Goal: Task Accomplishment & Management: Complete application form

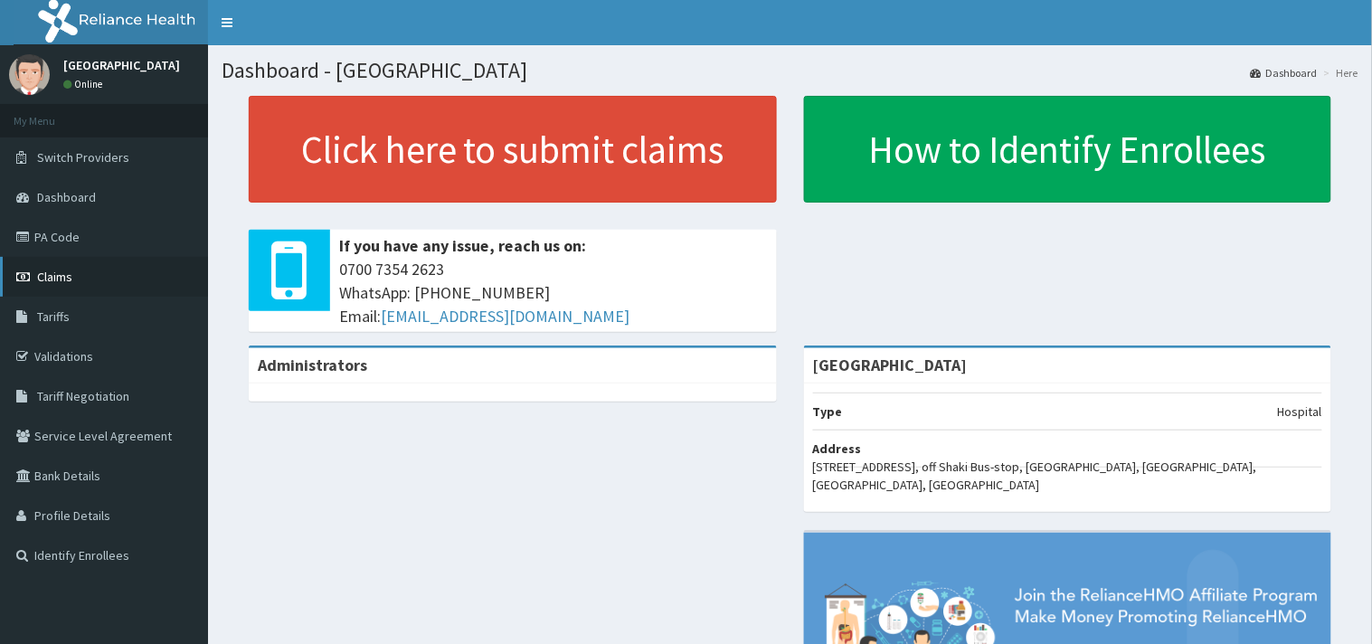
click at [76, 271] on link "Claims" at bounding box center [104, 277] width 208 height 40
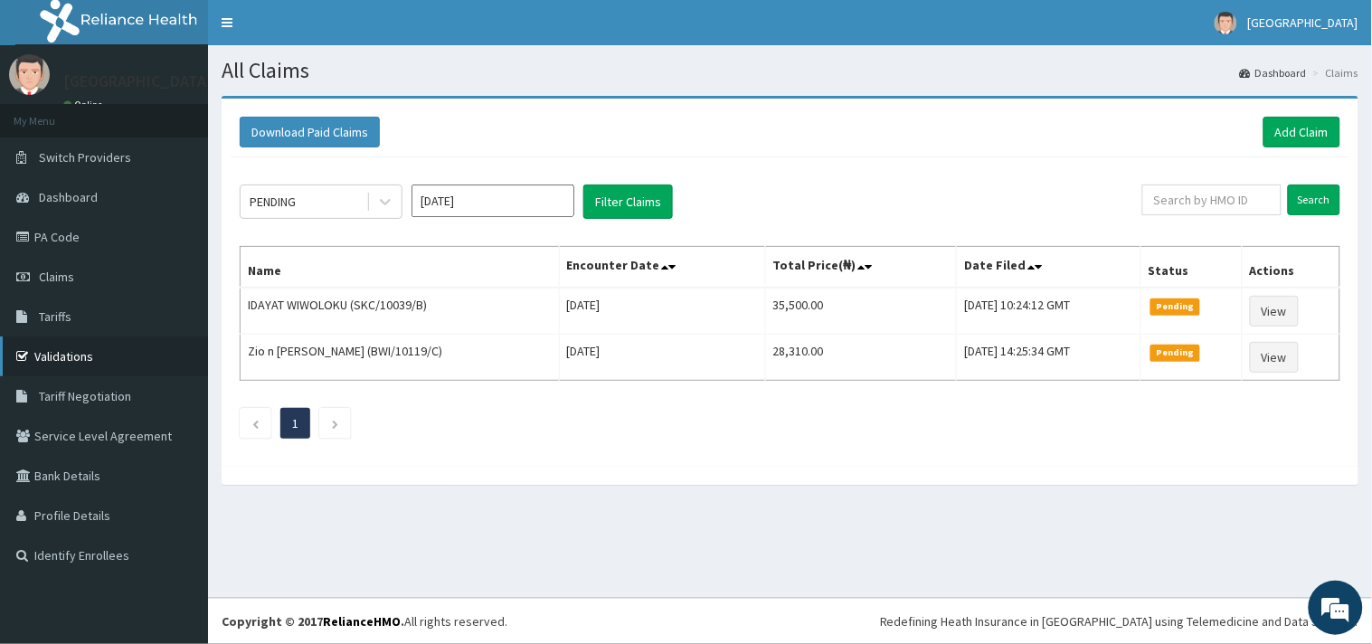
click at [79, 358] on link "Validations" at bounding box center [104, 357] width 208 height 40
click at [1313, 138] on link "Add Claim" at bounding box center [1302, 132] width 77 height 31
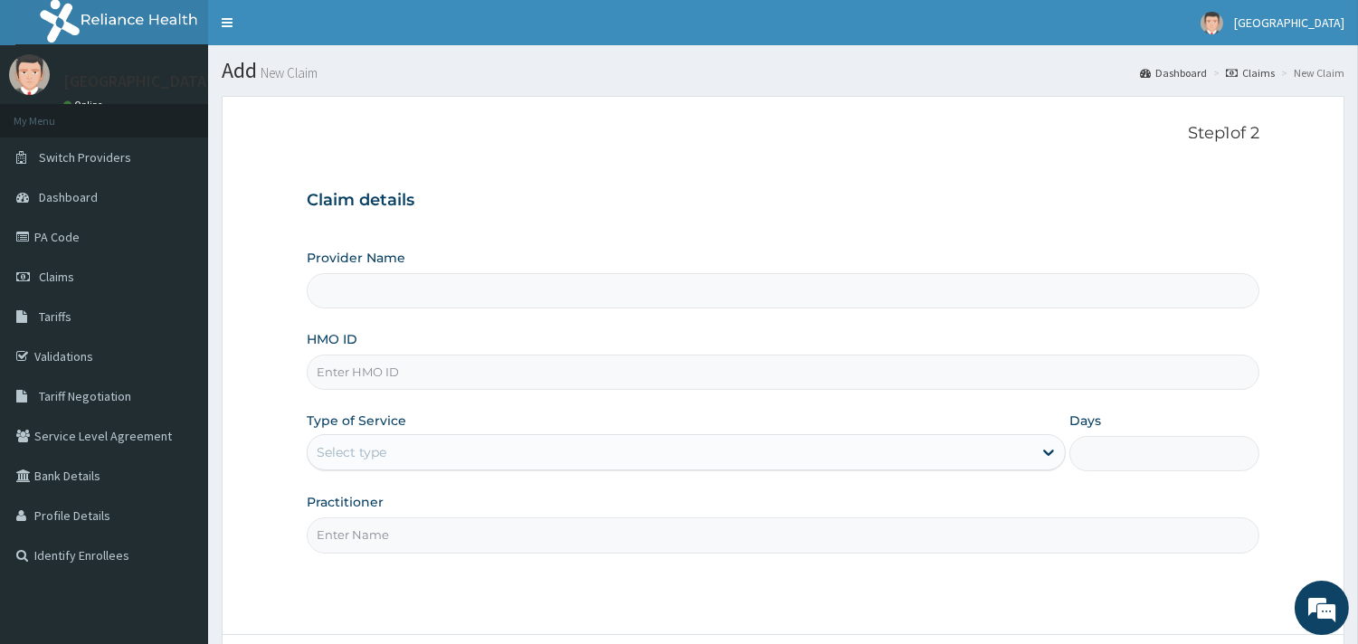
click at [441, 377] on input "HMO ID" at bounding box center [783, 372] width 953 height 35
type input "Peaceful Health Hospital"
paste input "ALY/10003/D"
type input "ALY/10003/D"
click at [512, 457] on div "Select type" at bounding box center [670, 452] width 725 height 29
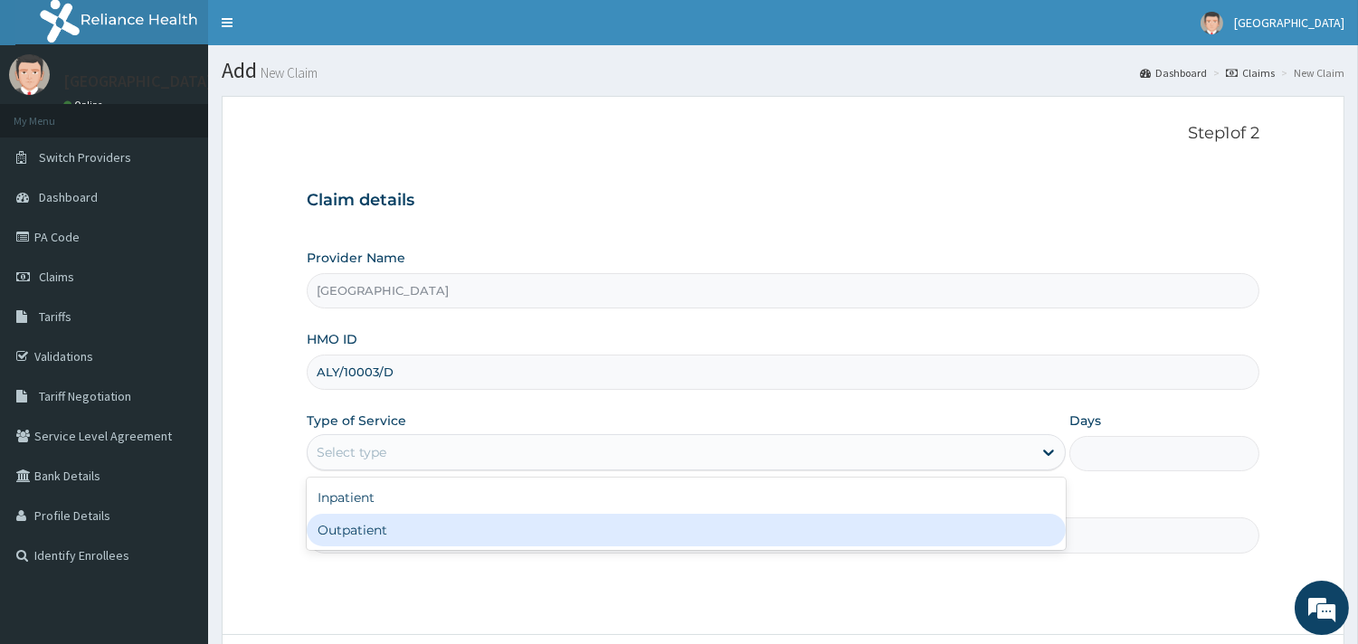
click at [518, 520] on div "Outpatient" at bounding box center [686, 530] width 759 height 33
type input "1"
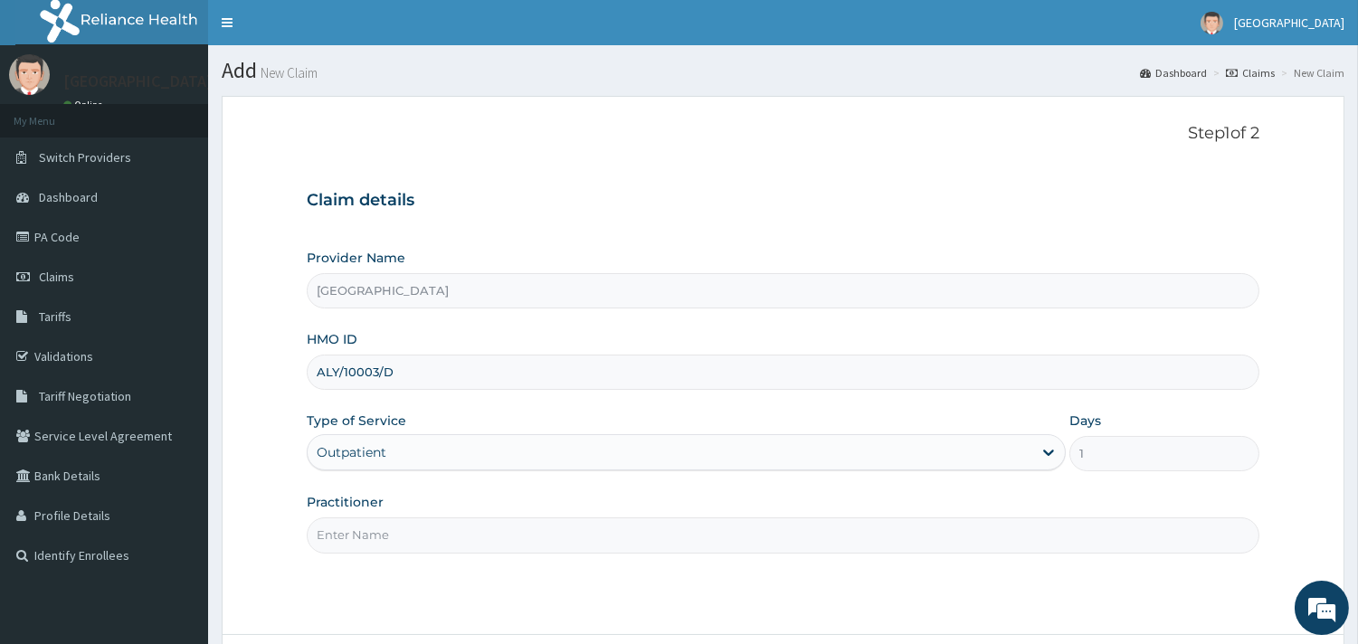
click at [518, 520] on input "Practitioner" at bounding box center [783, 534] width 953 height 35
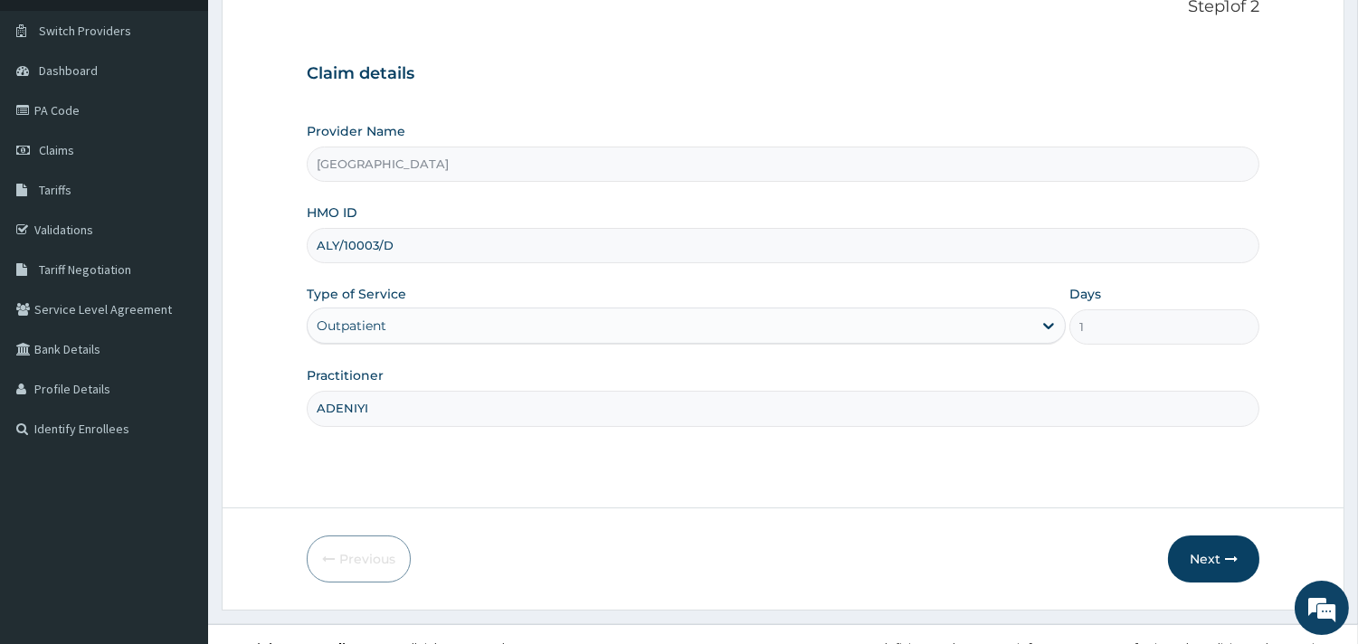
scroll to position [129, 0]
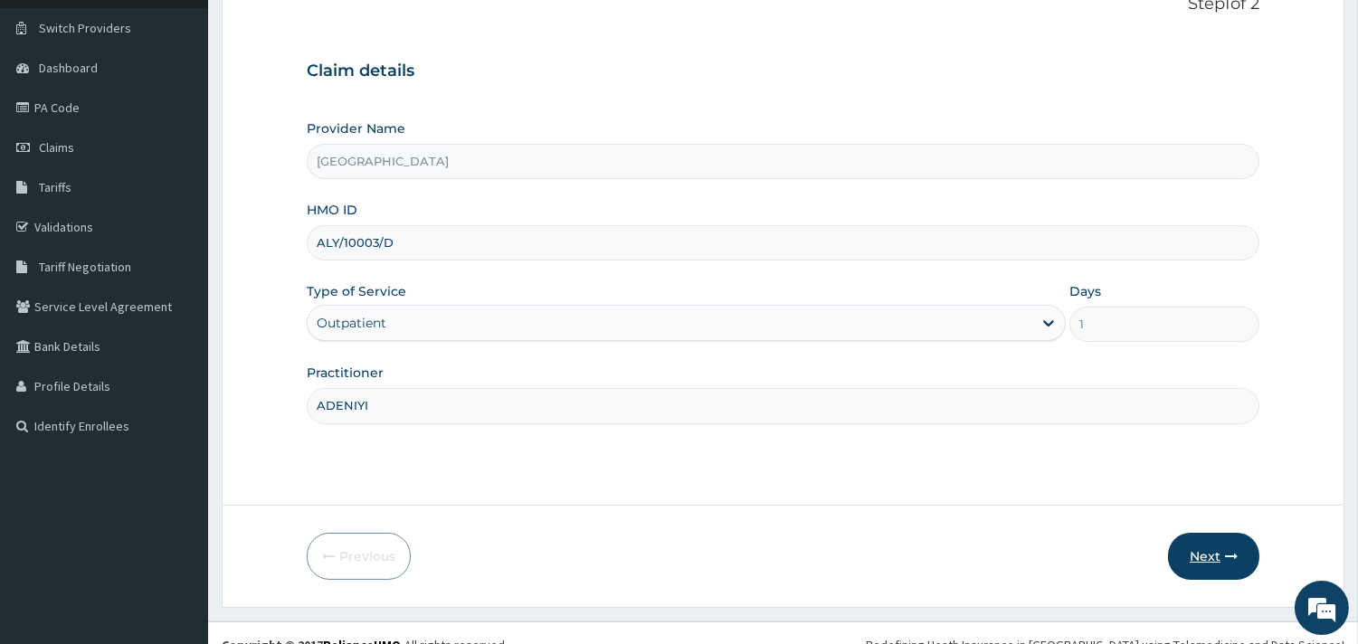
type input "ADENIYI"
click at [1210, 552] on button "Next" at bounding box center [1213, 556] width 91 height 47
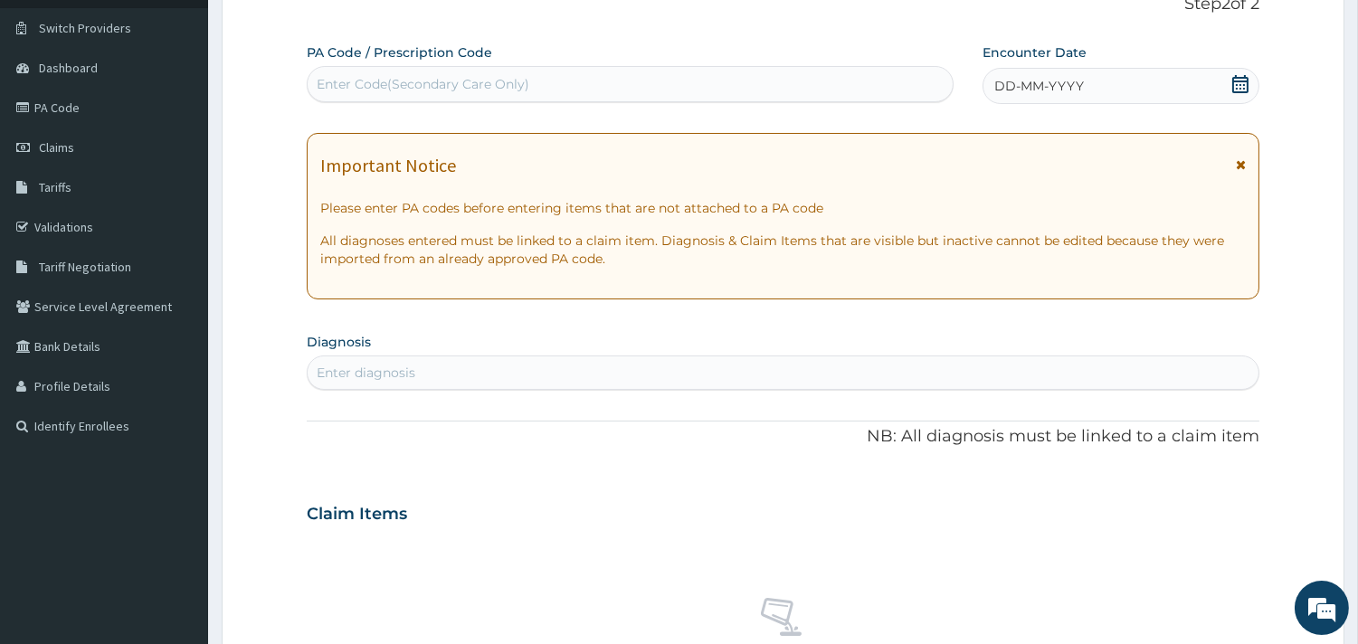
click at [1245, 93] on span at bounding box center [1240, 86] width 18 height 23
click at [691, 369] on div "Enter diagnosis" at bounding box center [783, 372] width 951 height 29
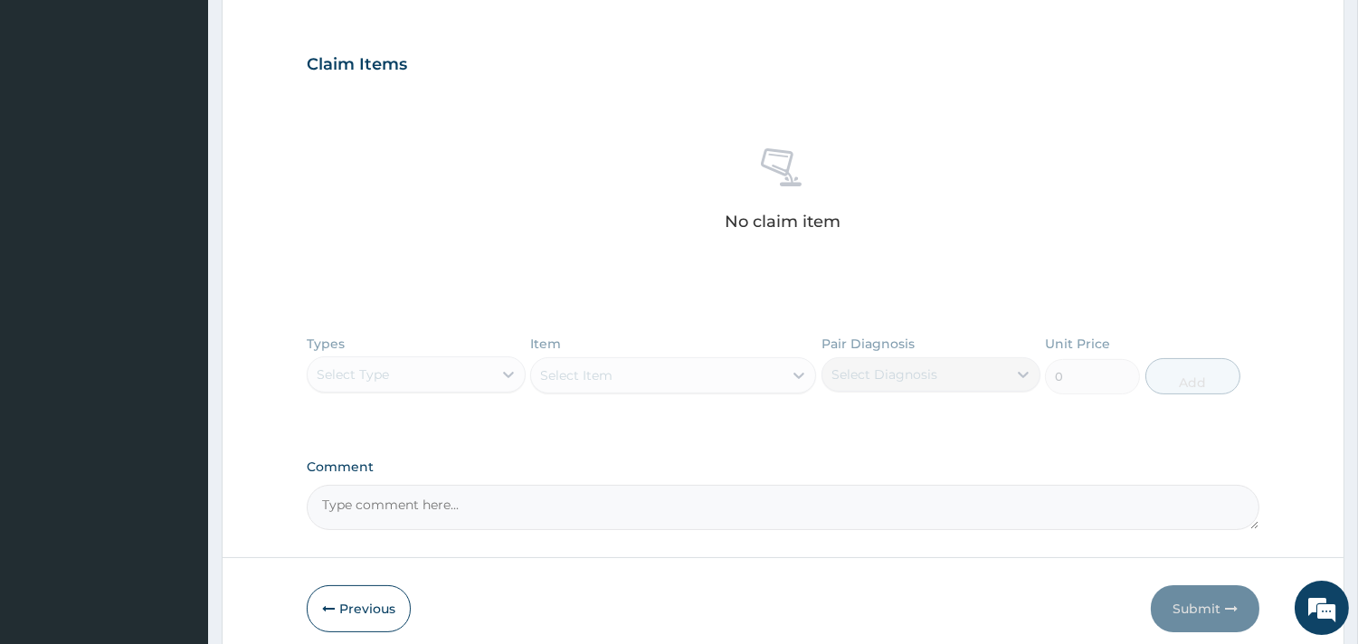
scroll to position [655, 0]
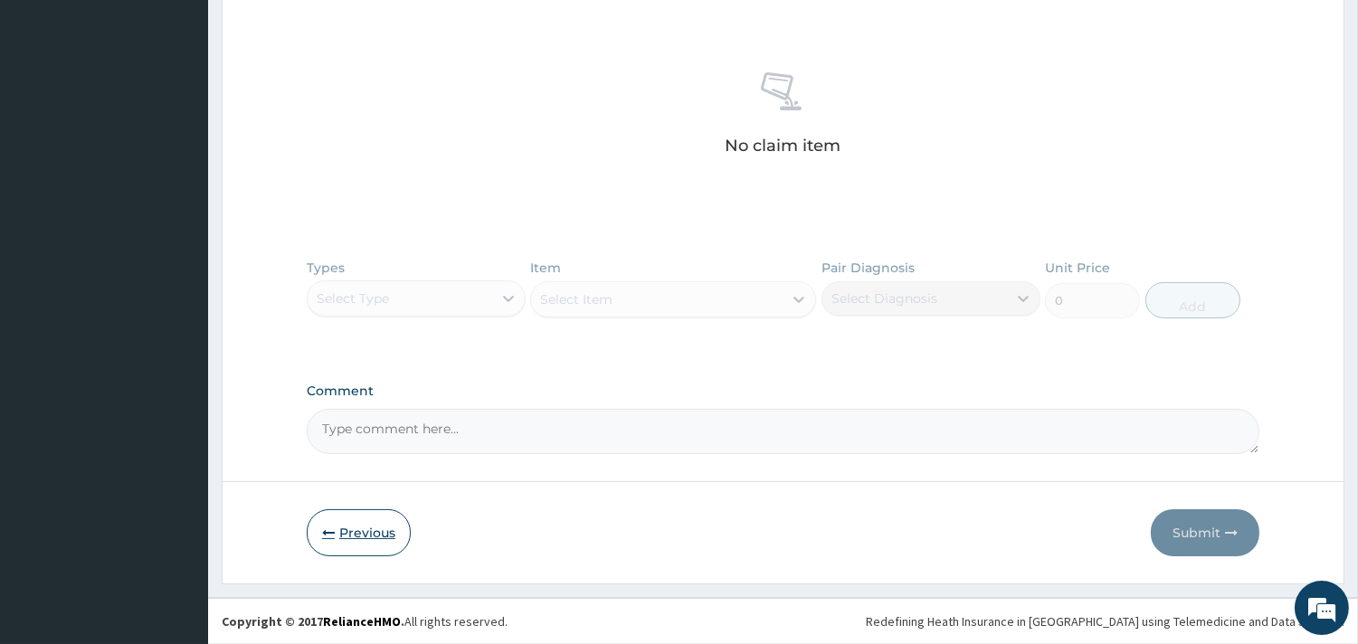
click at [360, 536] on button "Previous" at bounding box center [359, 532] width 104 height 47
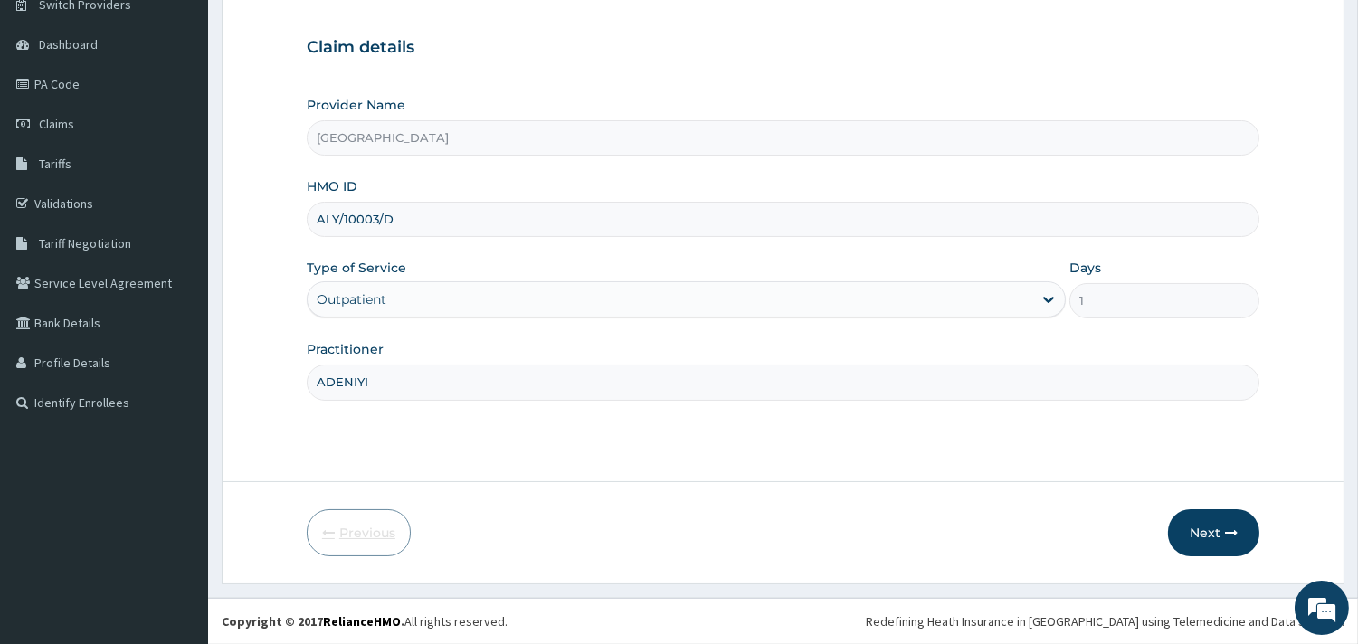
scroll to position [154, 0]
click at [1214, 537] on button "Next" at bounding box center [1213, 532] width 91 height 47
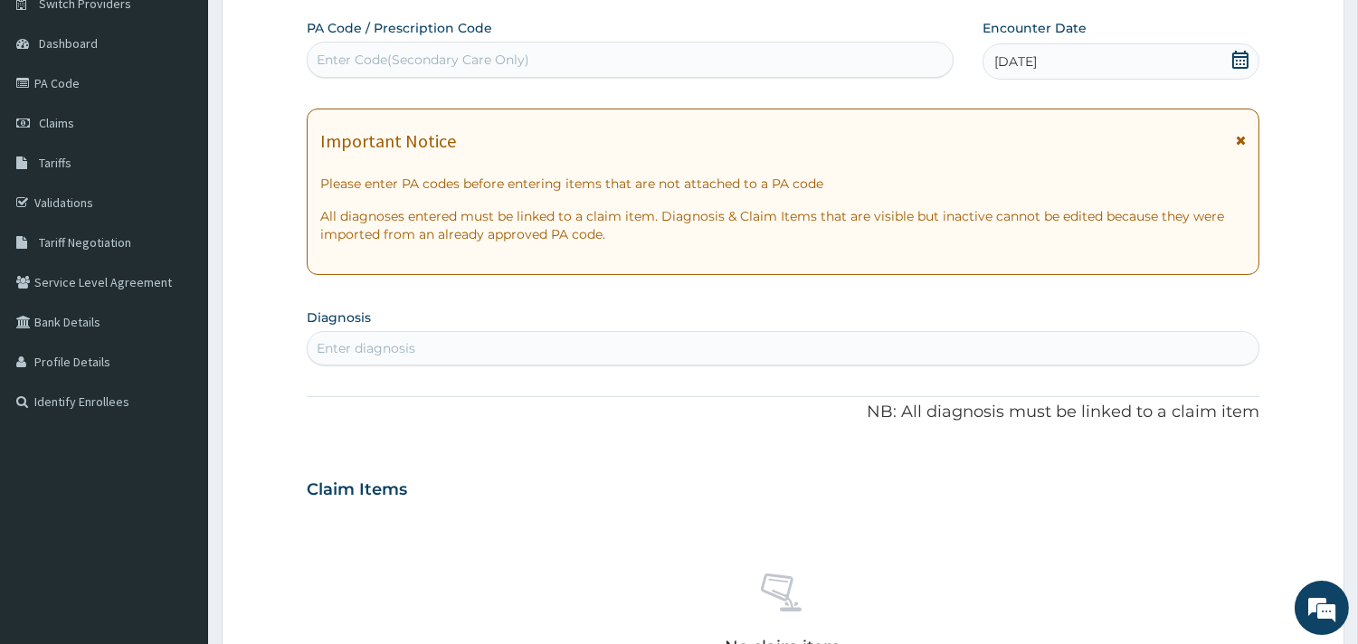
click at [718, 364] on div "Enter diagnosis" at bounding box center [783, 348] width 953 height 34
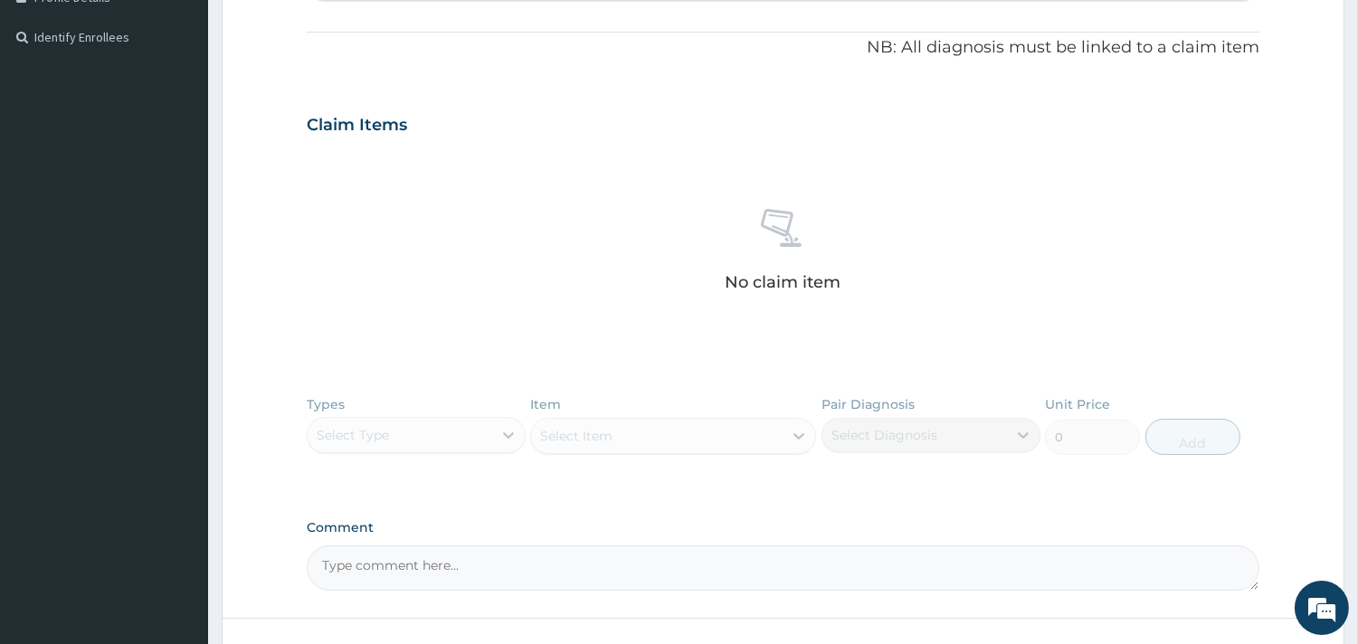
scroll to position [655, 0]
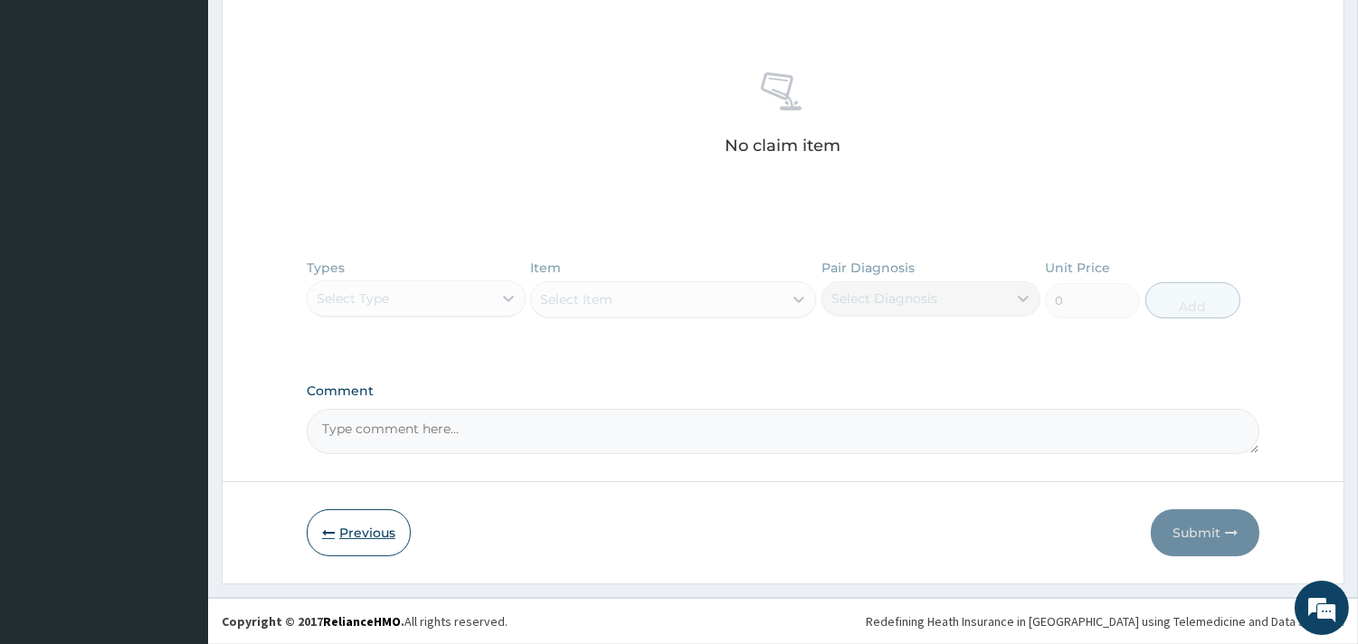
click at [367, 537] on button "Previous" at bounding box center [359, 532] width 104 height 47
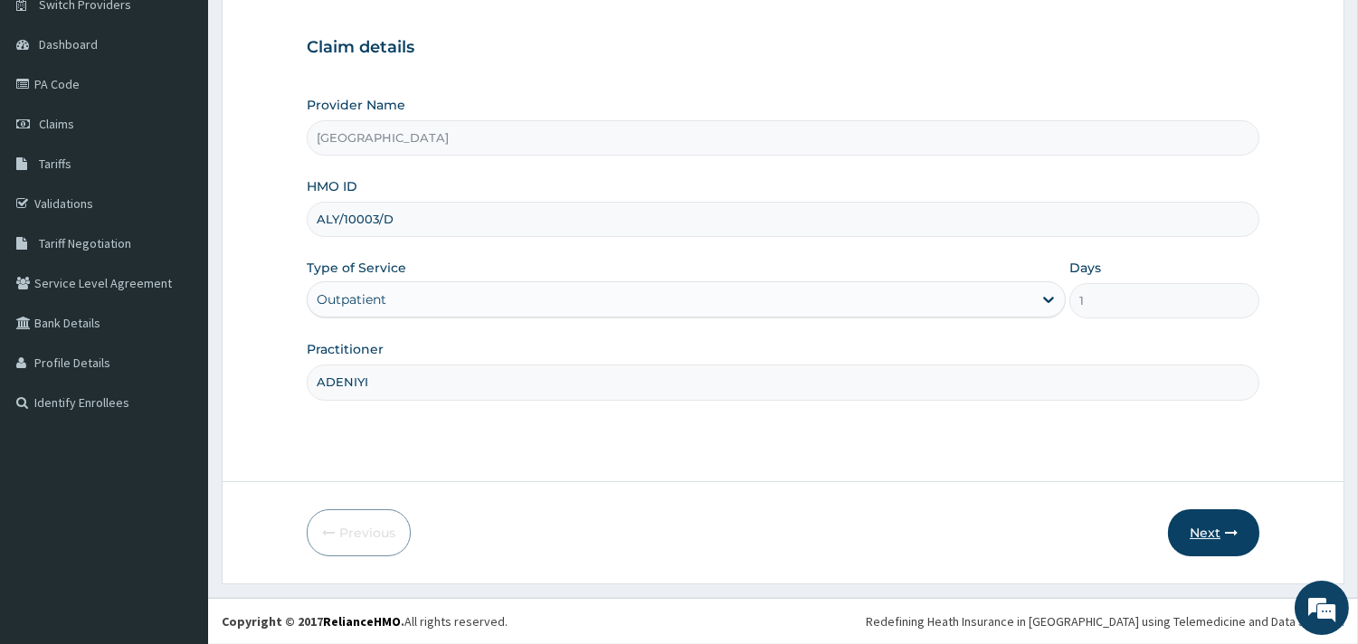
click at [1207, 538] on button "Next" at bounding box center [1213, 532] width 91 height 47
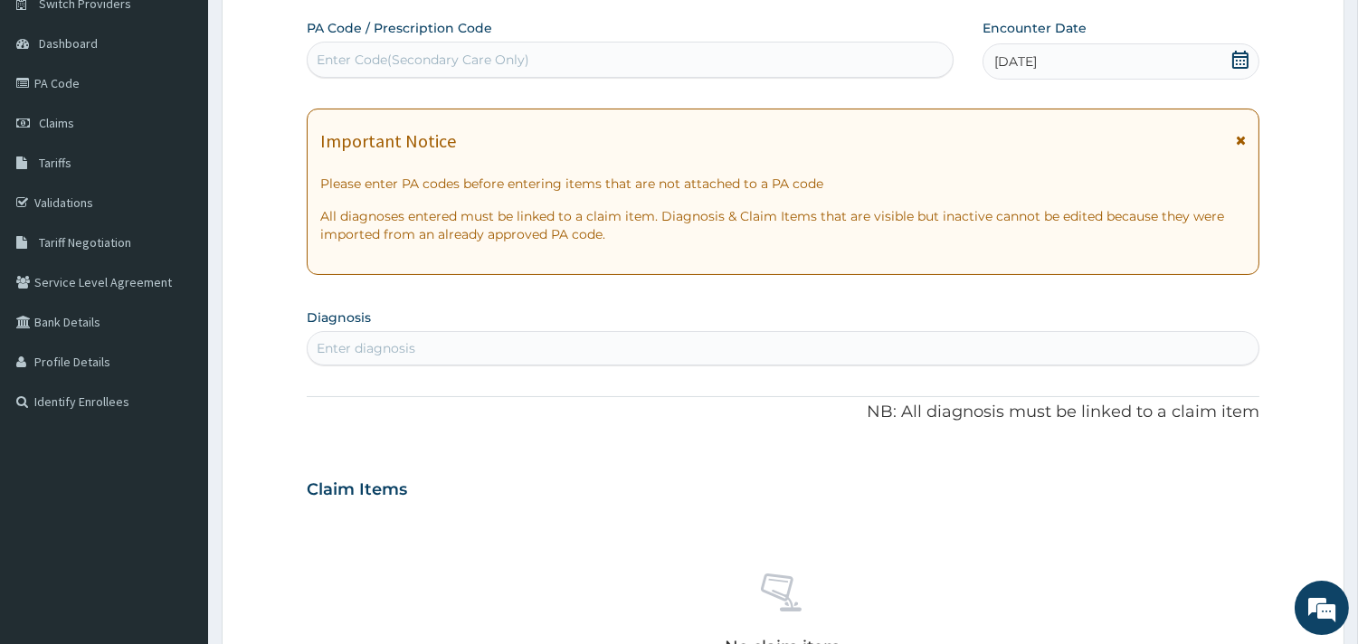
click at [633, 357] on div "Enter diagnosis" at bounding box center [783, 348] width 951 height 29
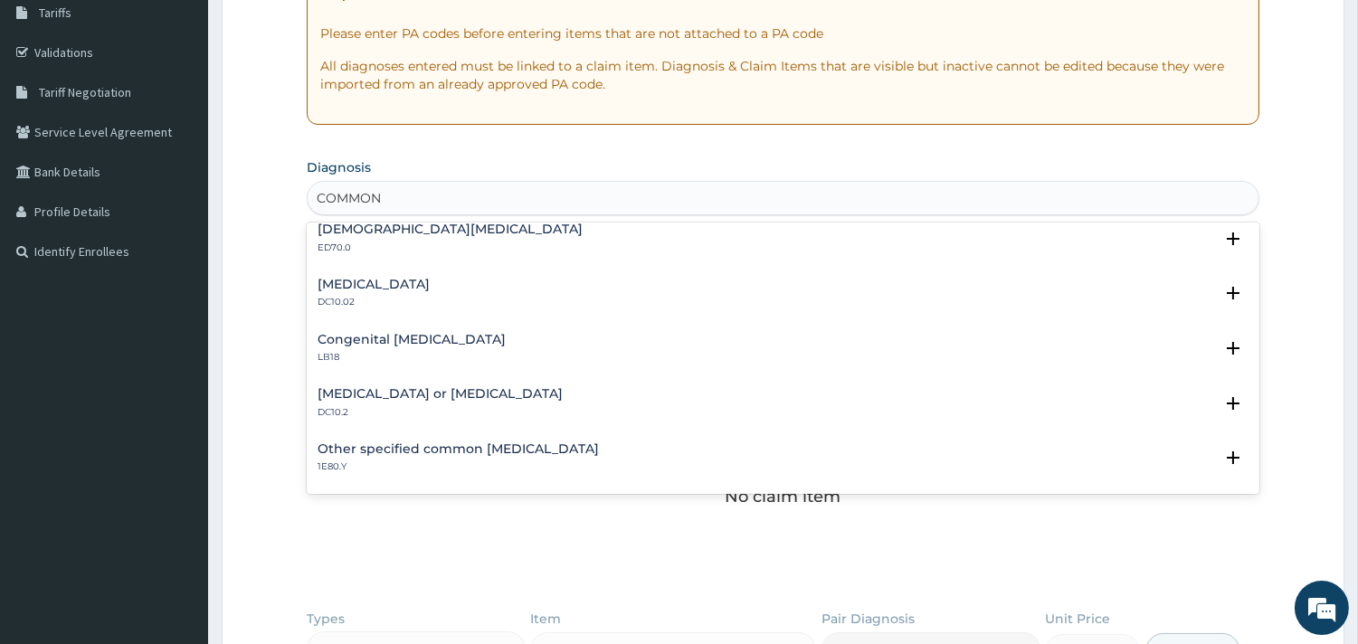
scroll to position [0, 0]
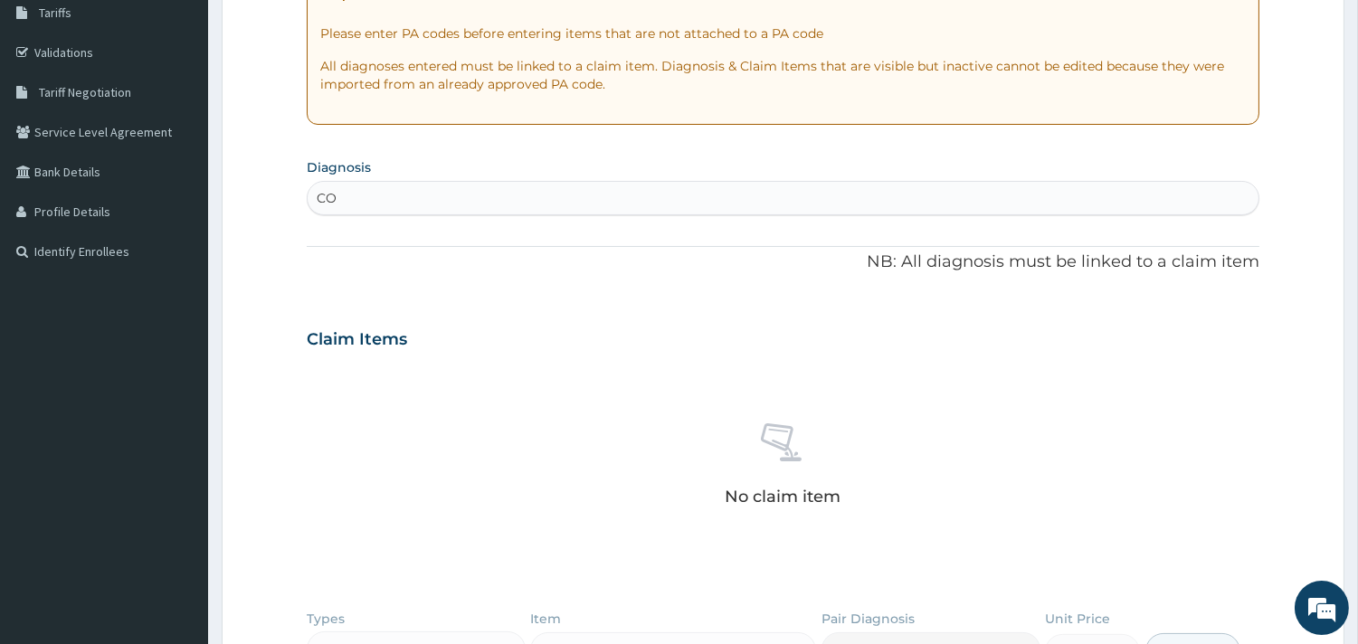
type input "C"
type input "COLD"
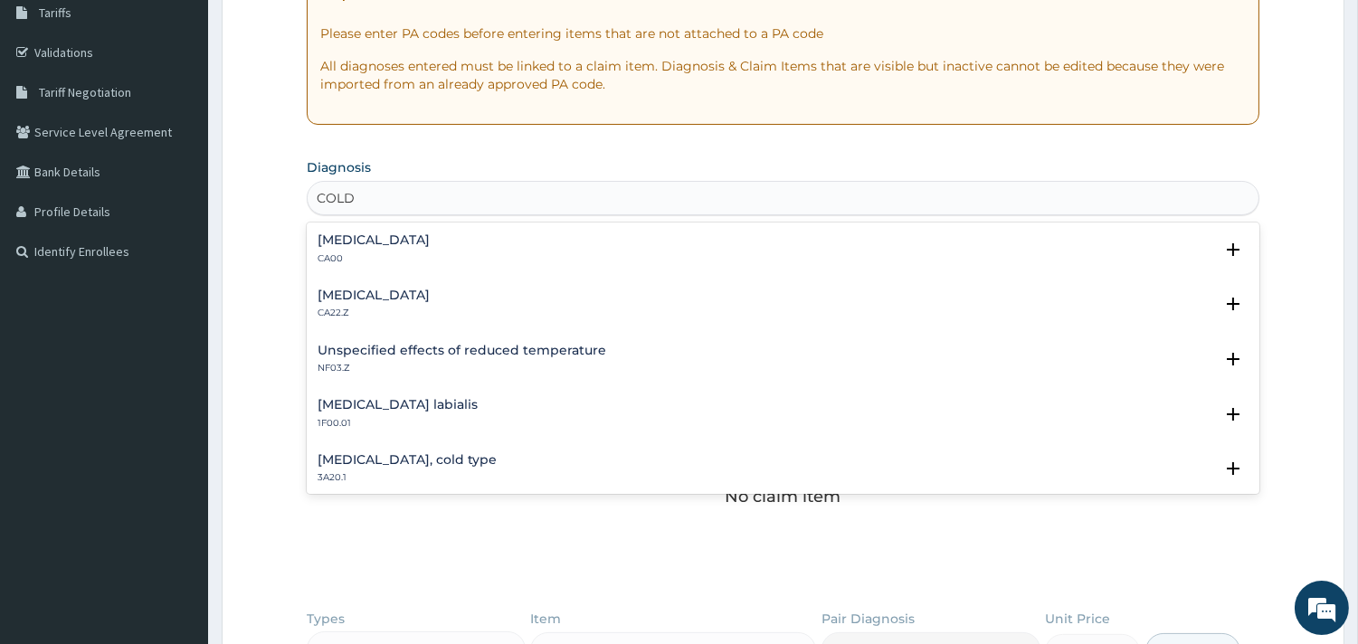
click at [565, 242] on div "Acute nasopharyngitis CA00" at bounding box center [783, 249] width 931 height 32
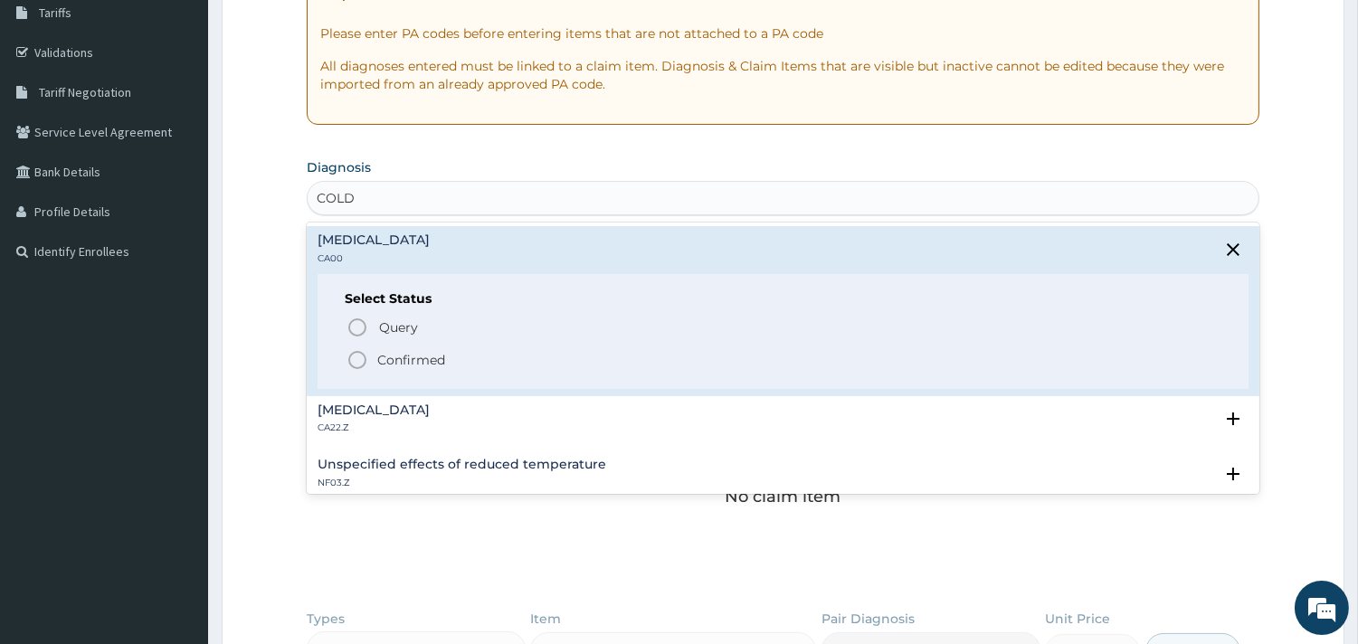
click at [357, 362] on icon "status option filled" at bounding box center [357, 360] width 22 height 22
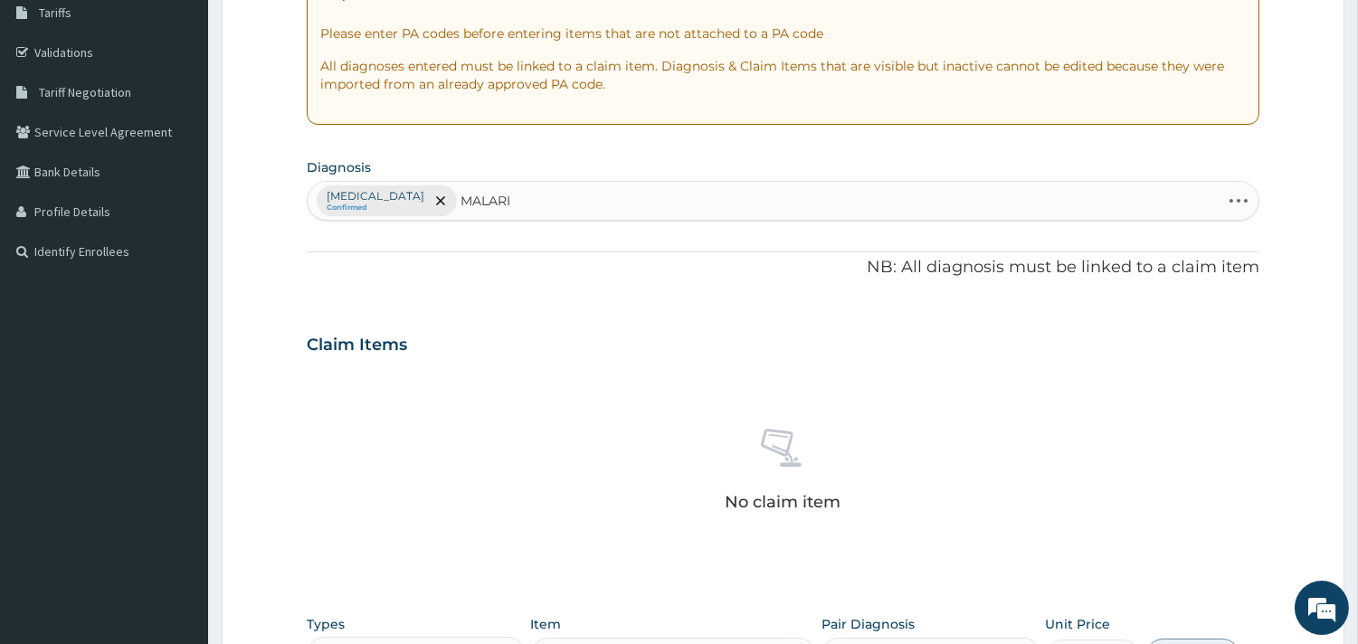
type input "MALARIA"
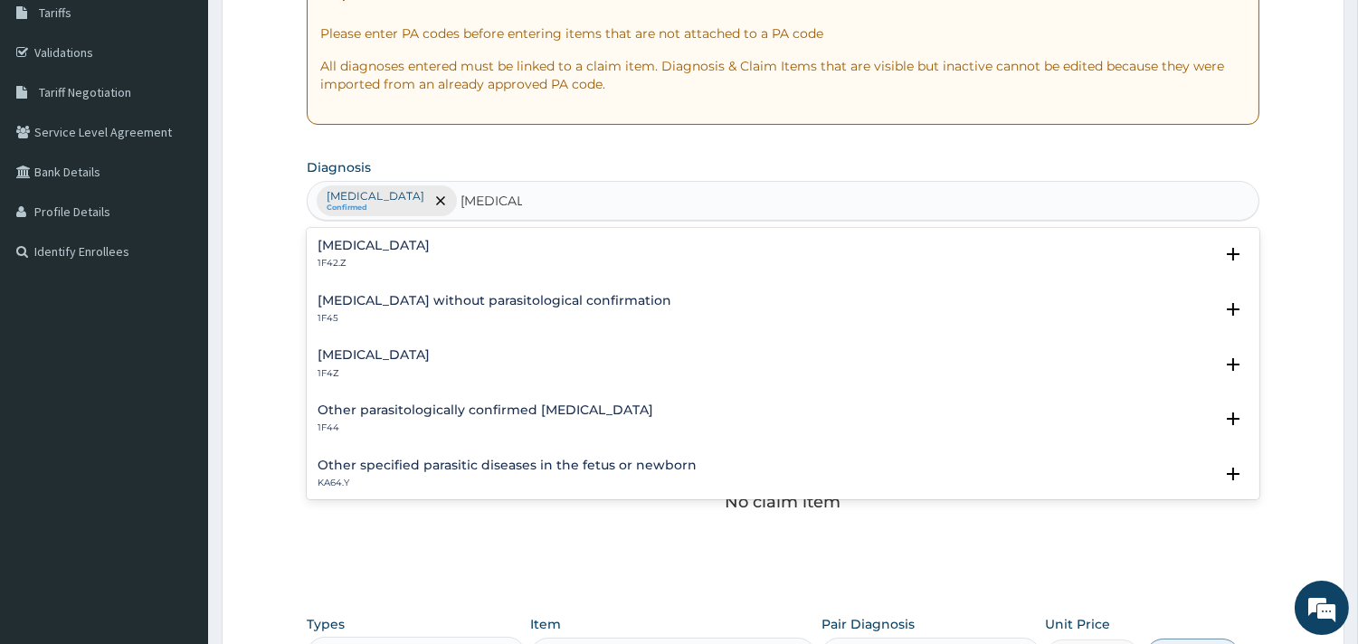
click at [430, 360] on h4 "Malaria, unspecified" at bounding box center [374, 355] width 112 height 14
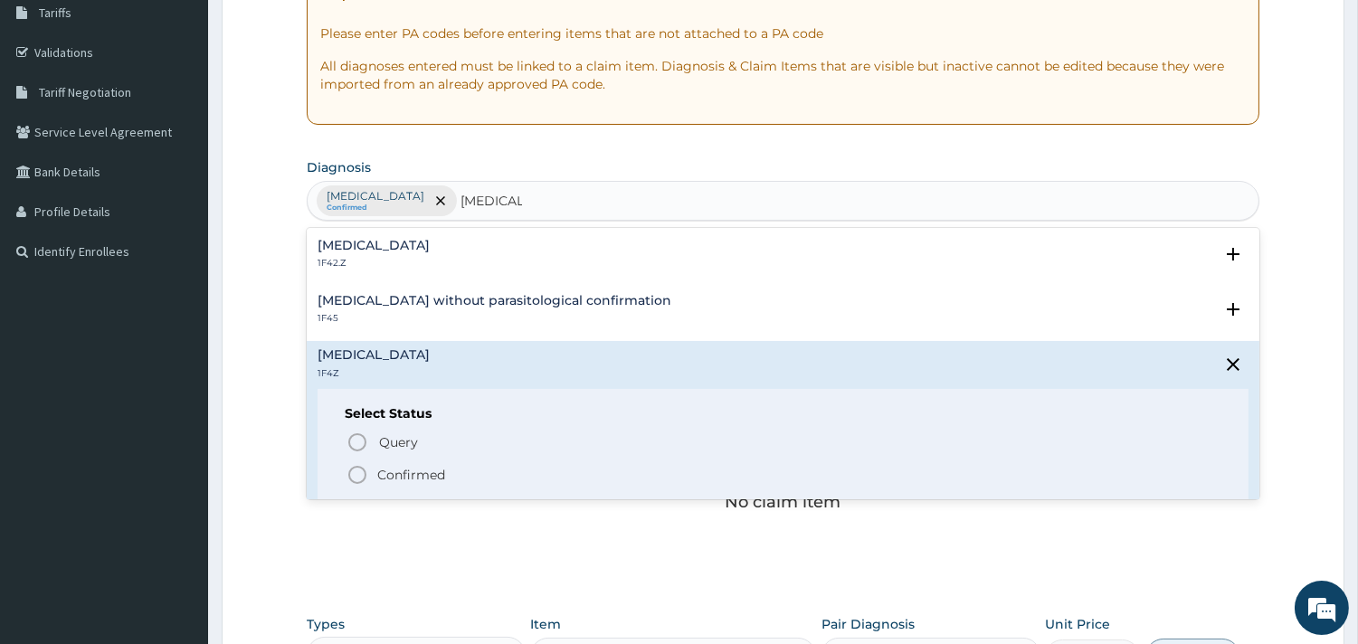
click at [358, 475] on icon "status option filled" at bounding box center [357, 475] width 22 height 22
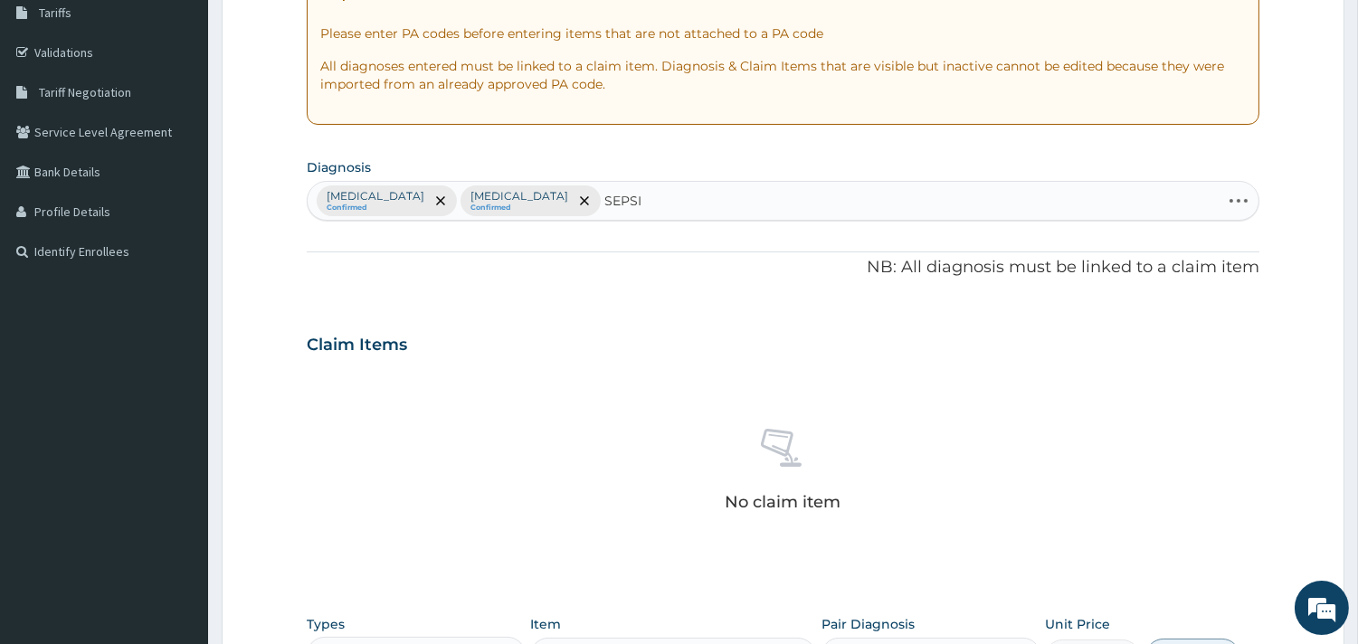
type input "SEPSIS"
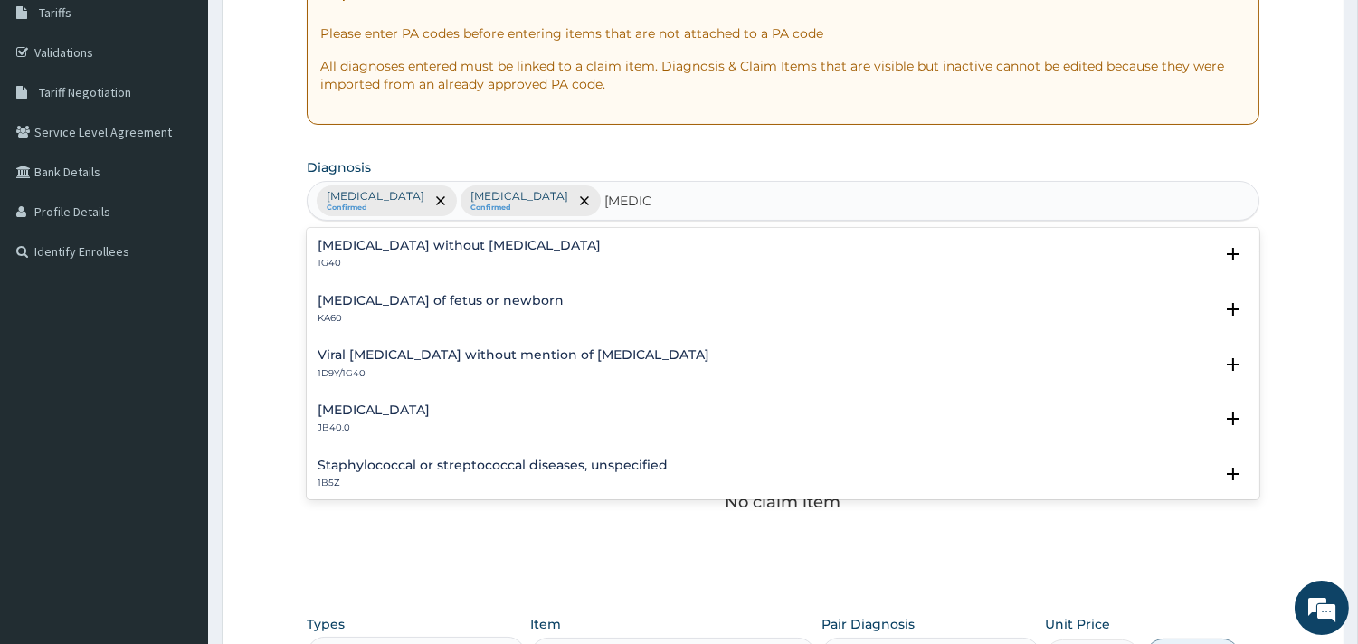
click at [446, 246] on h4 "Sepsis without septic shock" at bounding box center [459, 246] width 283 height 14
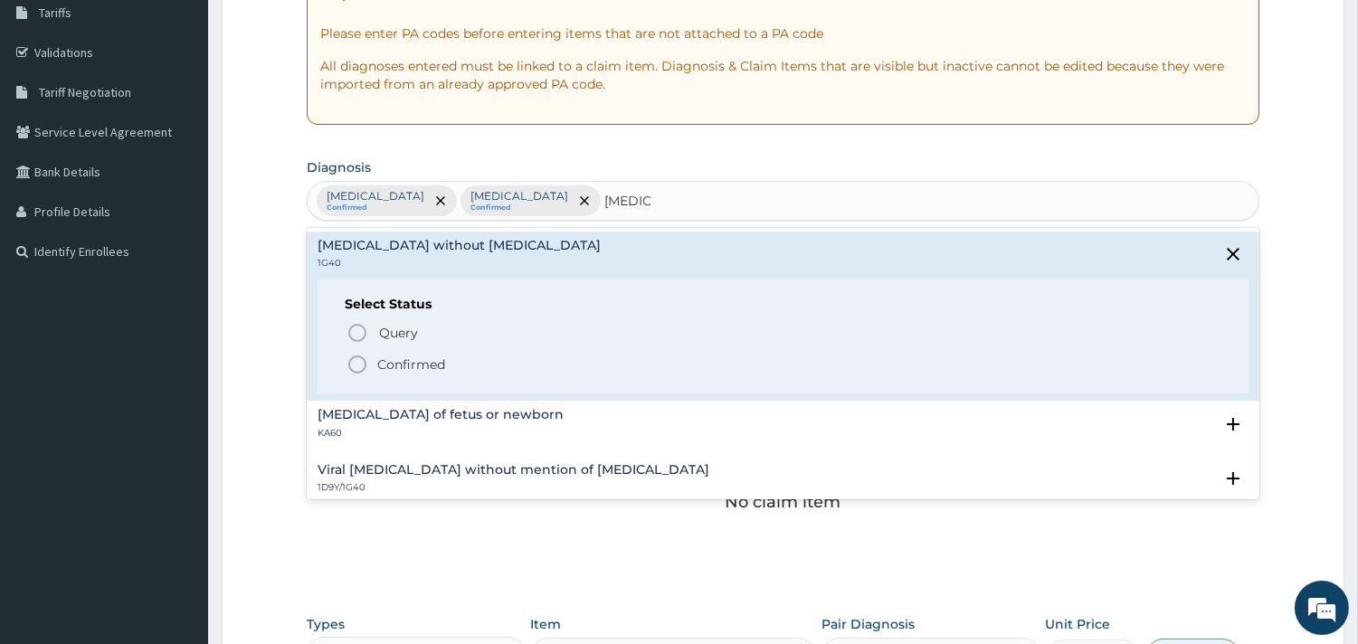
click at [360, 359] on icon "status option filled" at bounding box center [357, 365] width 22 height 22
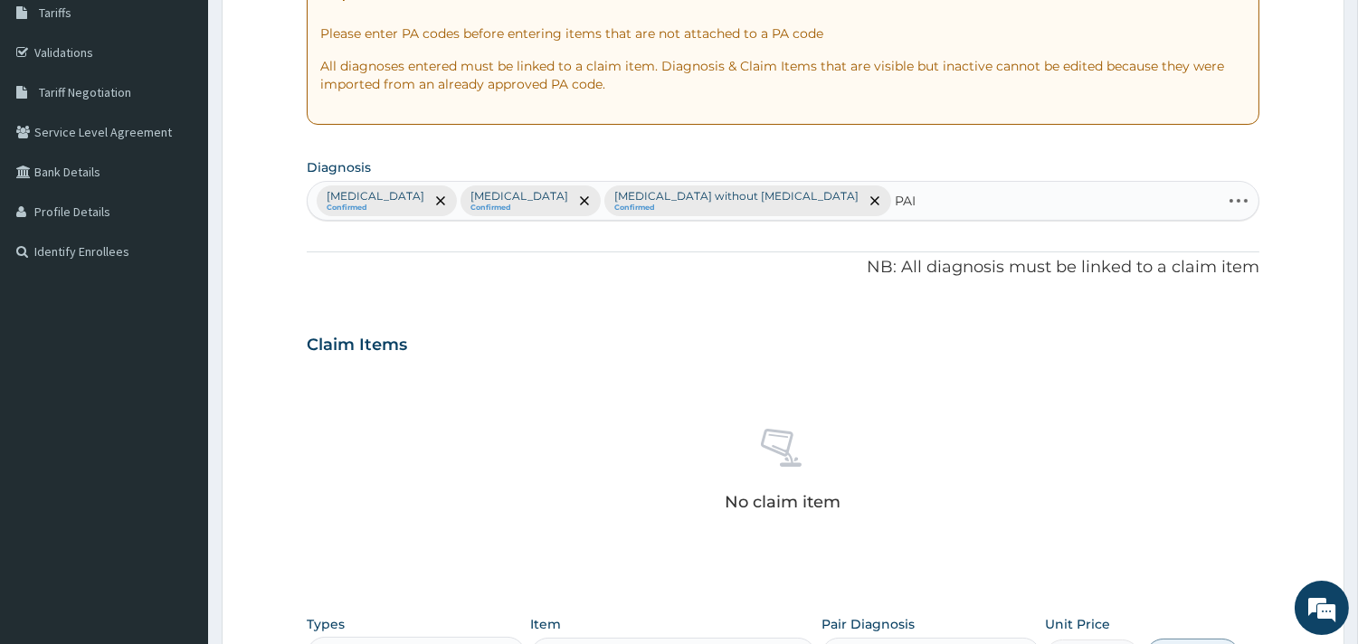
type input "PAIN"
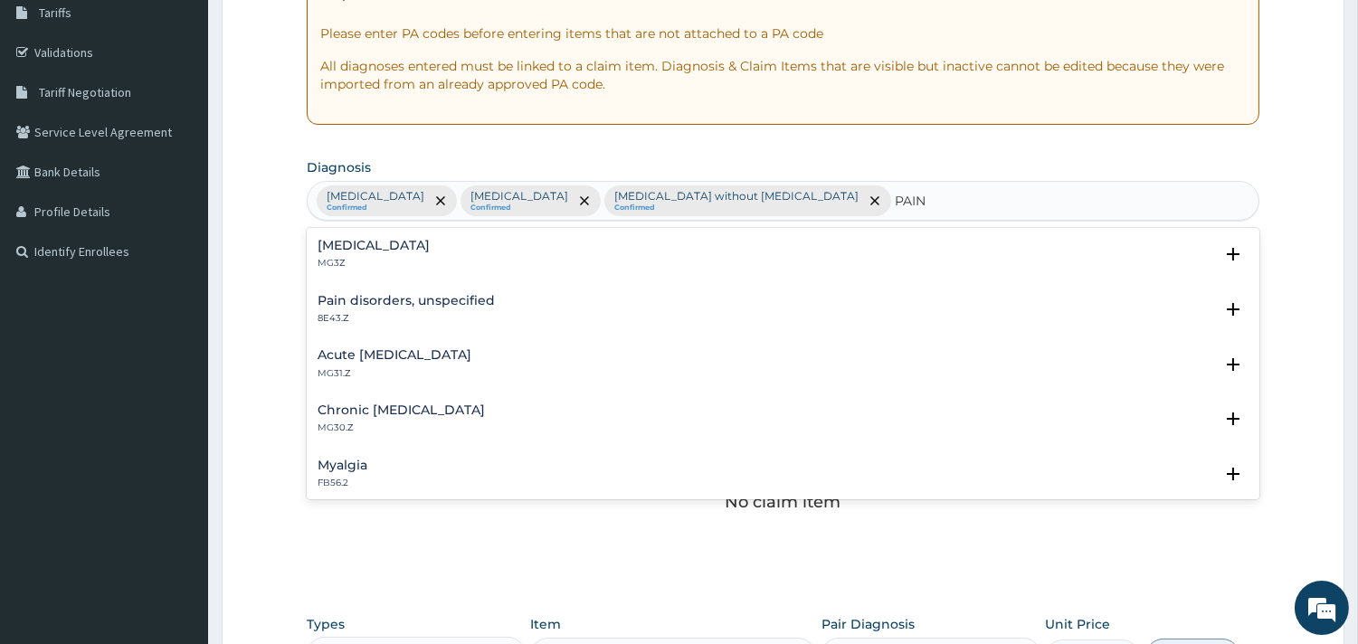
click at [408, 249] on h4 "Pain, unspecified" at bounding box center [374, 246] width 112 height 14
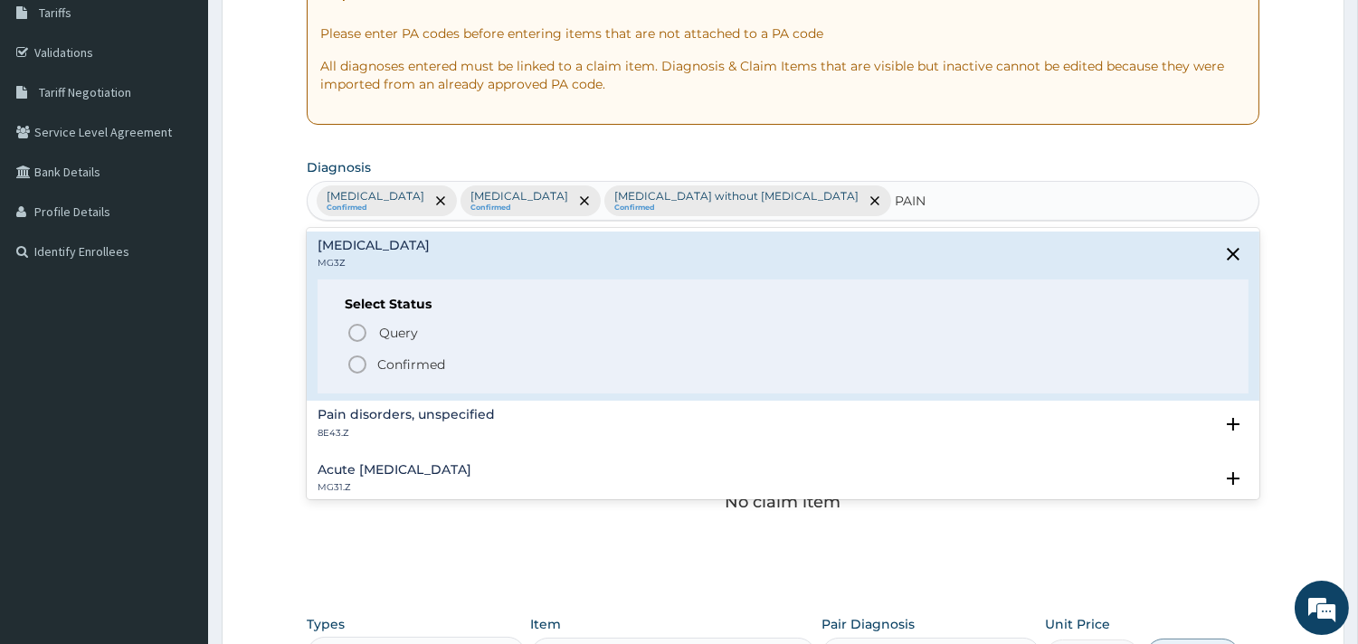
click at [363, 365] on icon "status option filled" at bounding box center [357, 365] width 22 height 22
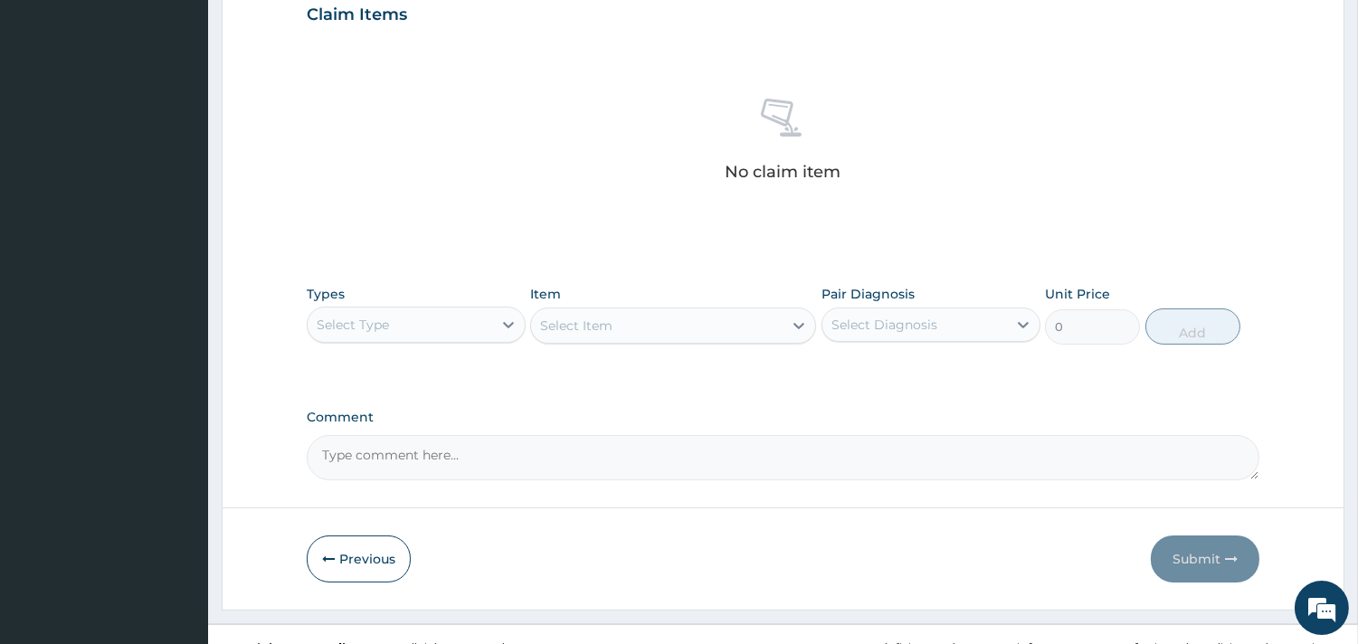
scroll to position [660, 0]
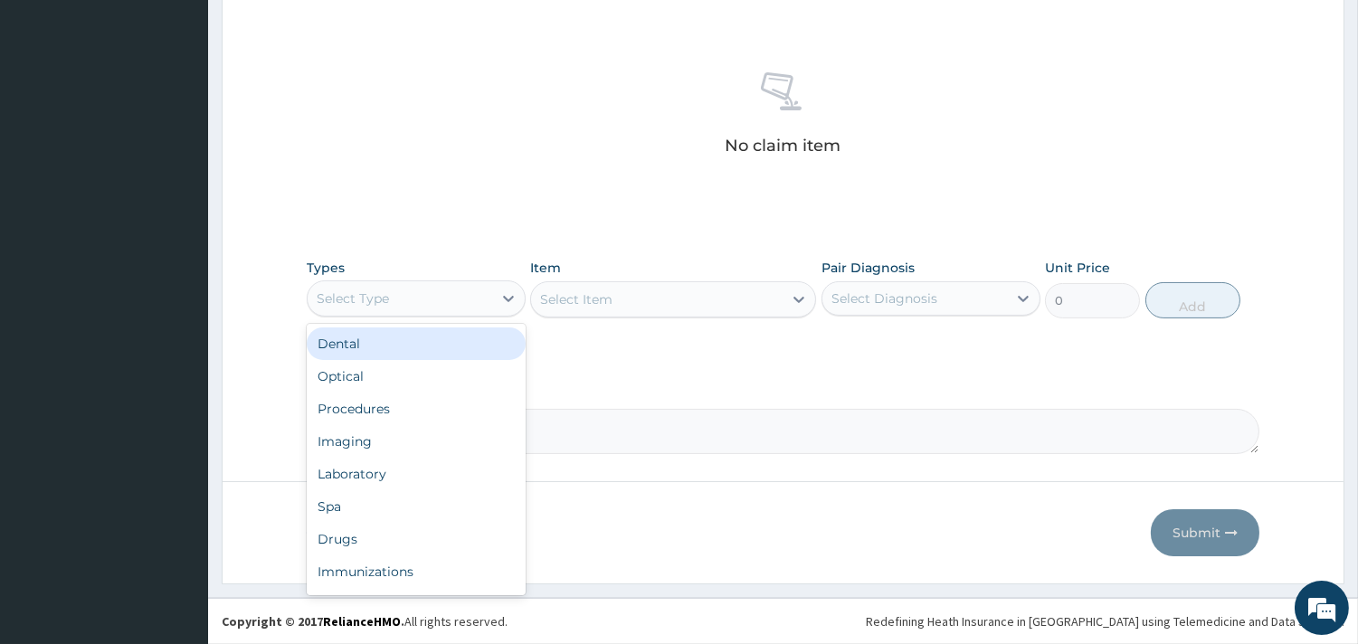
click at [436, 309] on div "Select Type" at bounding box center [400, 298] width 185 height 29
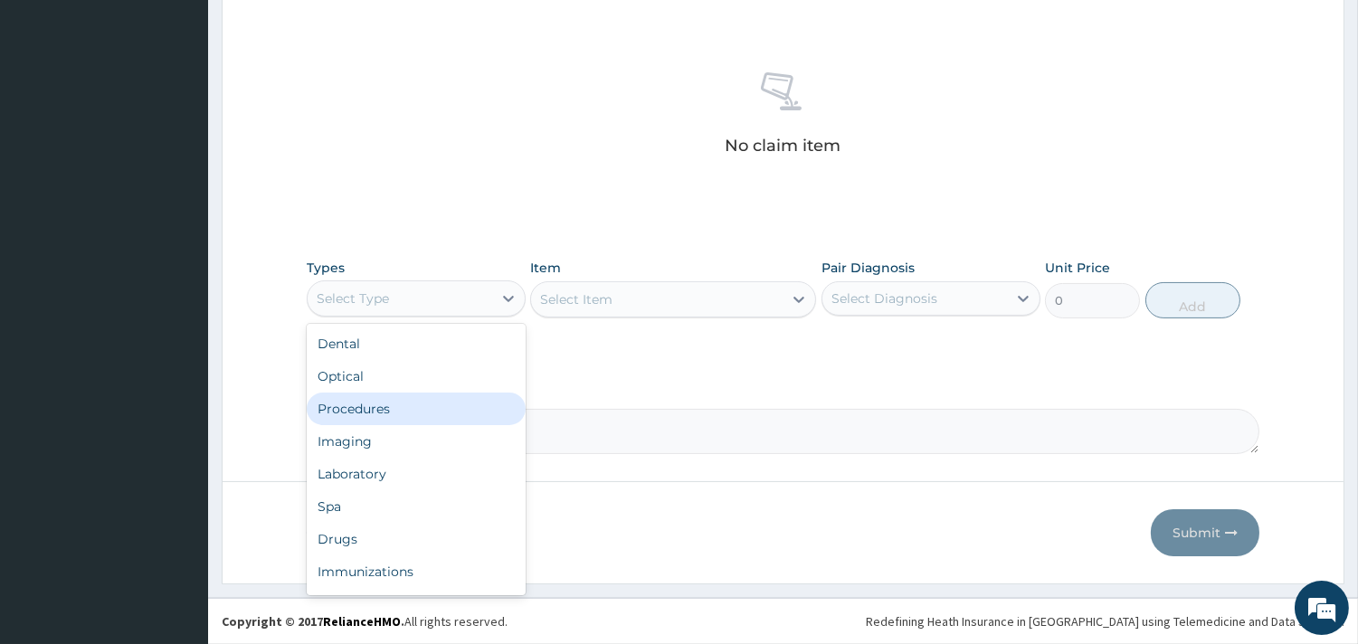
click at [419, 408] on div "Procedures" at bounding box center [416, 409] width 219 height 33
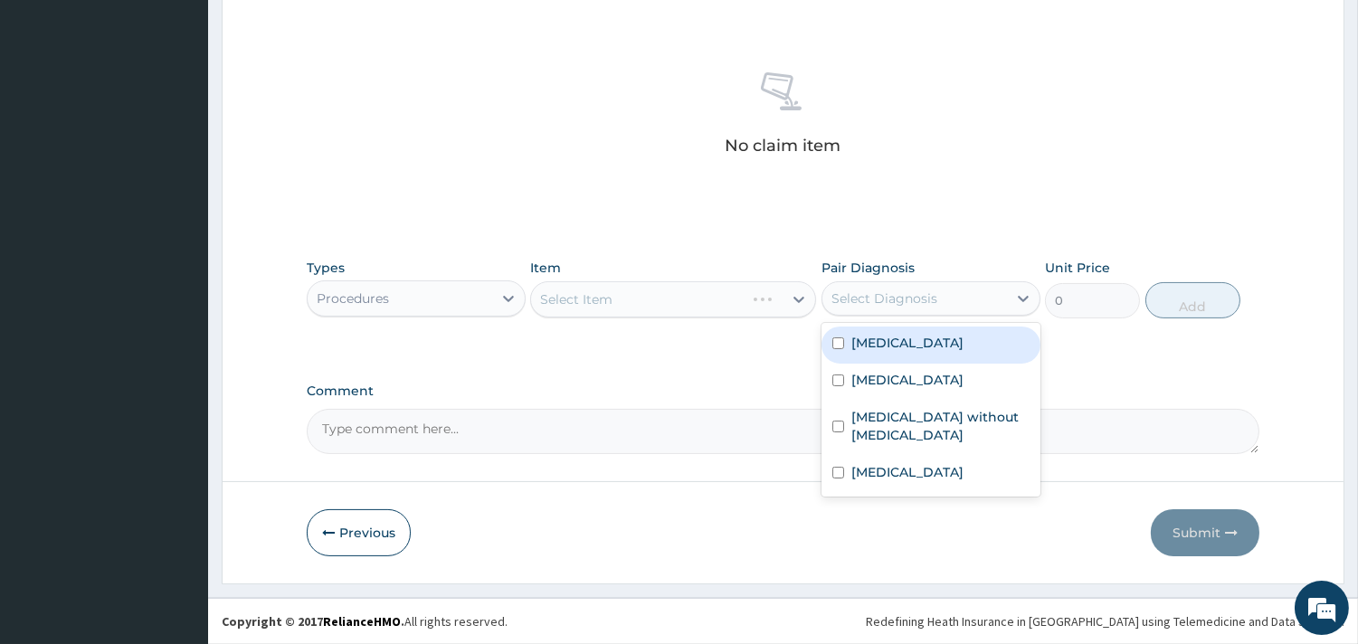
click at [971, 290] on div "Select Diagnosis" at bounding box center [914, 298] width 185 height 29
click at [946, 347] on label "Acute nasopharyngitis" at bounding box center [907, 343] width 112 height 18
checkbox input "true"
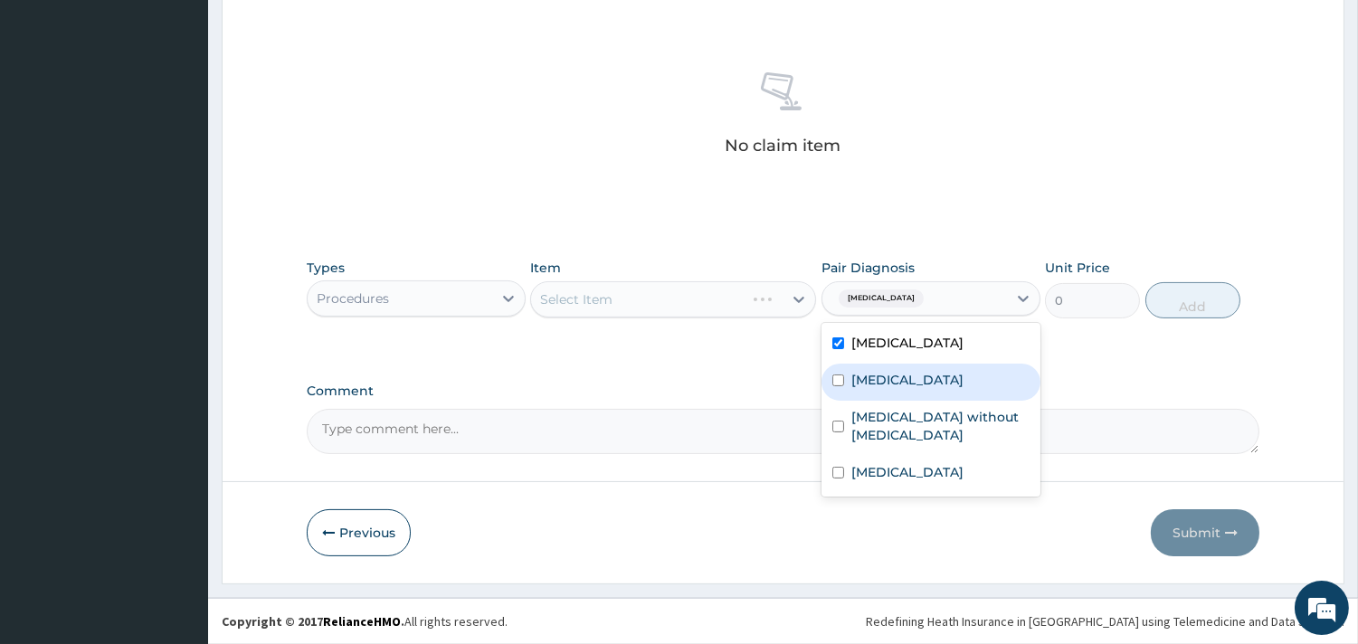
click at [944, 371] on label "Malaria, unspecified" at bounding box center [907, 380] width 112 height 18
checkbox input "true"
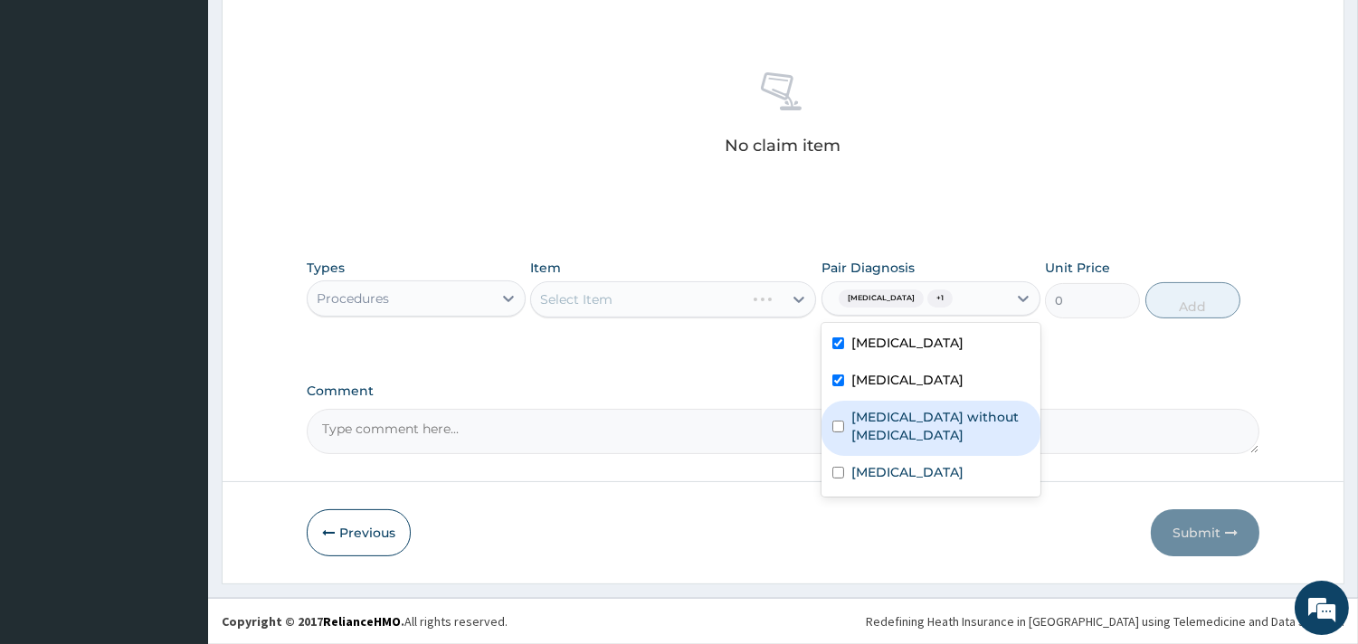
click at [918, 403] on div "Sepsis without septic shock" at bounding box center [930, 428] width 219 height 55
checkbox input "true"
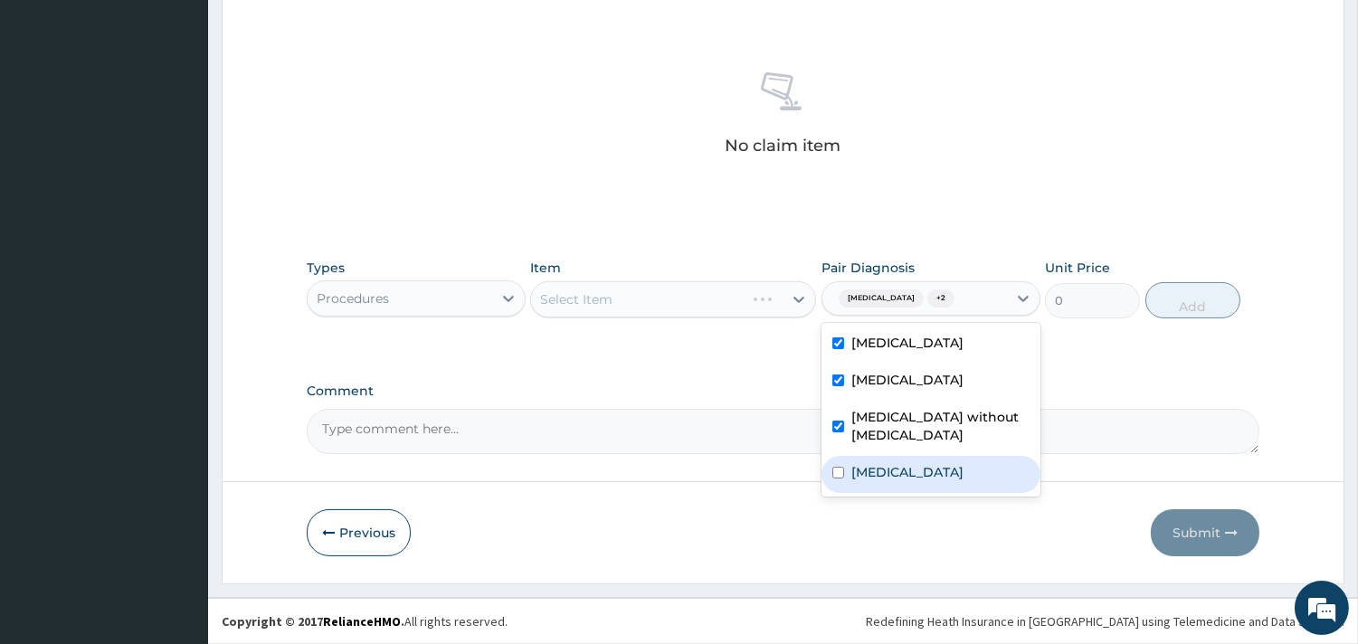
click at [907, 463] on label "Pain, unspecified" at bounding box center [907, 472] width 112 height 18
checkbox input "true"
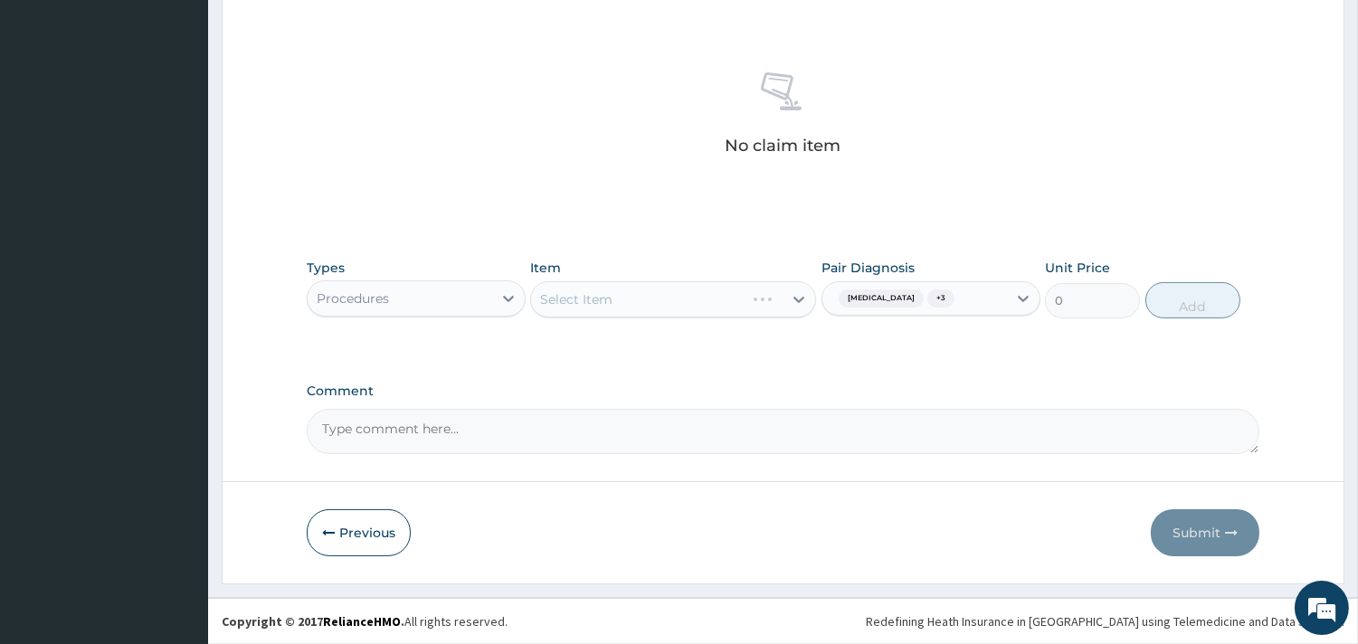
click at [598, 299] on div "Select Item" at bounding box center [673, 299] width 286 height 36
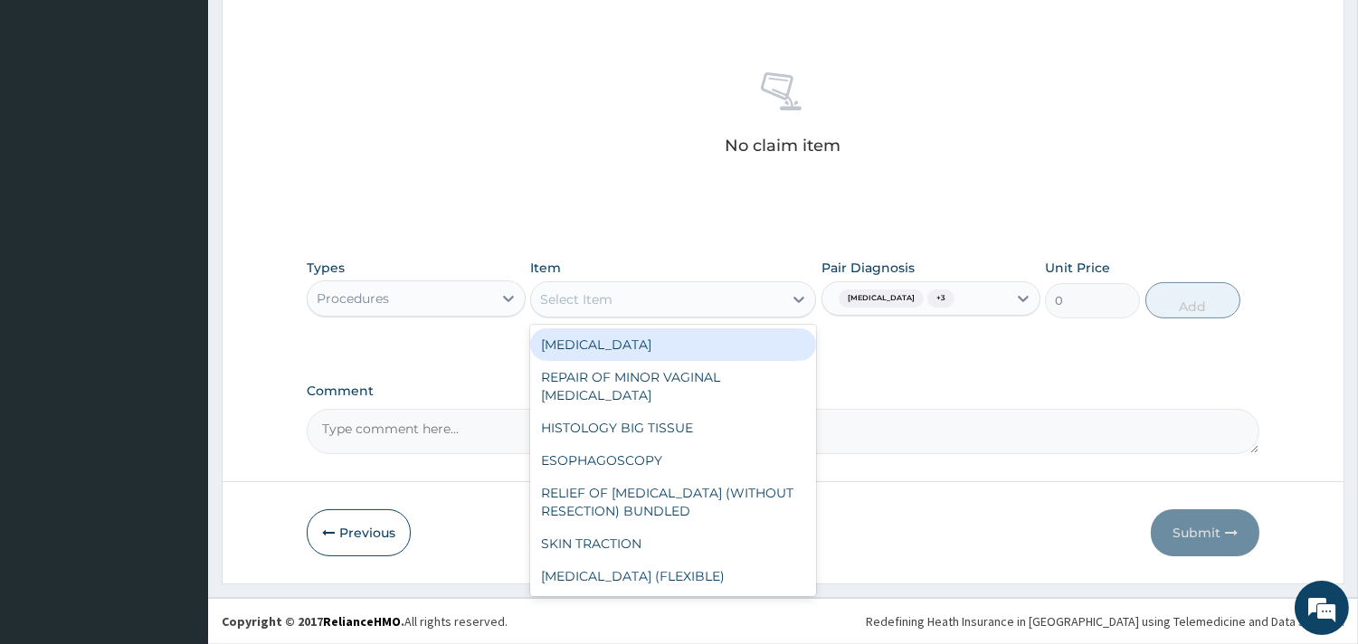
click at [598, 299] on div "Select Item" at bounding box center [576, 299] width 72 height 18
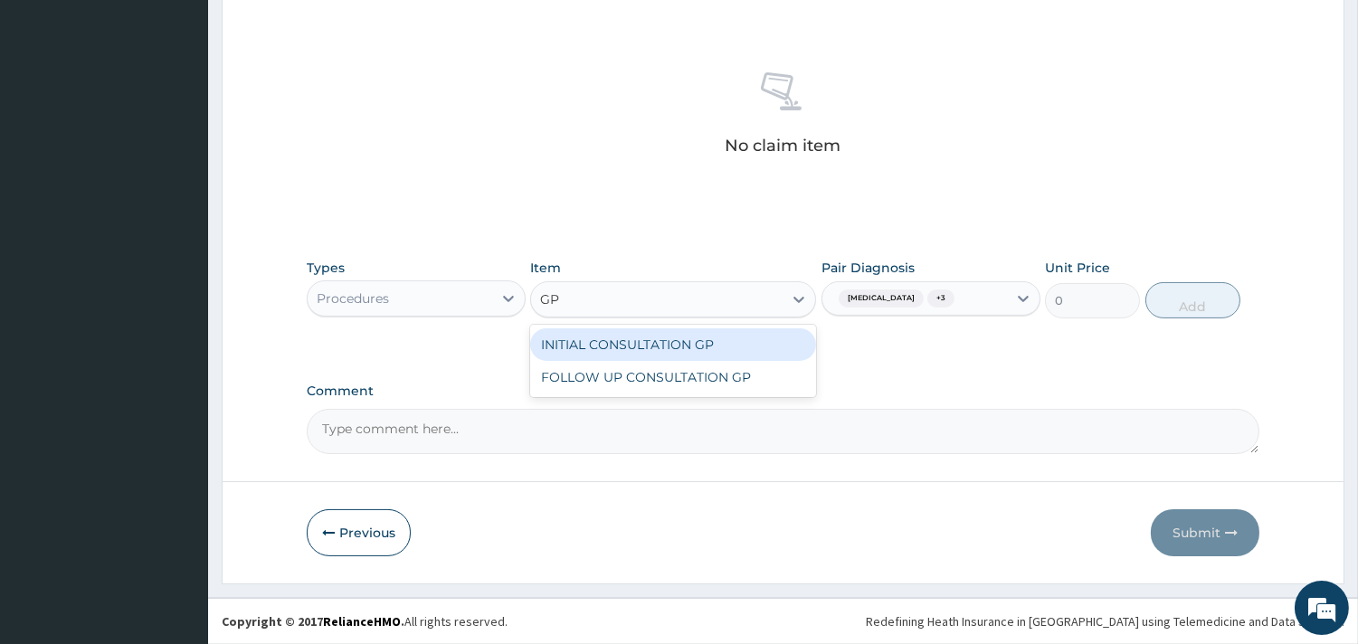
type input "GP"
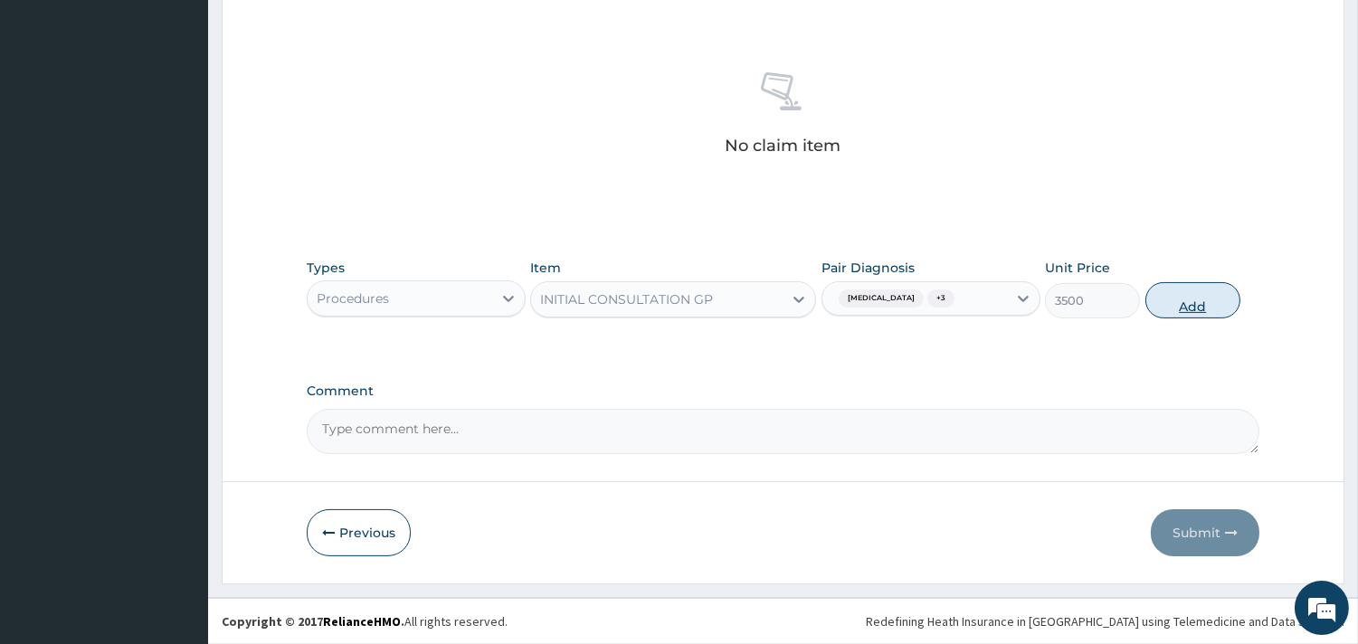
click at [1173, 302] on button "Add" at bounding box center [1192, 300] width 95 height 36
type input "0"
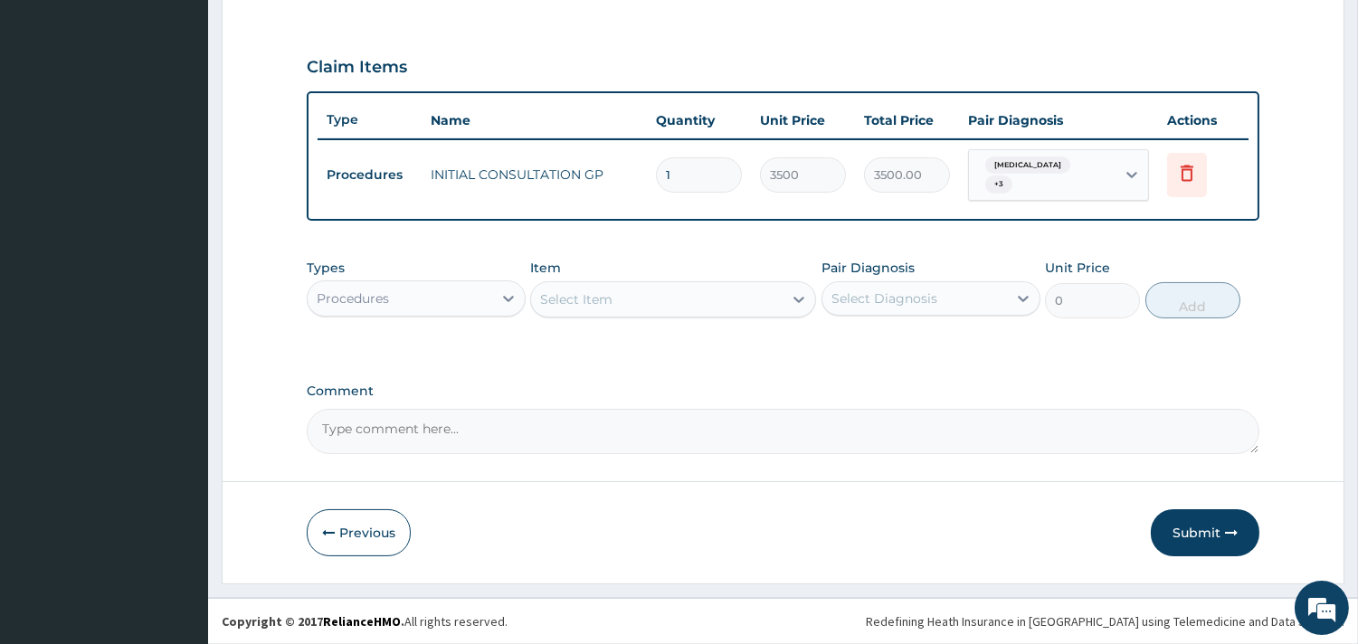
scroll to position [580, 0]
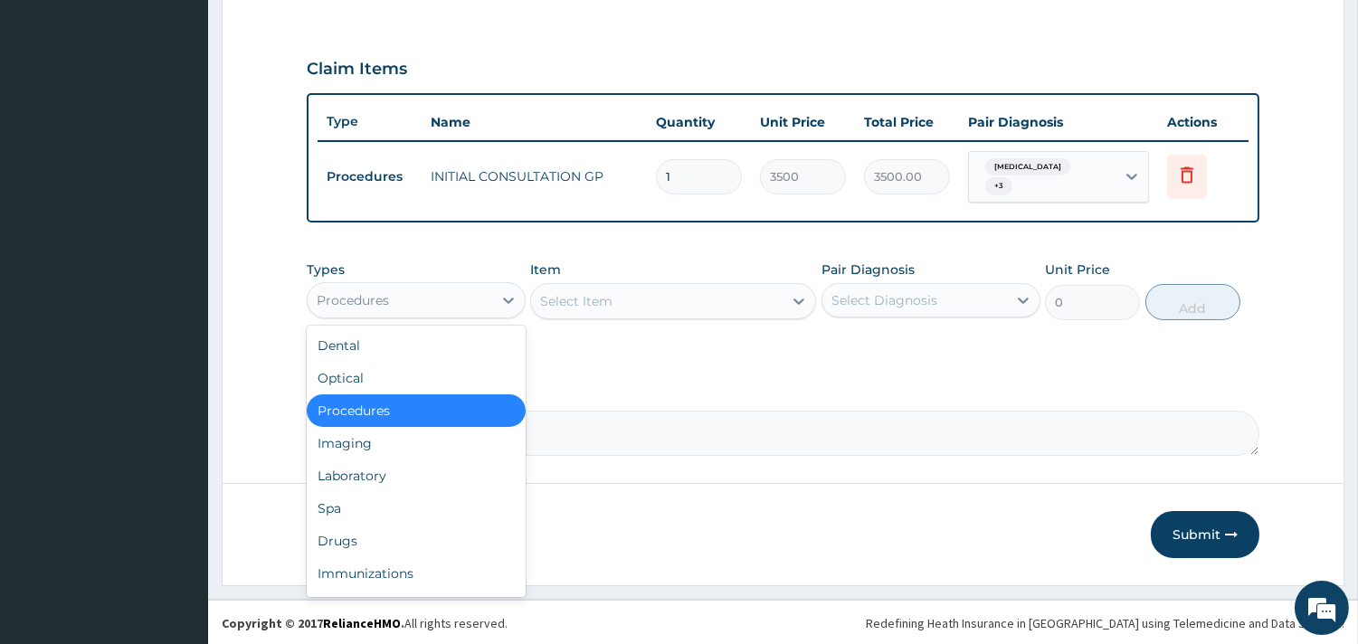
click at [471, 297] on div "Procedures" at bounding box center [400, 300] width 185 height 29
click at [470, 529] on div "Drugs" at bounding box center [416, 541] width 219 height 33
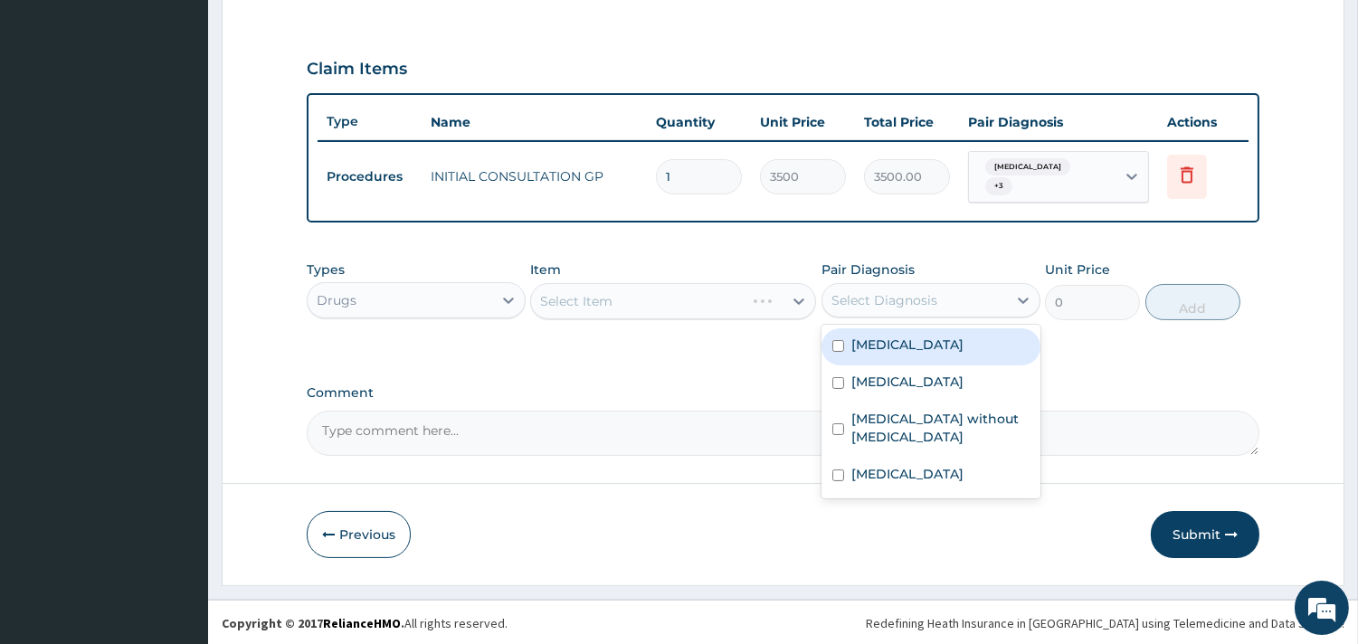
click at [867, 293] on div "Select Diagnosis" at bounding box center [884, 300] width 106 height 18
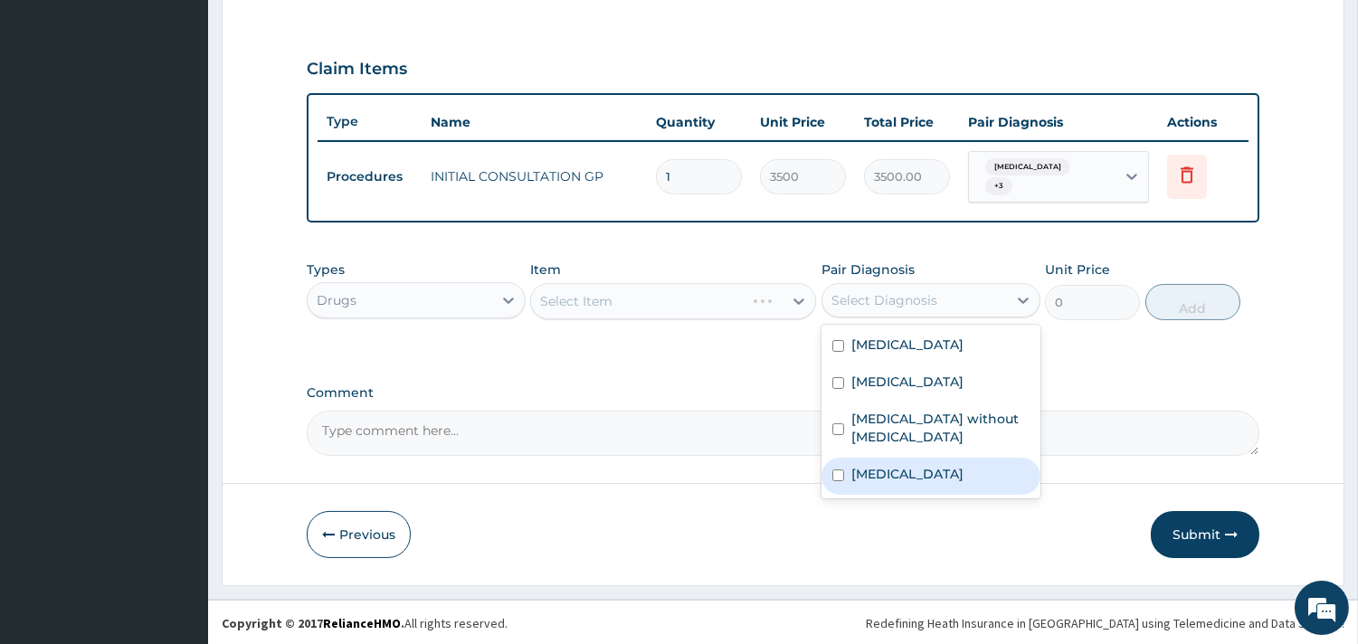
click at [880, 465] on label "Pain, unspecified" at bounding box center [907, 474] width 112 height 18
checkbox input "true"
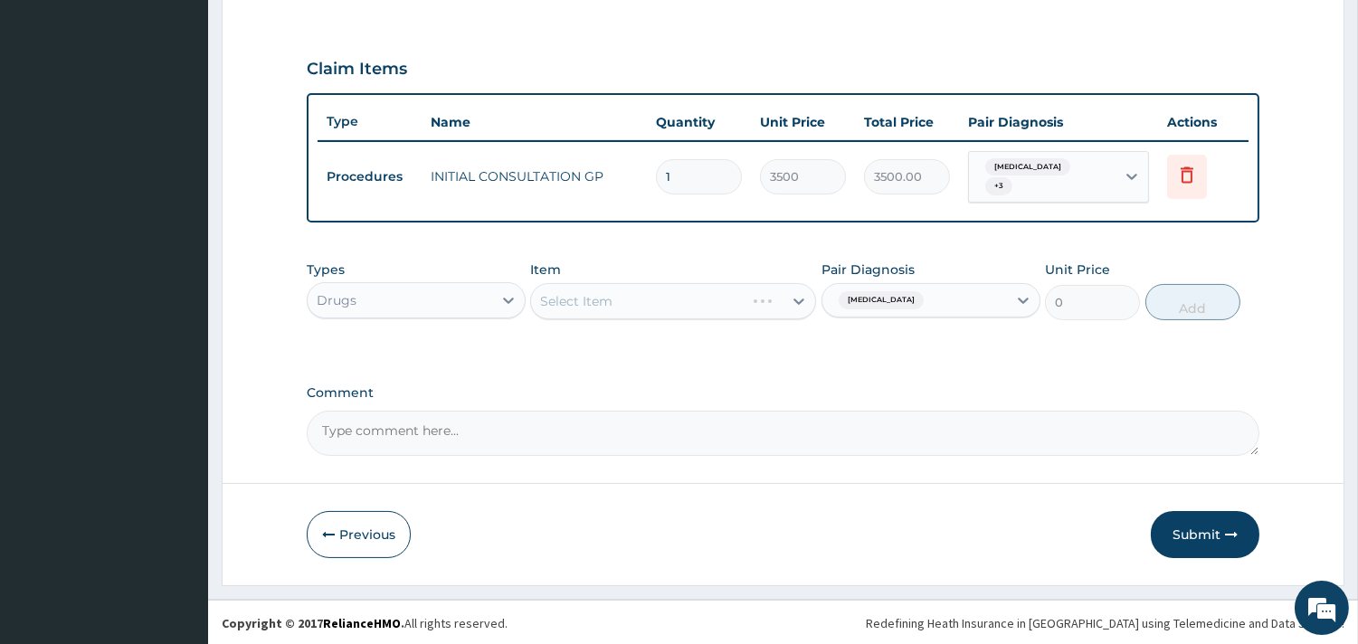
click at [737, 327] on div "Types Drugs Item Select Item Pair Diagnosis Pain, unspecified Unit Price 0 Add" at bounding box center [783, 291] width 953 height 78
click at [711, 306] on div "Select Item" at bounding box center [673, 301] width 286 height 36
click at [711, 306] on div "Select Item" at bounding box center [657, 301] width 252 height 29
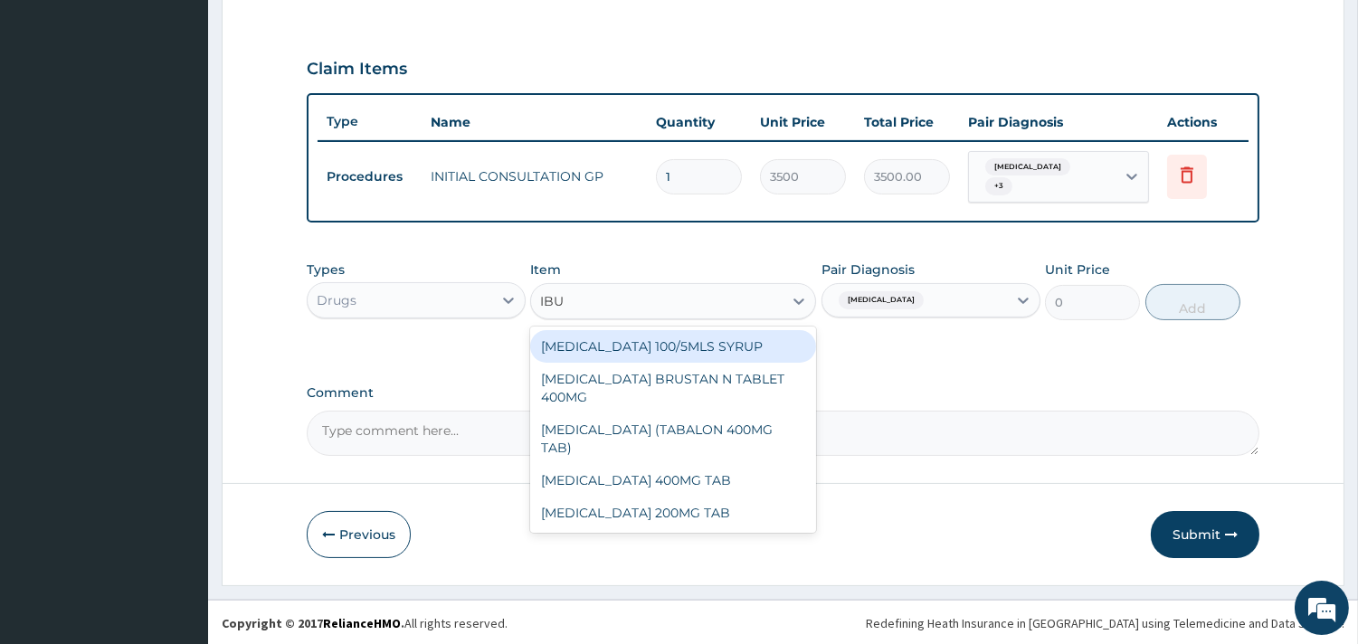
type input "IBUP"
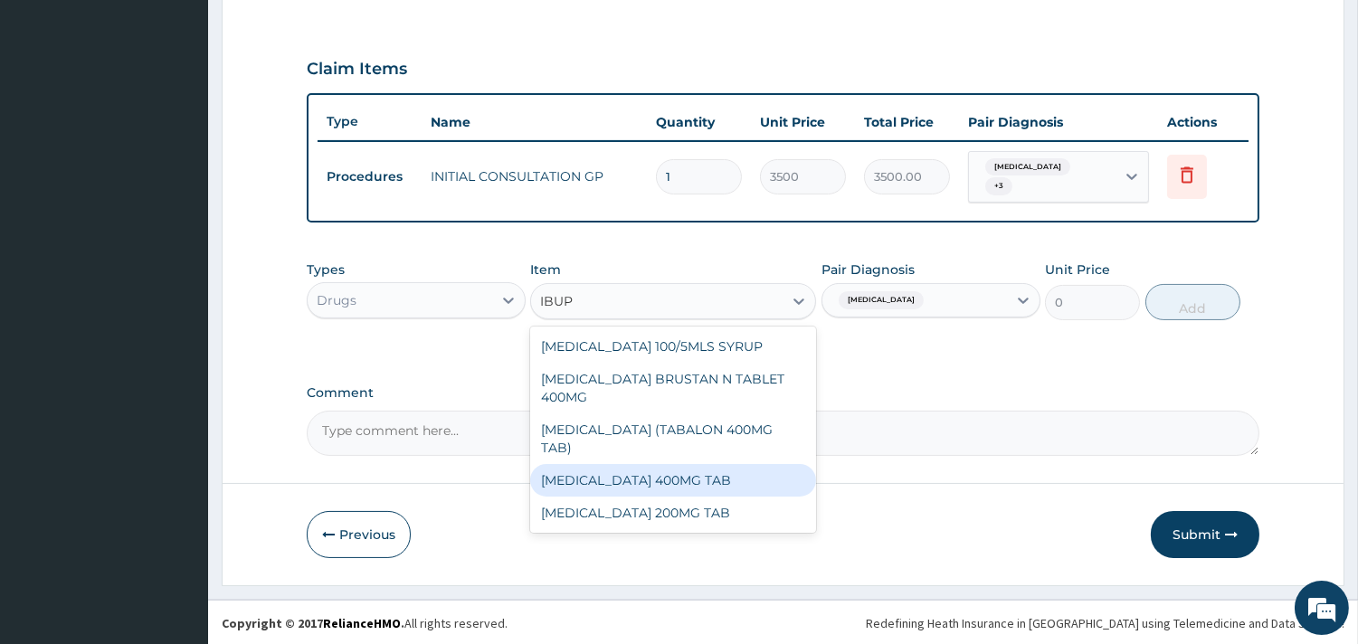
click at [721, 464] on div "IBUPROFEN 400MG TAB" at bounding box center [673, 480] width 286 height 33
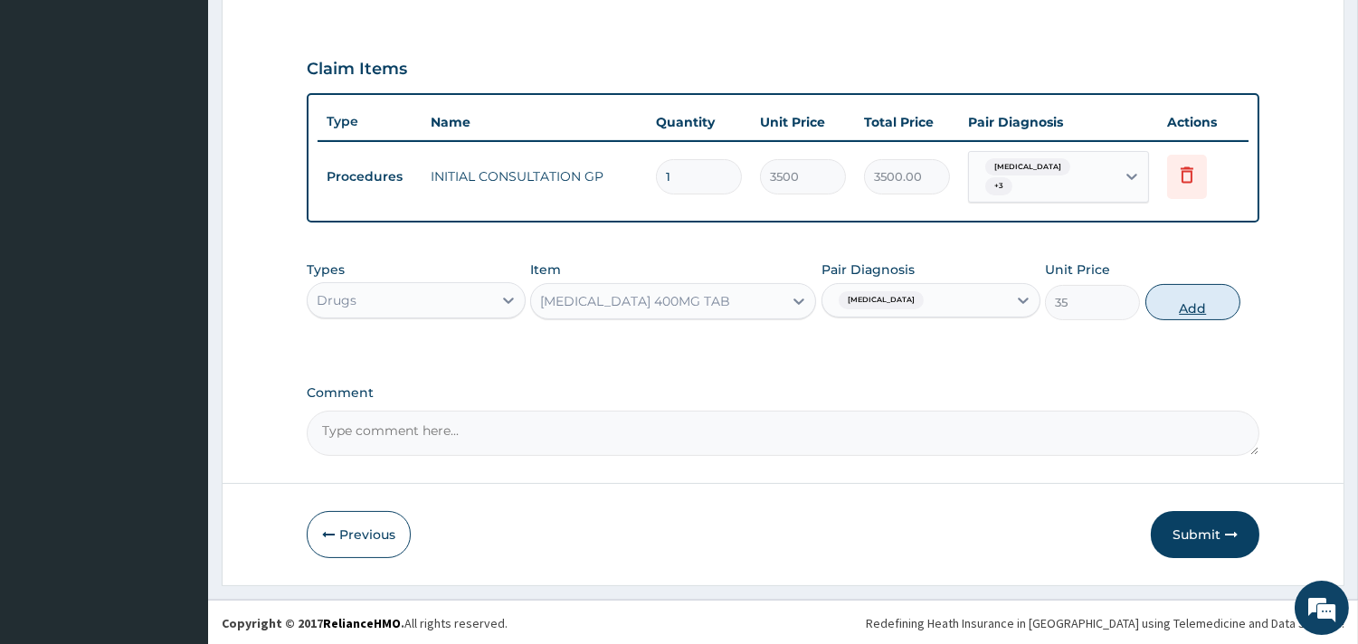
click at [1186, 302] on button "Add" at bounding box center [1192, 302] width 95 height 36
type input "0"
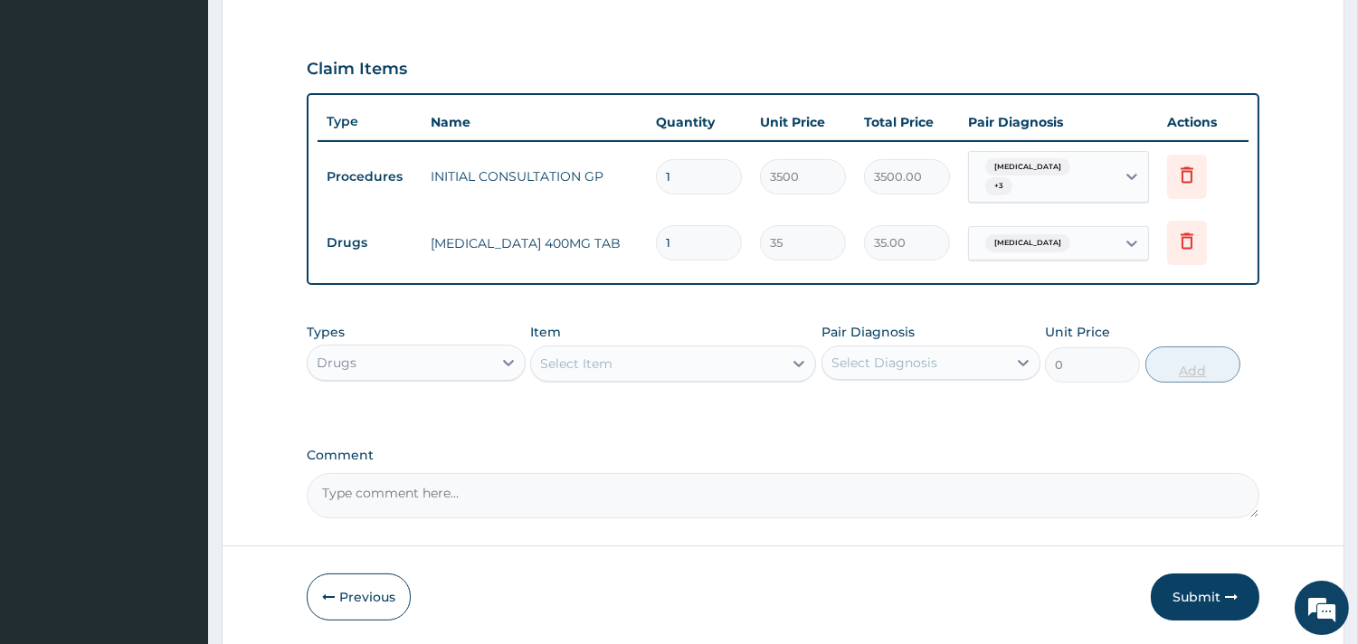
type input "10"
type input "350.00"
type input "10"
click at [753, 349] on div "Select Item" at bounding box center [657, 363] width 252 height 29
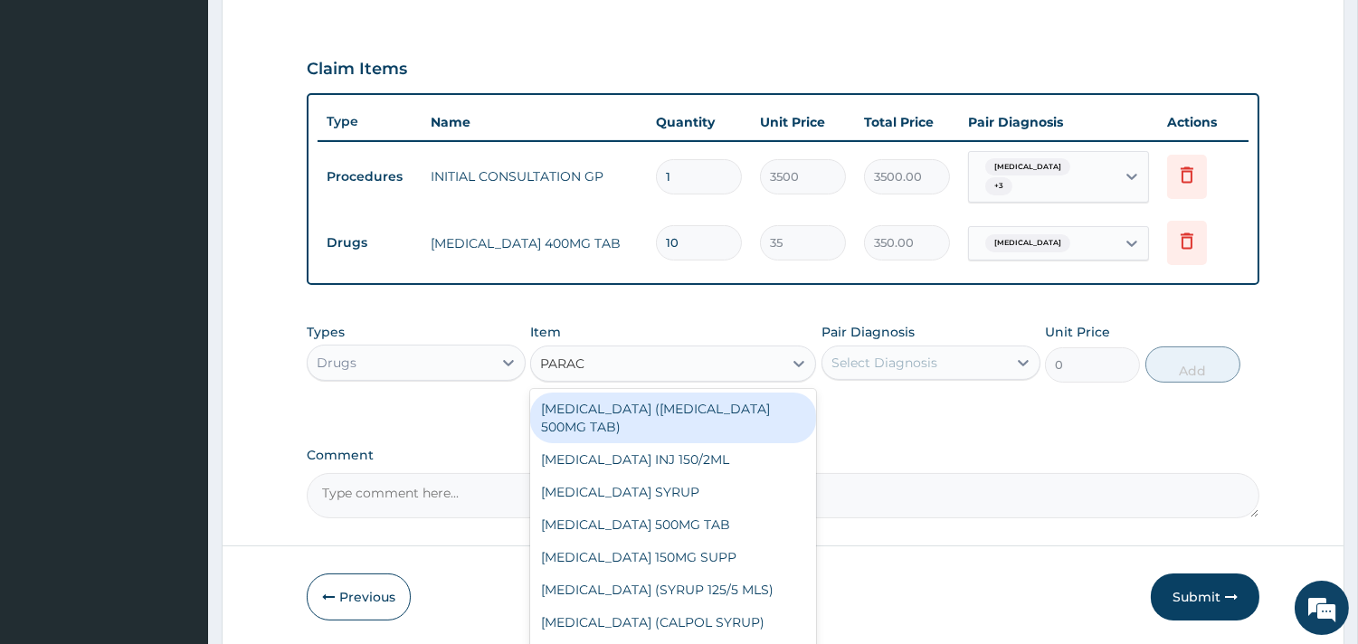
type input "PARACE"
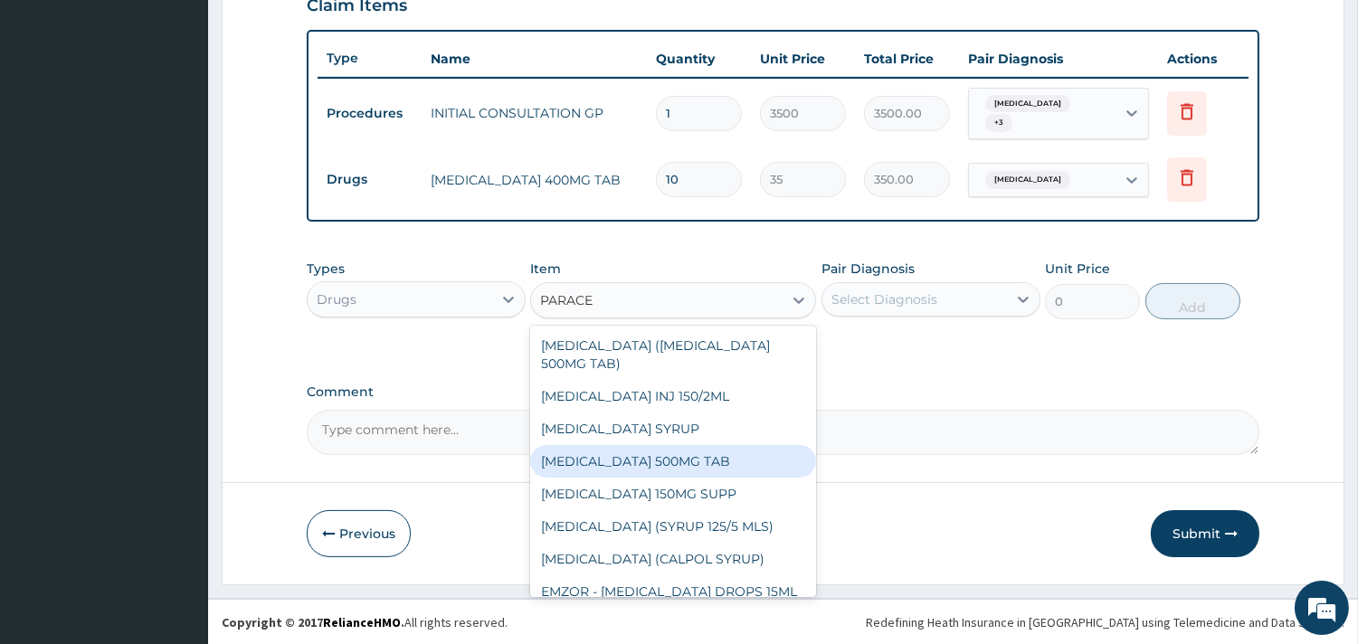
click at [621, 450] on div "PARACETAMOL 500MG TAB" at bounding box center [673, 461] width 286 height 33
type input "35"
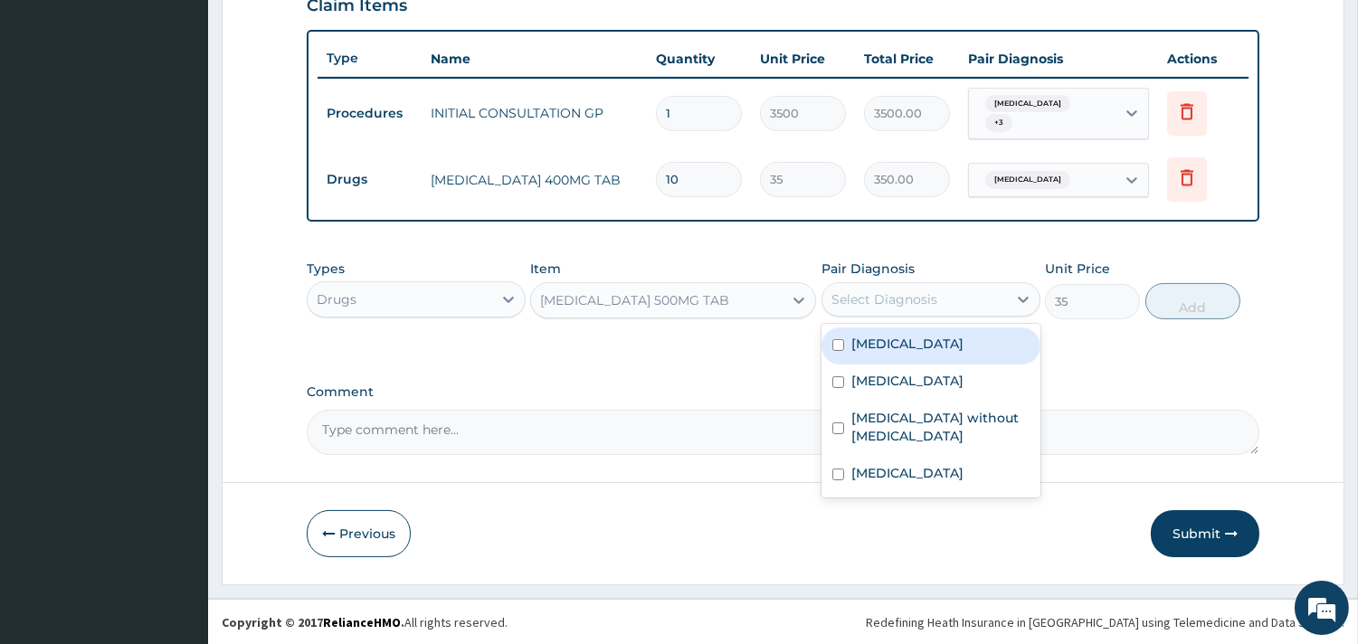
click at [1000, 290] on div "Select Diagnosis" at bounding box center [914, 299] width 185 height 29
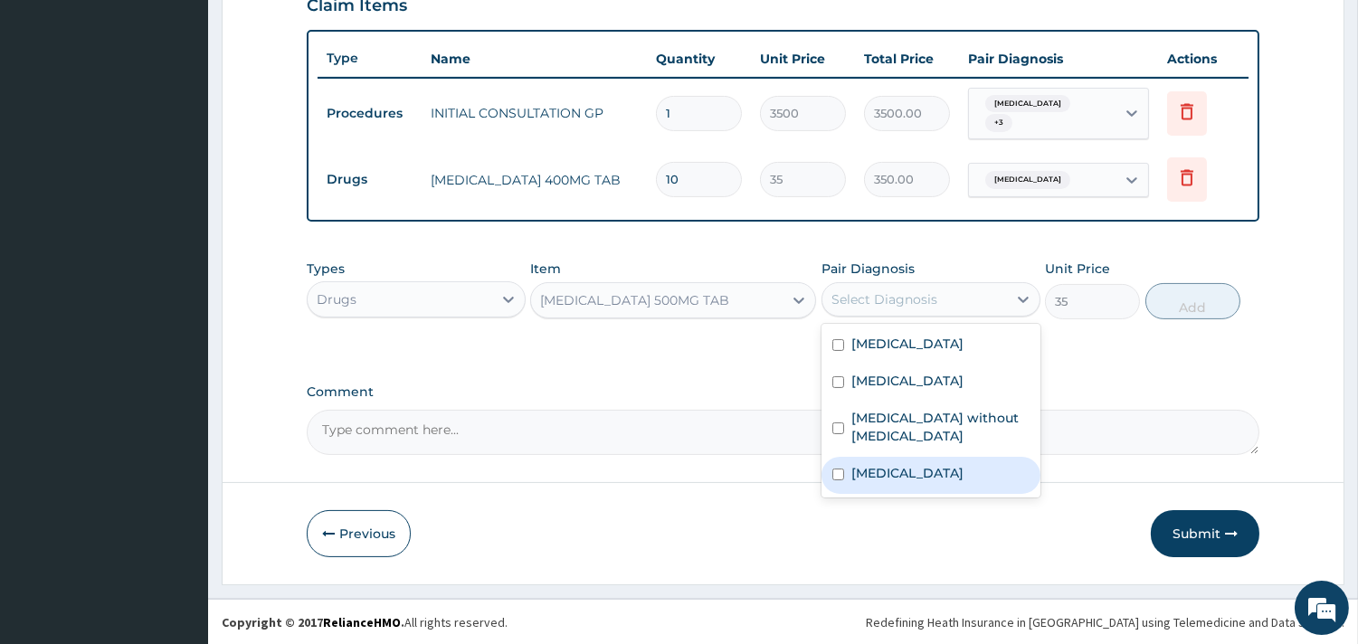
click at [894, 464] on label "Pain, unspecified" at bounding box center [907, 473] width 112 height 18
checkbox input "true"
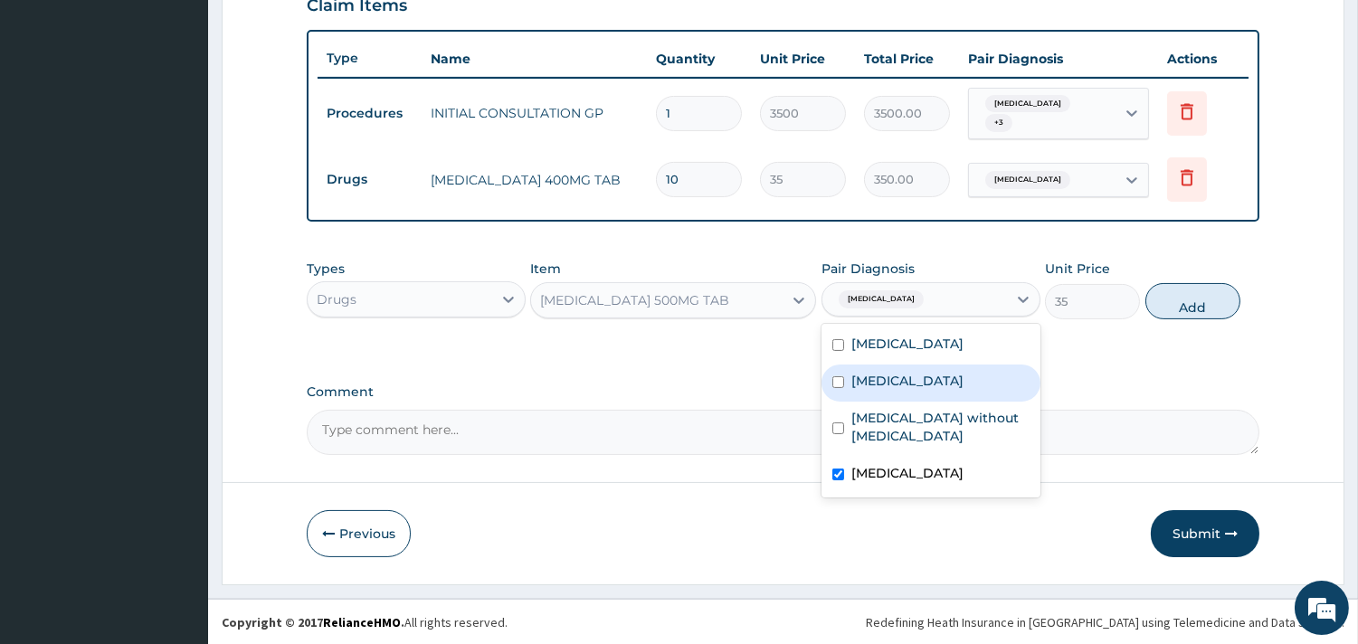
click at [899, 372] on label "Malaria, unspecified" at bounding box center [907, 381] width 112 height 18
checkbox input "true"
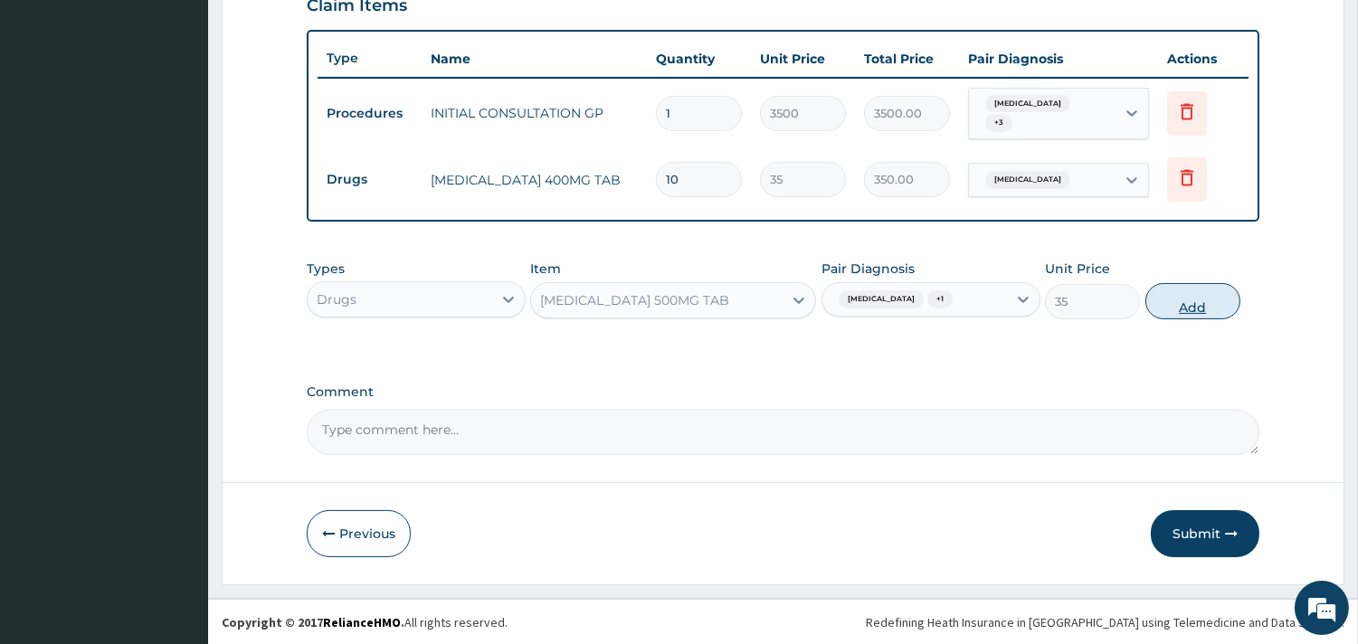
click at [1176, 303] on button "Add" at bounding box center [1192, 301] width 95 height 36
type input "0"
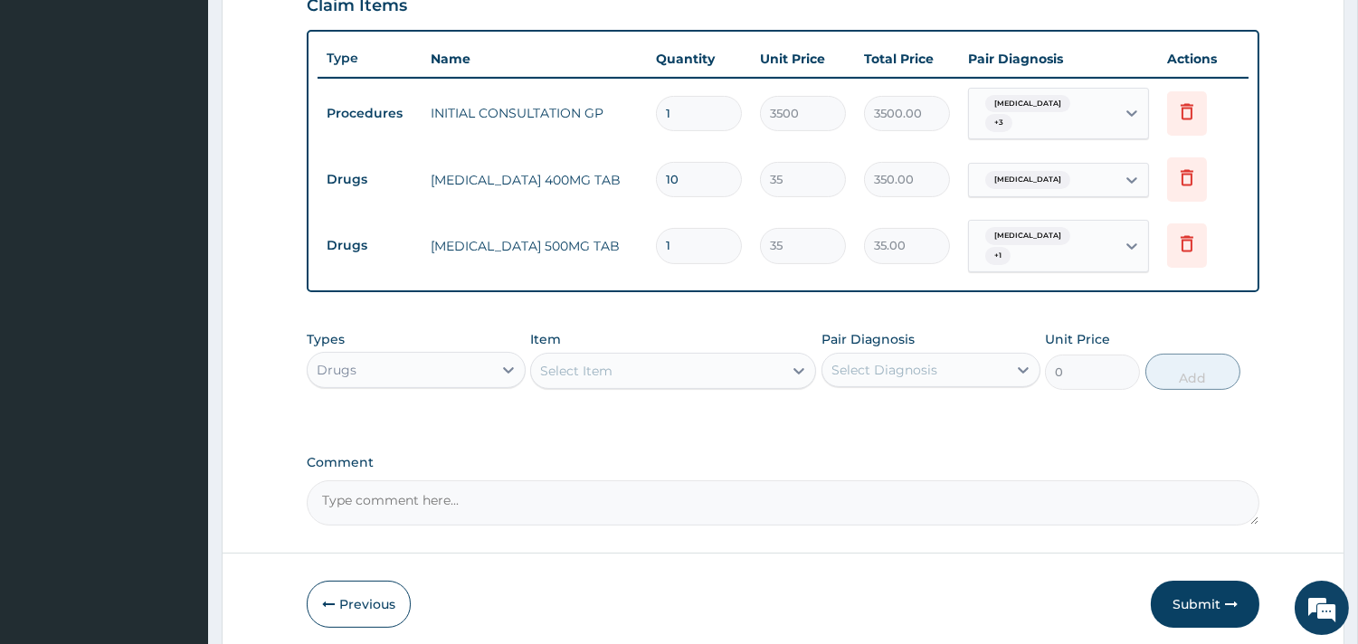
click at [757, 356] on div "Select Item" at bounding box center [657, 370] width 252 height 29
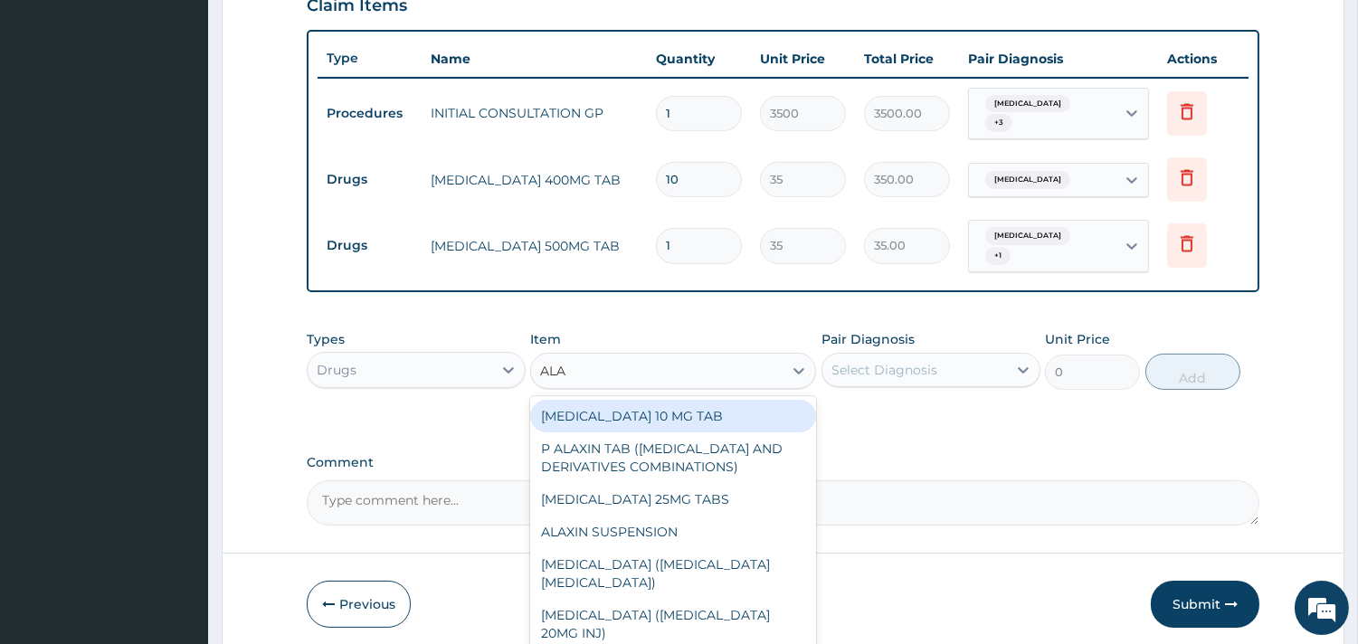
type input "ALAX"
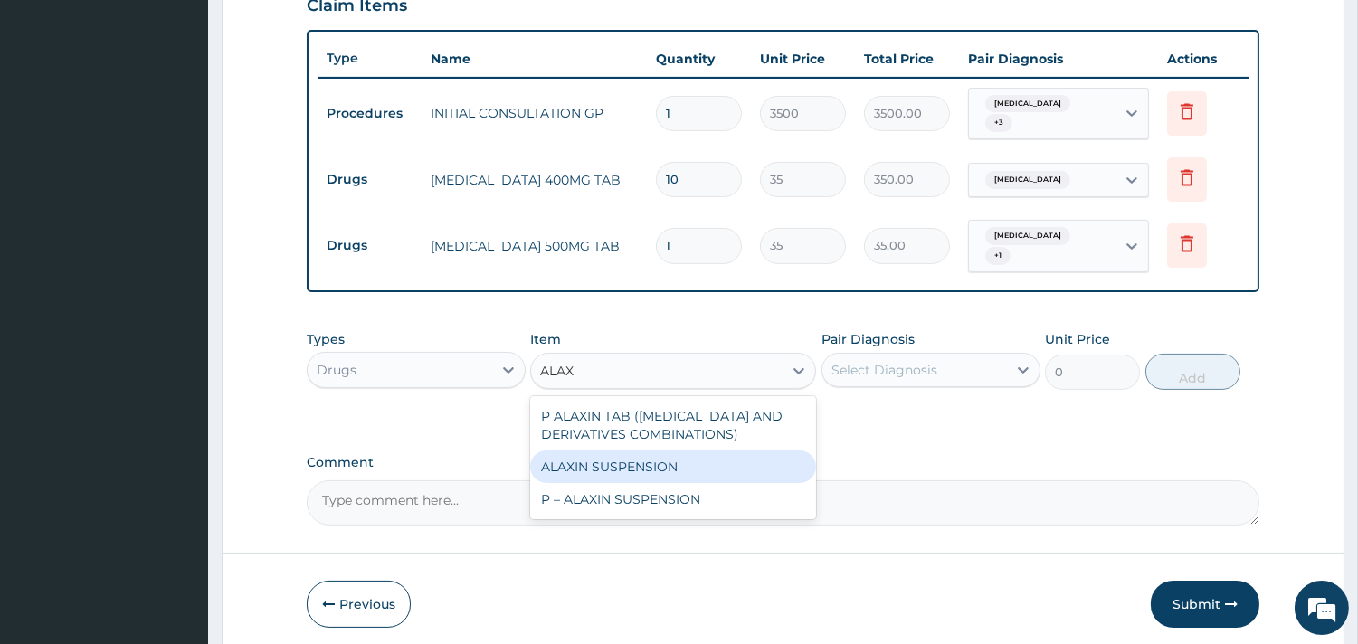
click at [690, 459] on div "ALAXIN SUSPENSION" at bounding box center [673, 467] width 286 height 33
type input "1200"
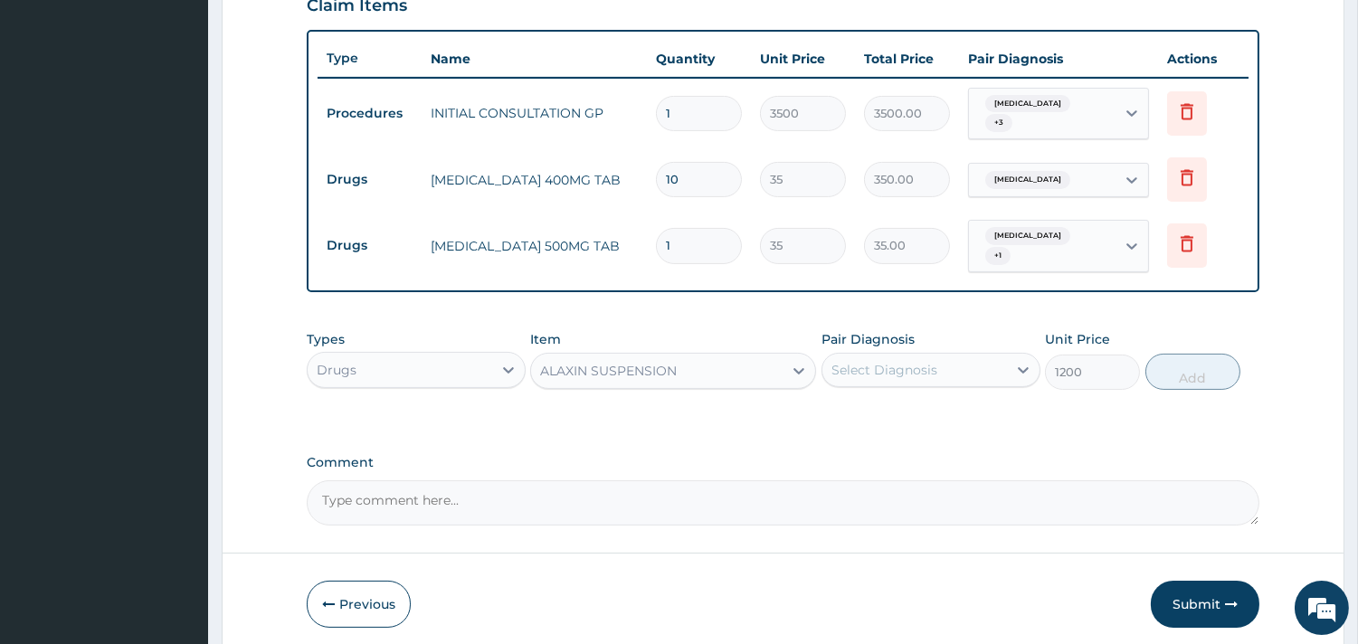
click at [709, 357] on div "ALAXIN SUSPENSION" at bounding box center [657, 370] width 252 height 29
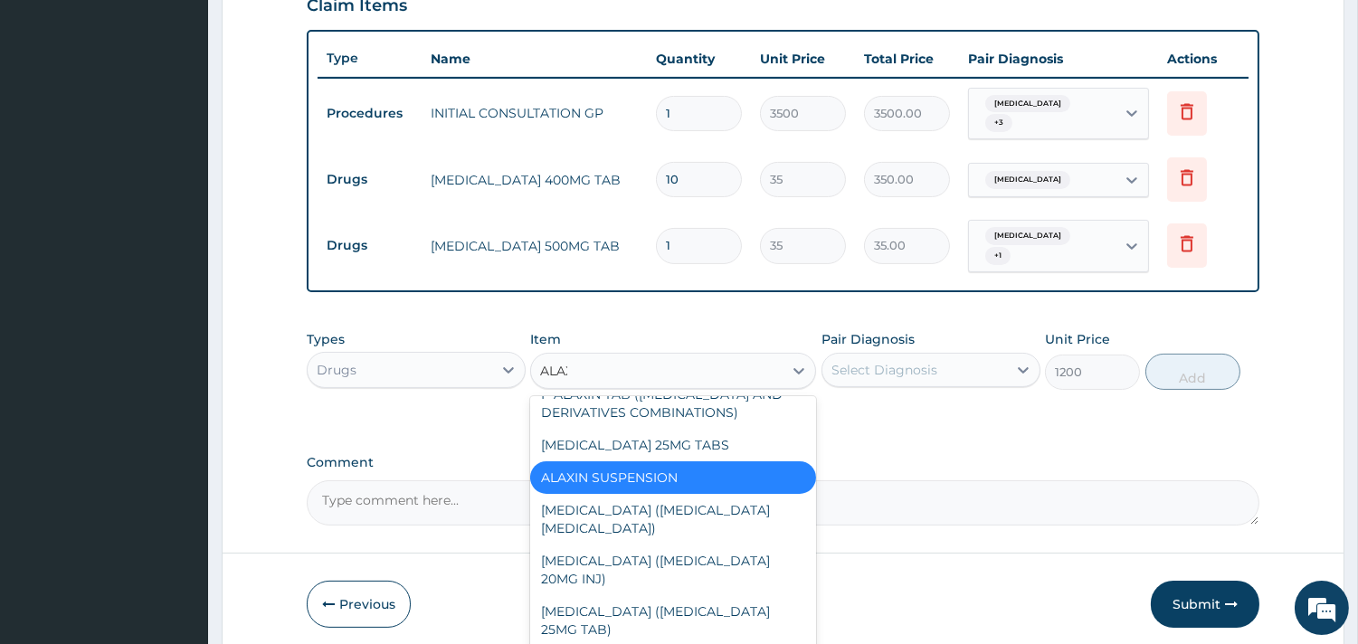
scroll to position [0, 0]
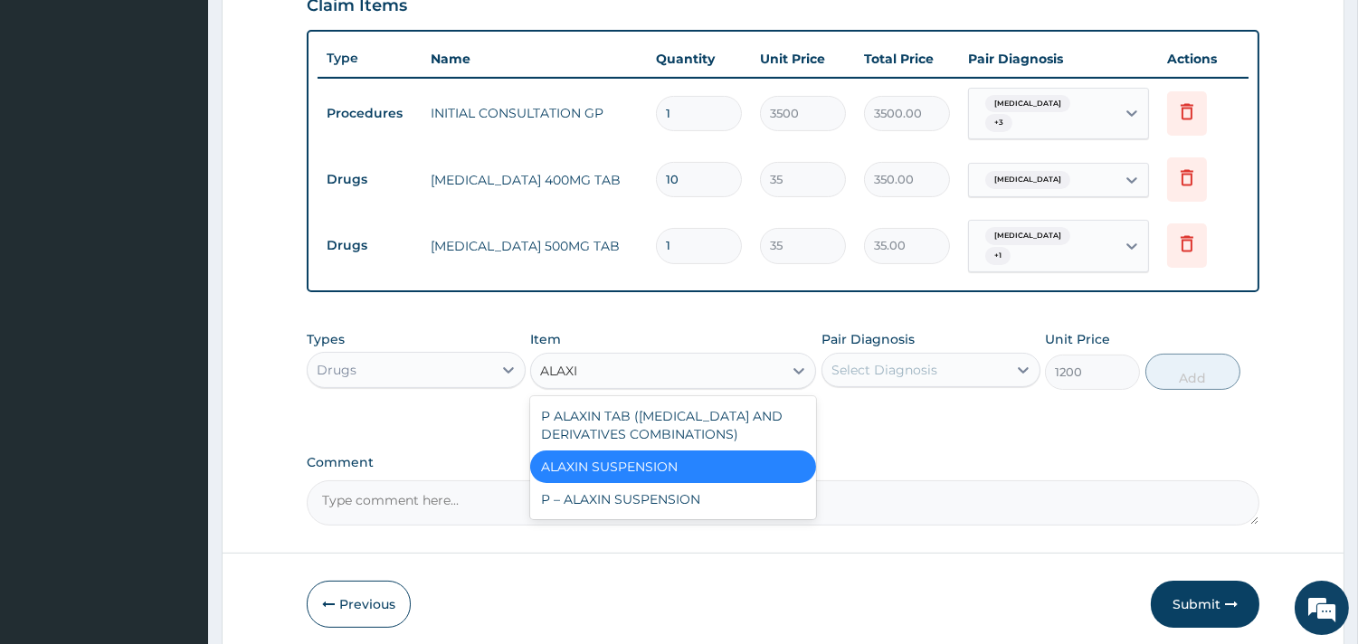
type input "ALAXIN"
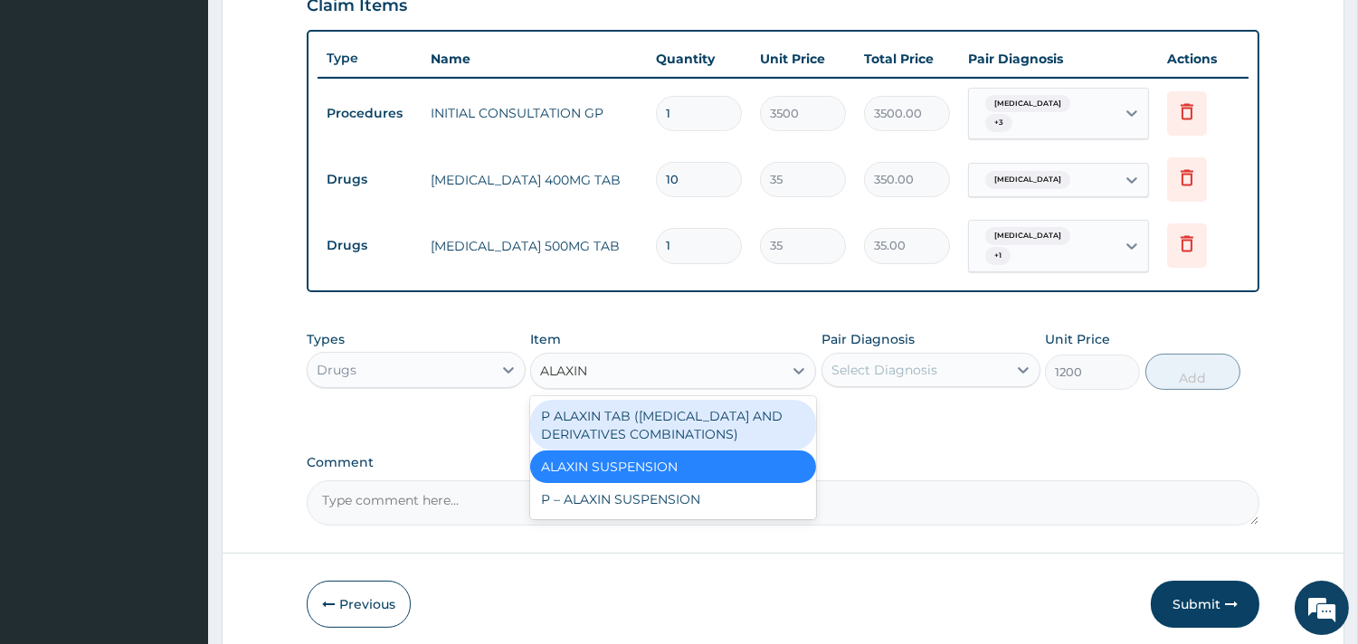
click at [737, 410] on div "P ALAXIN TAB (ARTEMISININ AND DERIVATIVES COMBINATIONS)" at bounding box center [673, 425] width 286 height 51
type input "1800"
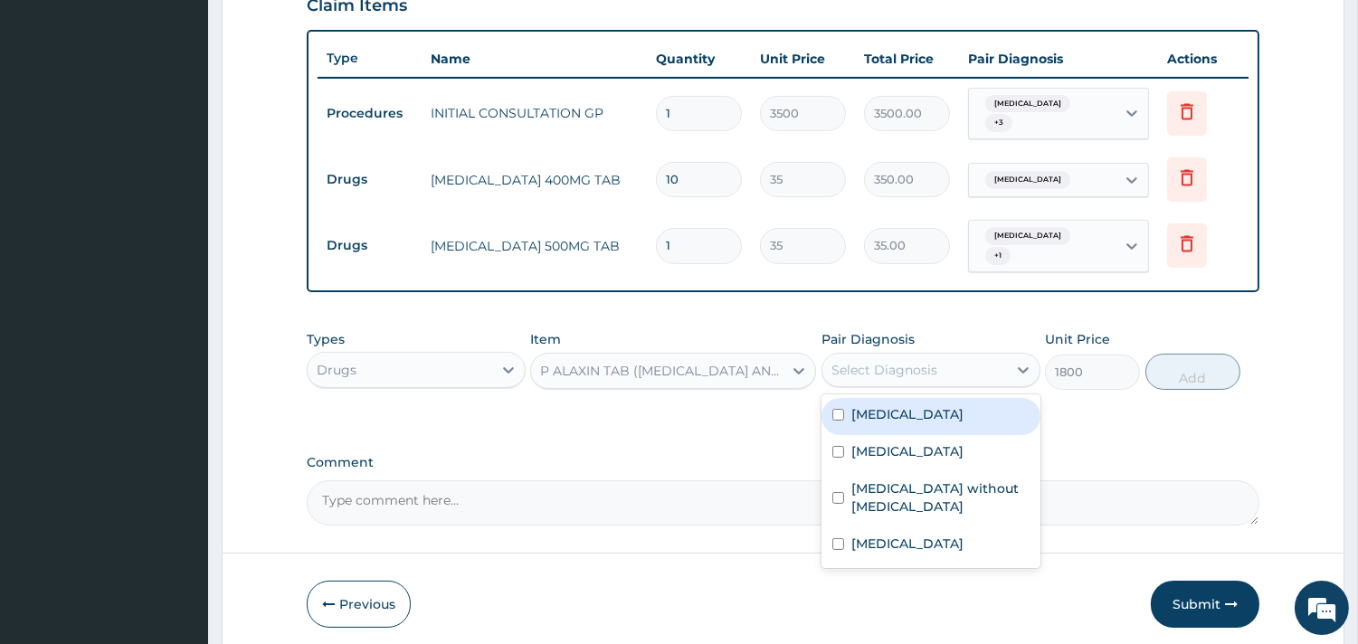
drag, startPoint x: 935, startPoint y: 356, endPoint x: 932, endPoint y: 418, distance: 61.6
click at [932, 387] on div "option Malaria, unspecified, selected. option Acute nasopharyngitis focused, 1 …" at bounding box center [930, 370] width 219 height 34
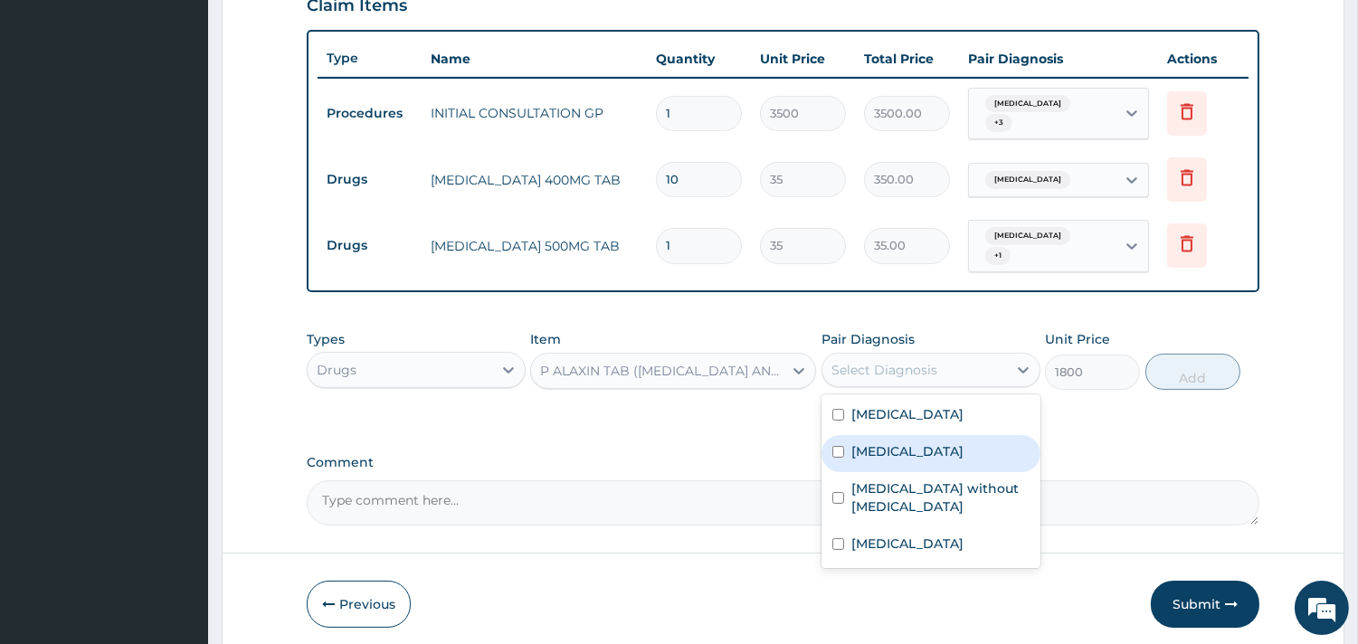
click at [932, 435] on div "Malaria, unspecified" at bounding box center [930, 453] width 219 height 37
checkbox input "true"
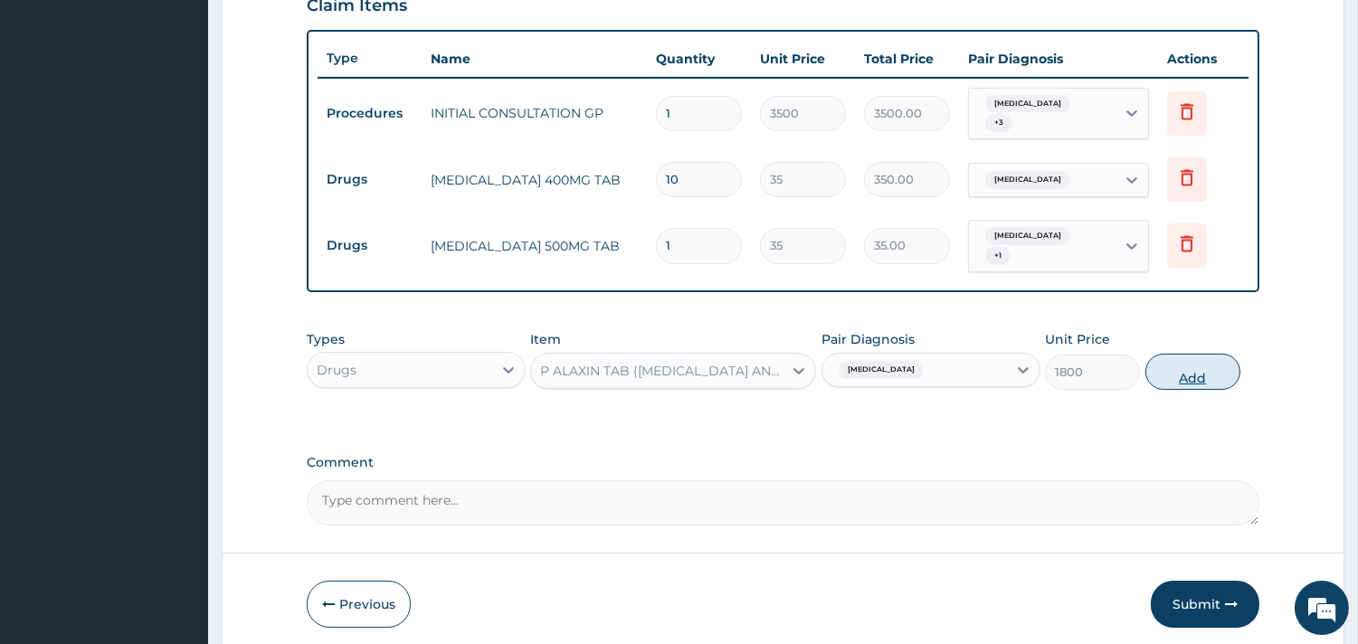
click at [1170, 358] on button "Add" at bounding box center [1192, 372] width 95 height 36
type input "0"
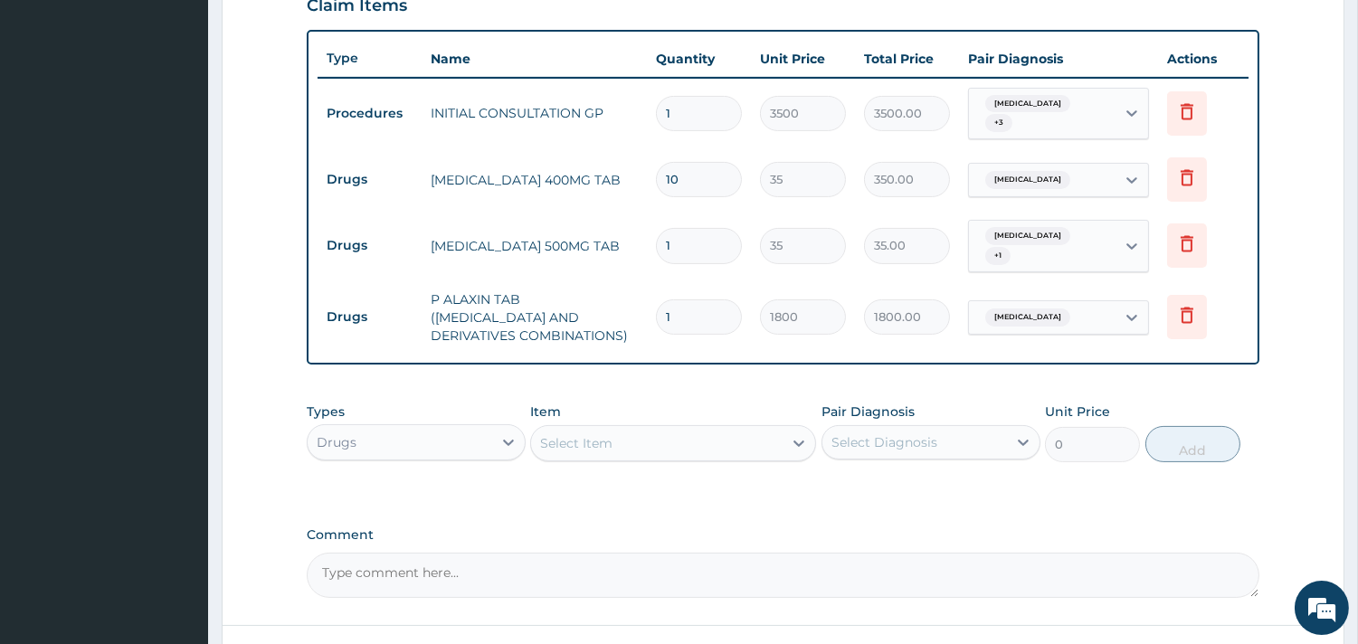
click at [618, 441] on div "Select Item" at bounding box center [657, 443] width 252 height 29
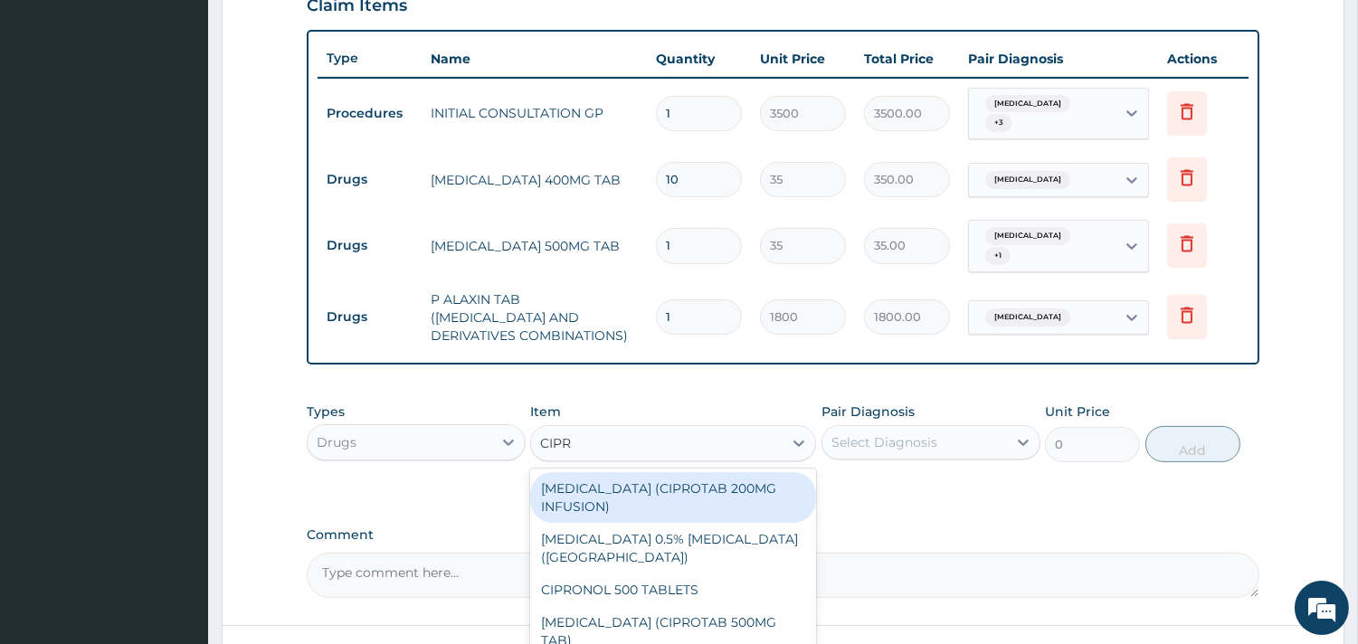
type input "CIPRO"
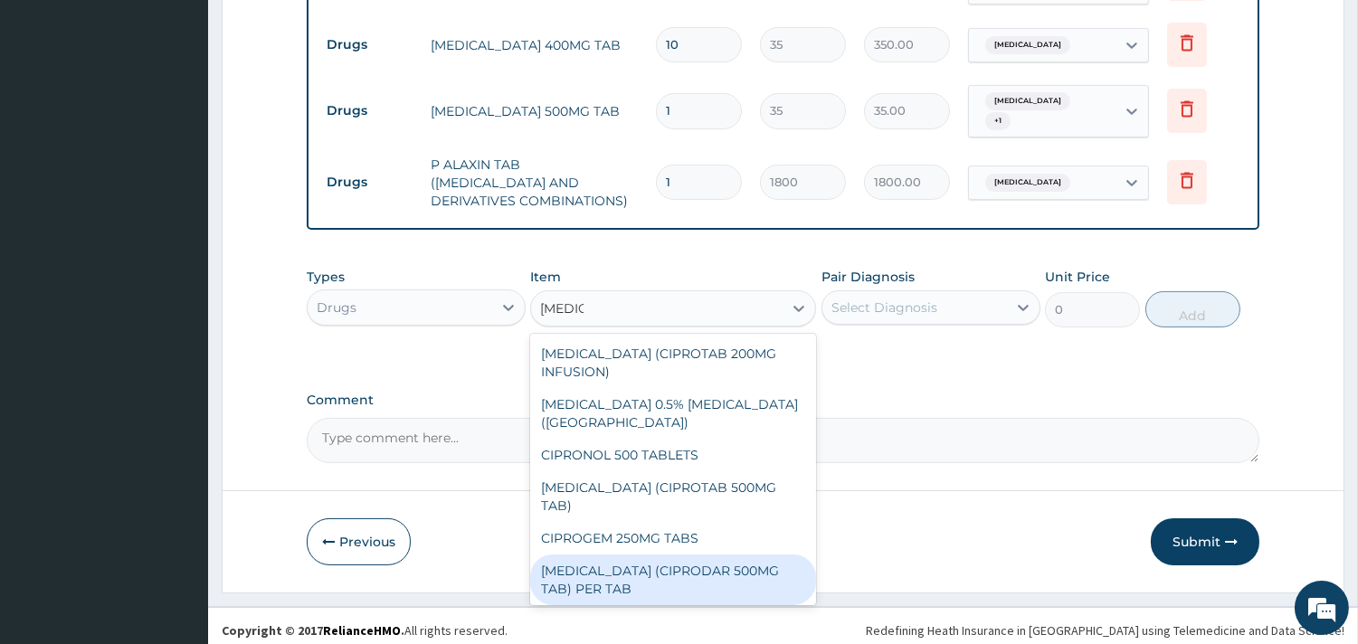
click at [762, 586] on div "CIPROFLOXACIN (CIPRODAR 500MG TAB) PER TAB" at bounding box center [673, 580] width 286 height 51
type input "100"
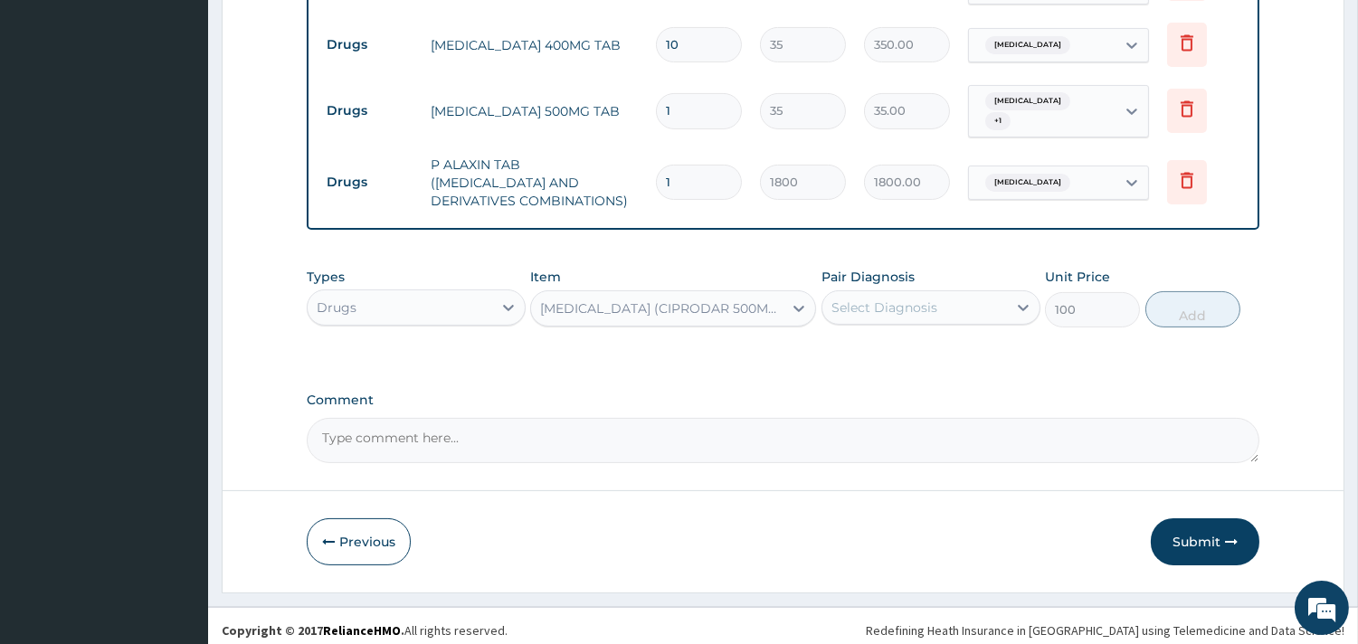
click at [726, 290] on div "CIPROFLOXACIN (CIPRODAR 500MG TAB) PER TAB" at bounding box center [673, 308] width 286 height 36
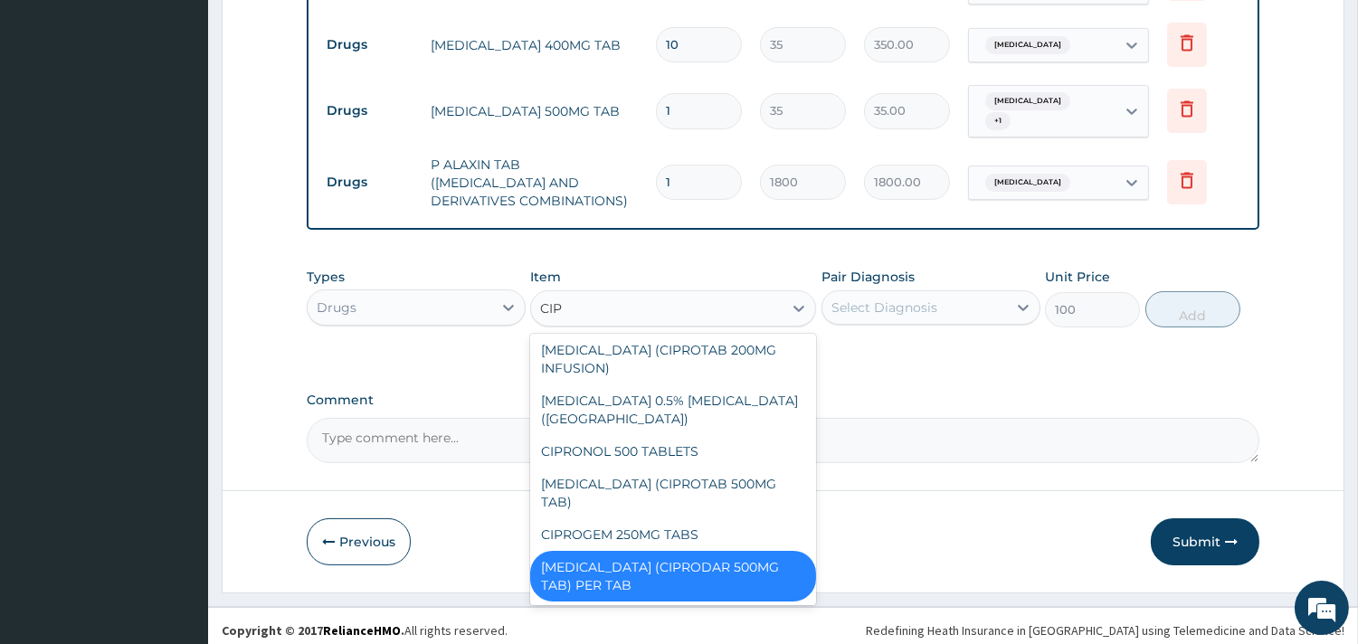
scroll to position [3, 0]
type input "CIPRO"
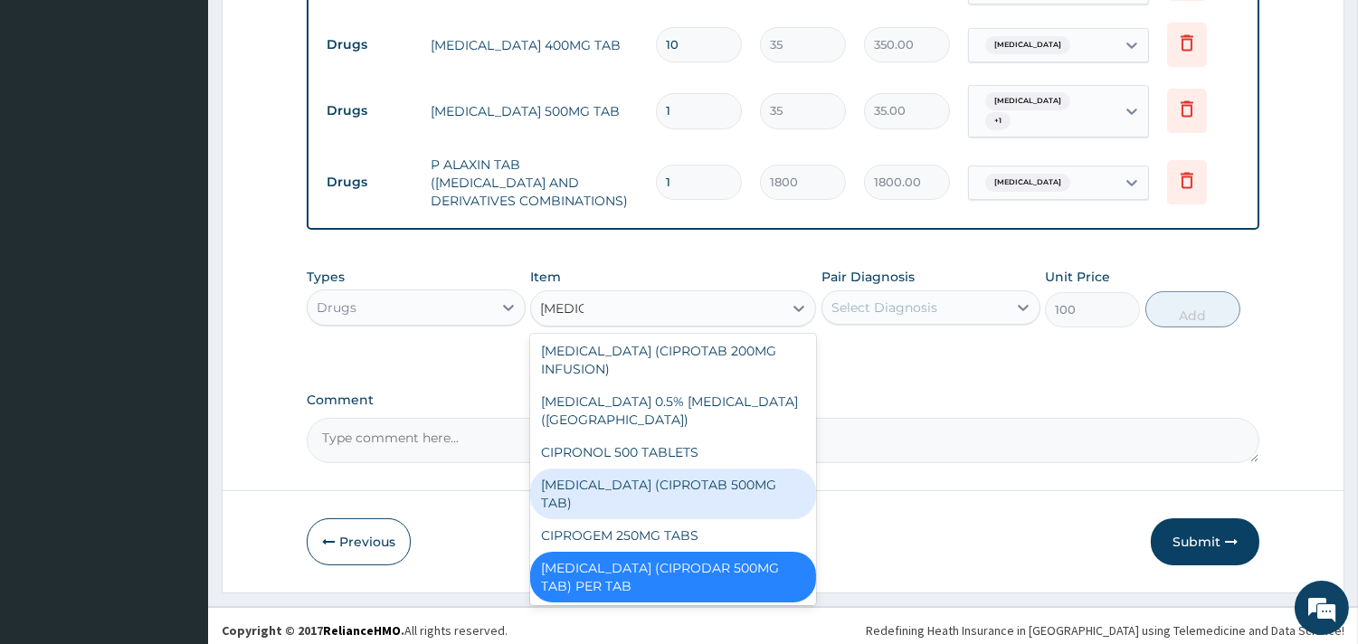
click at [739, 489] on div "CIPROFLOXACIN (CIPROTAB 500MG TAB)" at bounding box center [673, 494] width 286 height 51
type input "4500"
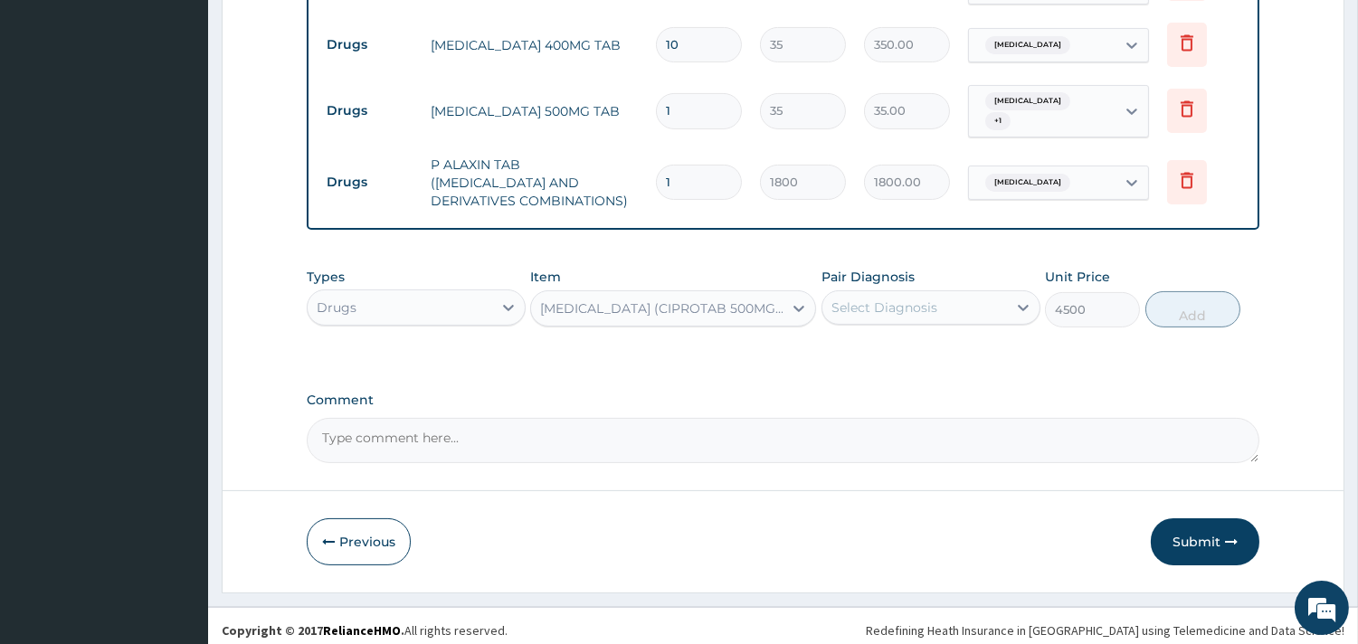
click at [740, 299] on div "CIPROFLOXACIN (CIPROTAB 500MG TAB)" at bounding box center [662, 308] width 244 height 18
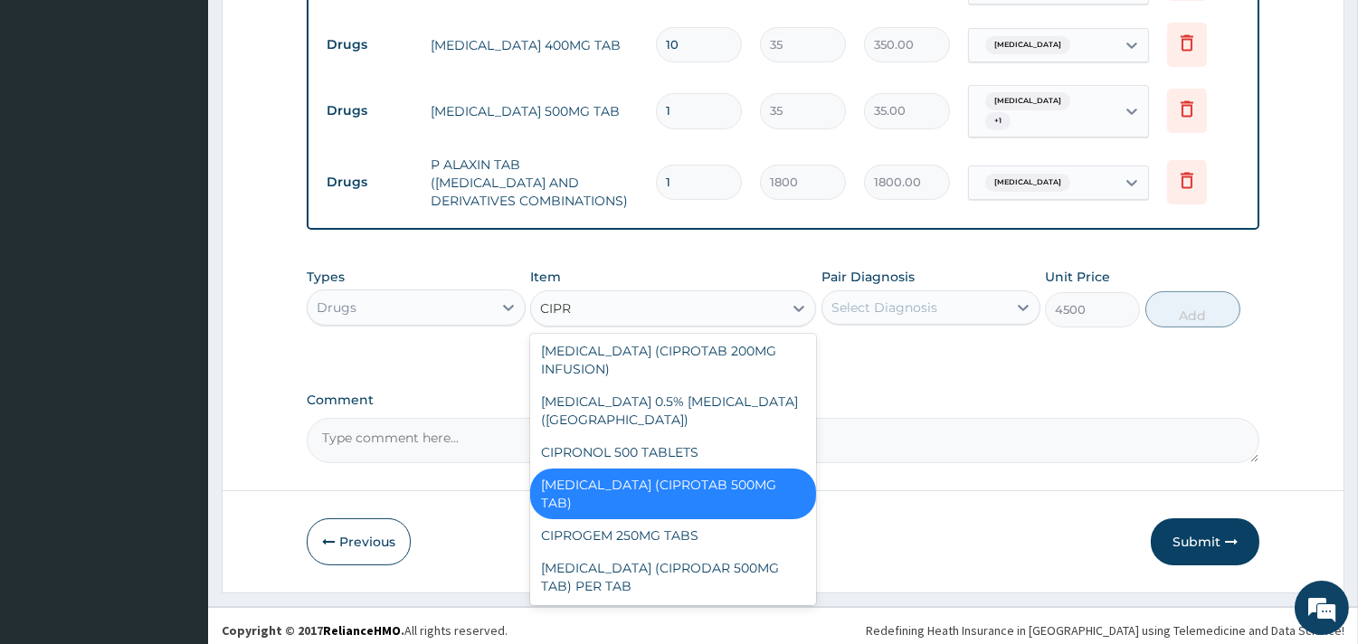
type input "CIPRO"
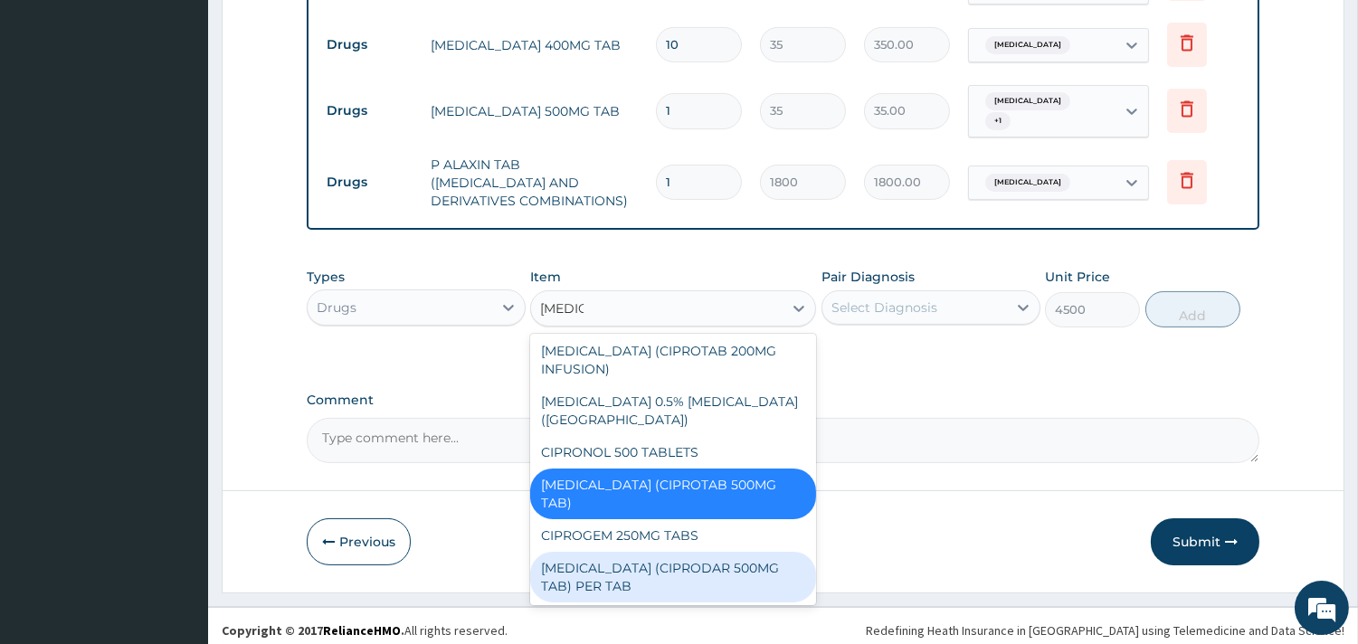
click at [730, 562] on div "CIPROFLOXACIN (CIPRODAR 500MG TAB) PER TAB" at bounding box center [673, 577] width 286 height 51
type input "100"
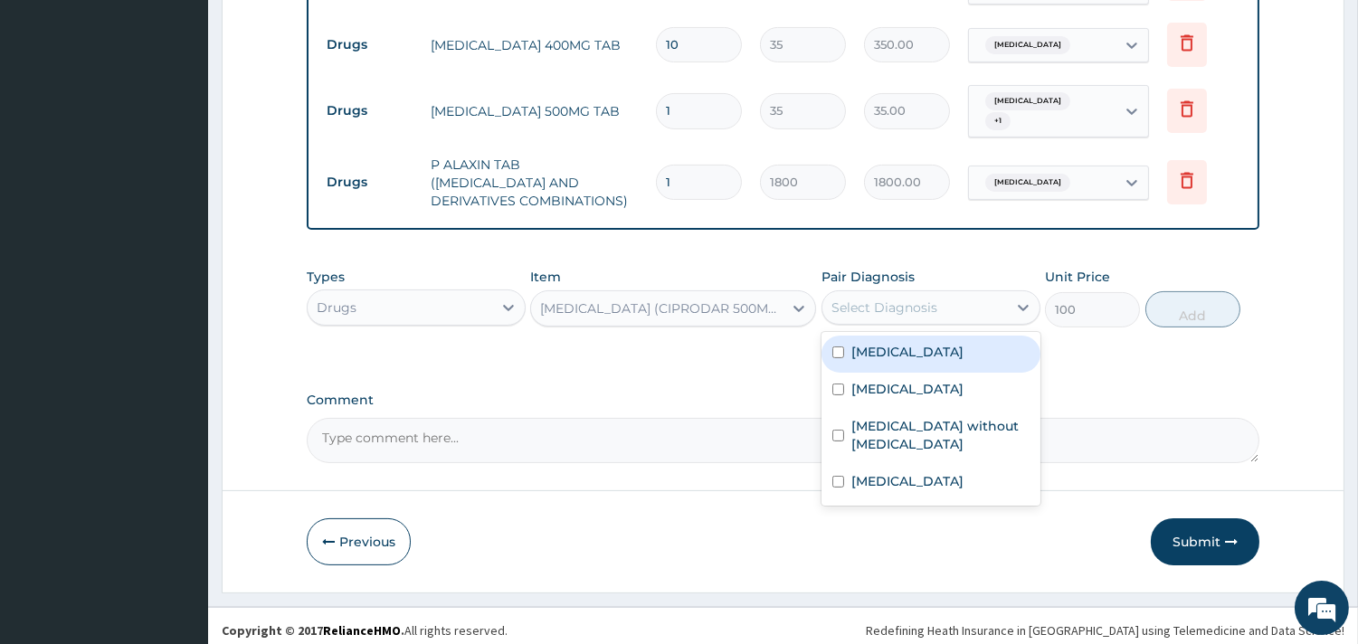
click at [939, 300] on div "Select Diagnosis" at bounding box center [914, 307] width 185 height 29
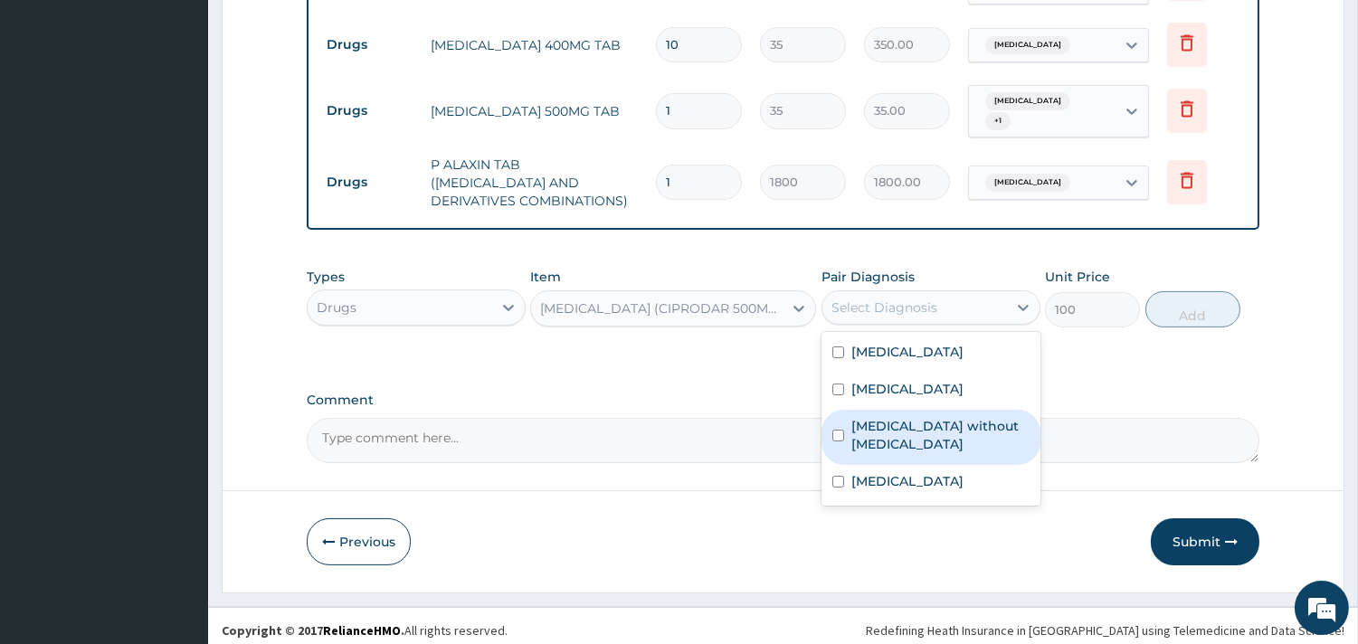
click at [947, 435] on div "Sepsis without septic shock" at bounding box center [930, 437] width 219 height 55
checkbox input "true"
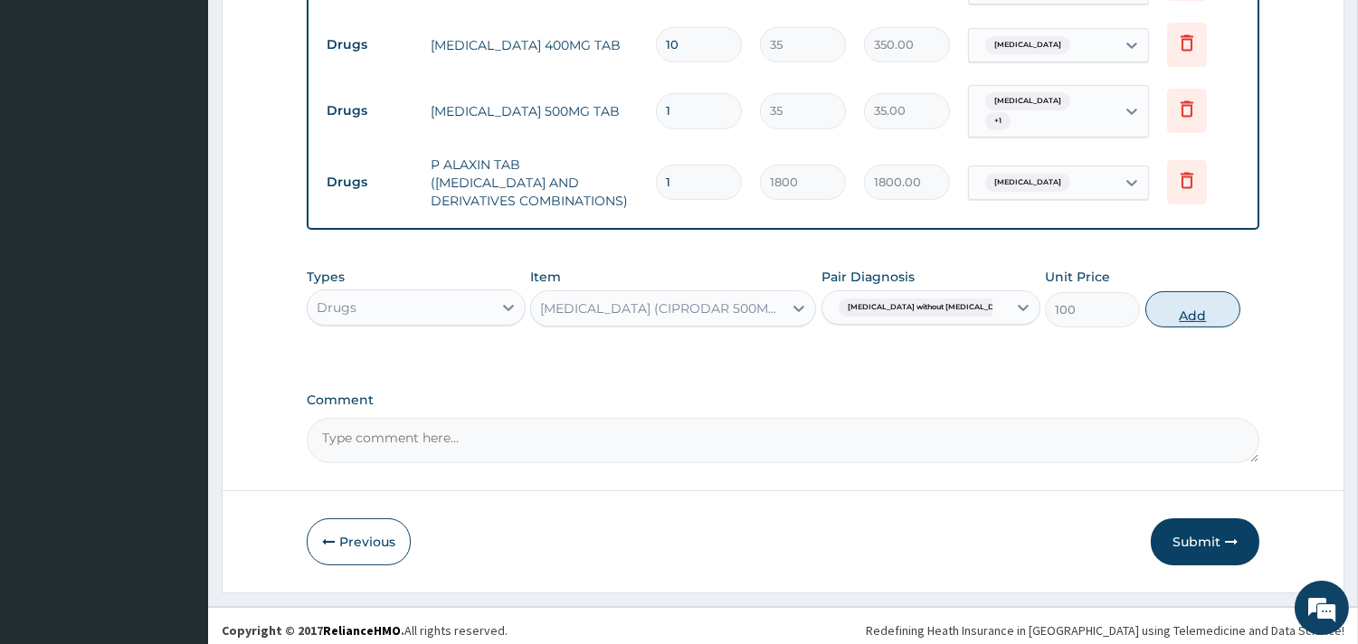
click at [1201, 297] on button "Add" at bounding box center [1192, 309] width 95 height 36
type input "0"
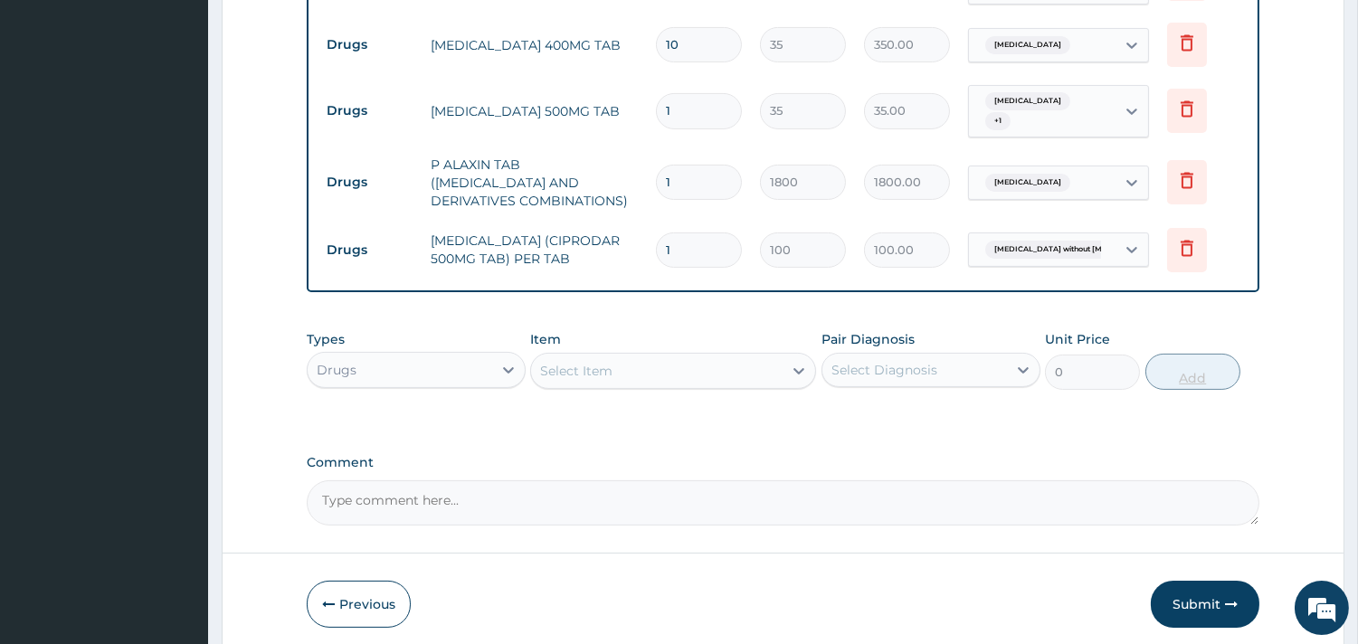
type input "10"
type input "1000.00"
type input "10"
click at [686, 356] on div "Select Item" at bounding box center [657, 370] width 252 height 29
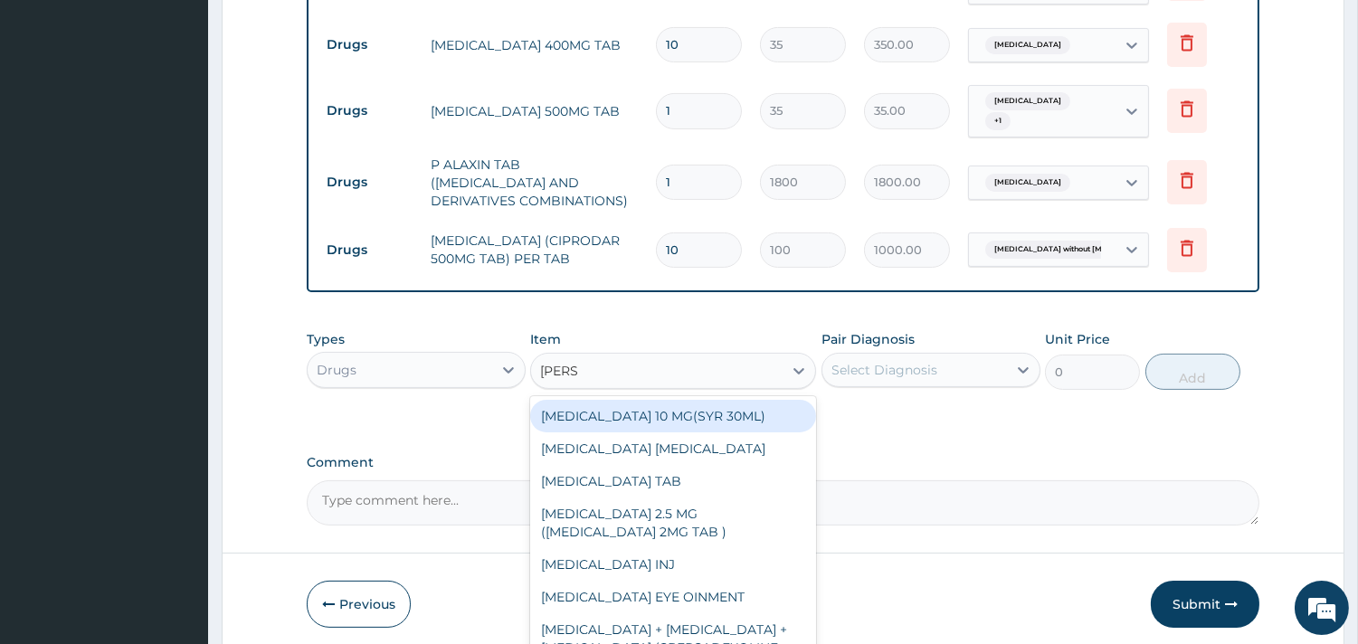
type input "LORAT"
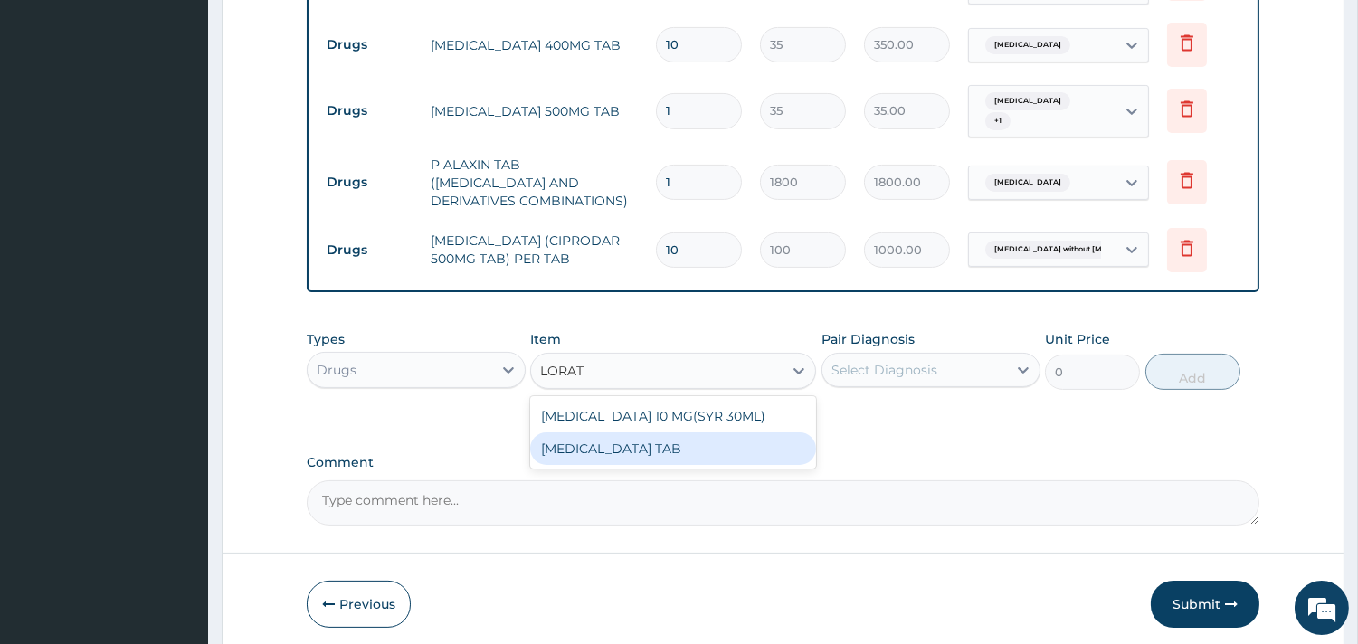
click at [691, 437] on div "LORATADINE TAB" at bounding box center [673, 448] width 286 height 33
type input "100"
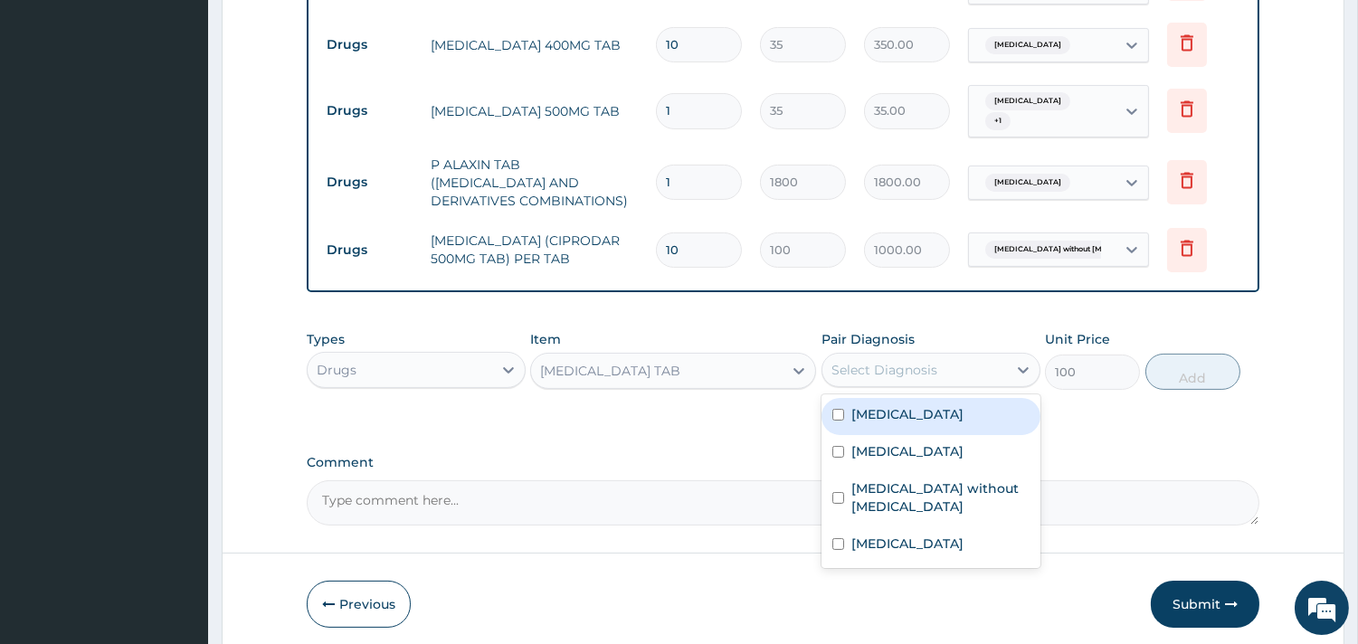
click at [960, 363] on div "Select Diagnosis" at bounding box center [914, 370] width 185 height 29
click at [934, 411] on label "Acute nasopharyngitis" at bounding box center [907, 414] width 112 height 18
checkbox input "true"
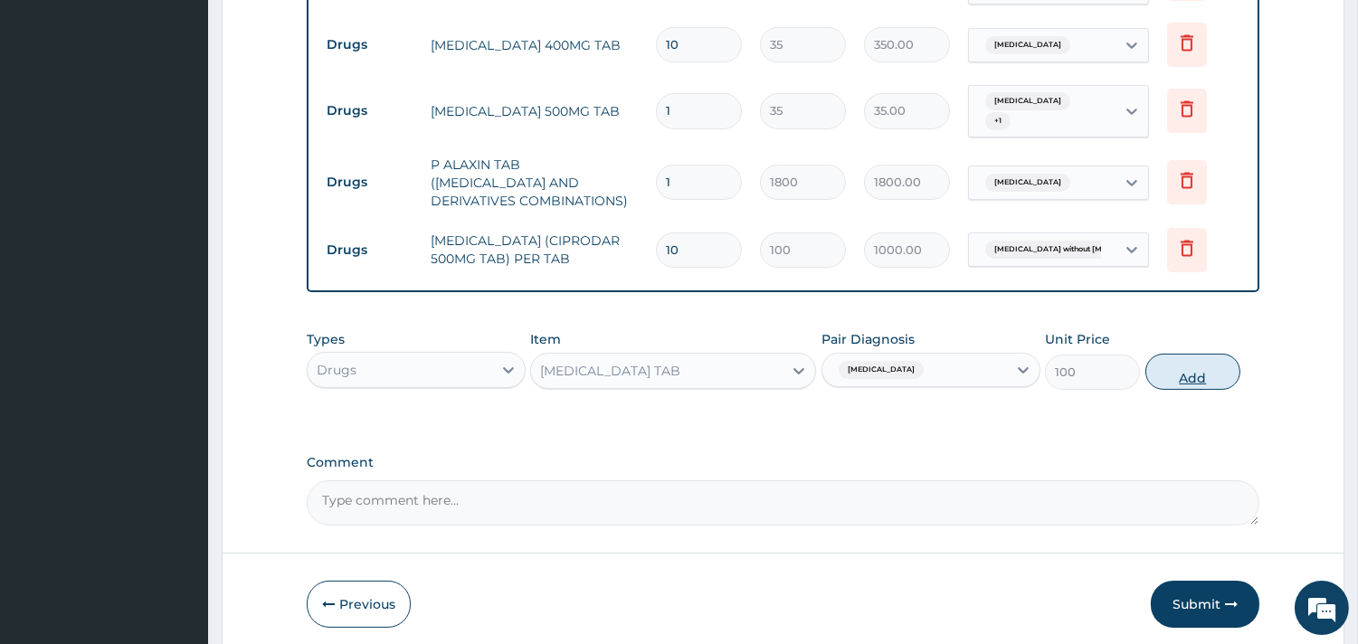
click at [1180, 372] on button "Add" at bounding box center [1192, 372] width 95 height 36
type input "0"
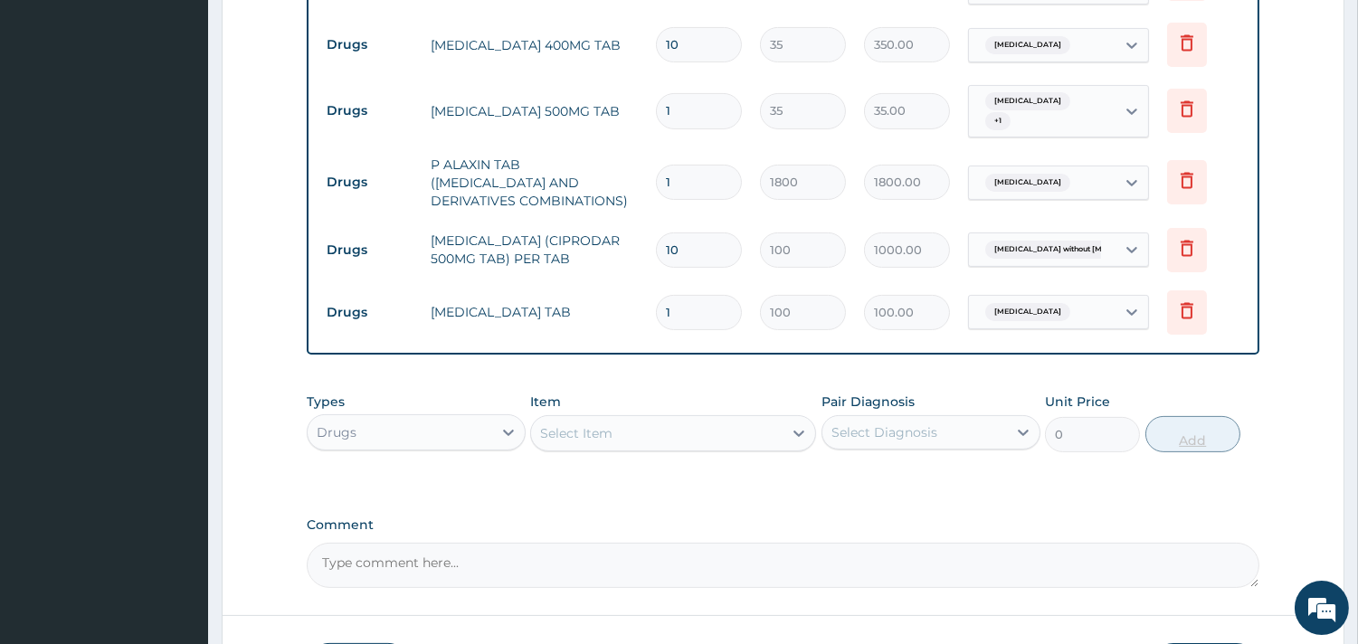
type input "2"
type input "200.00"
type input "3"
type input "300.00"
type input "4"
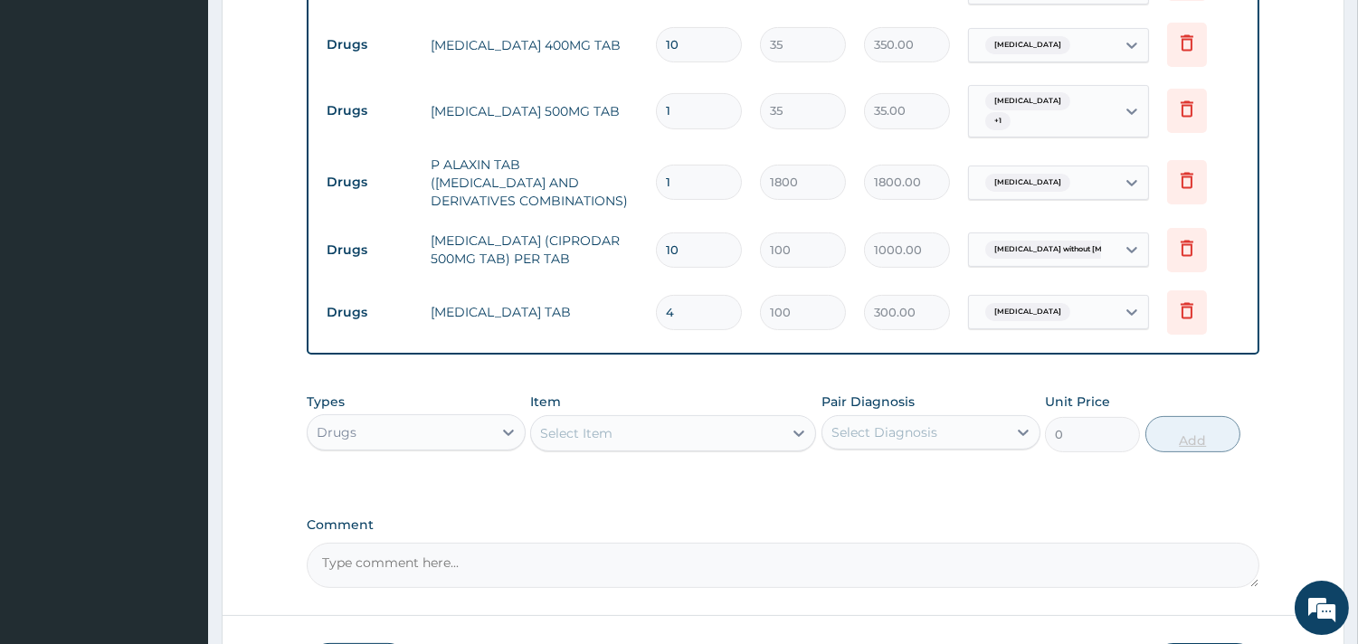
type input "400.00"
type input "5"
type input "500.00"
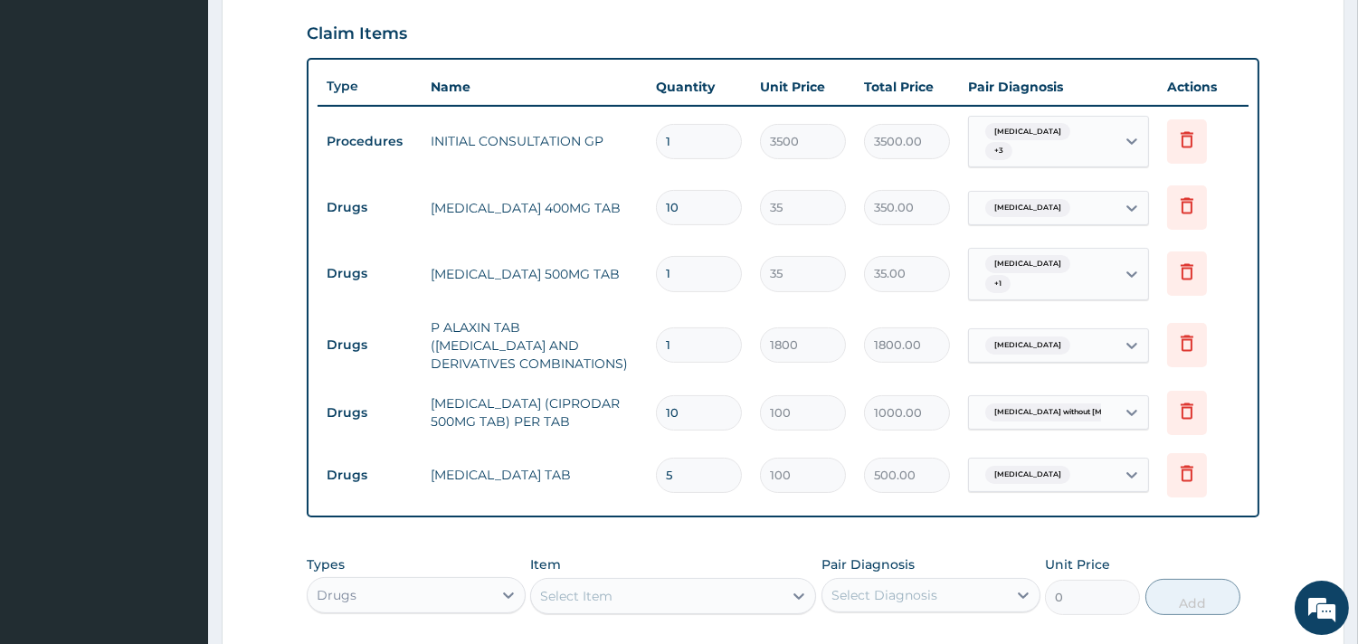
scroll to position [905, 0]
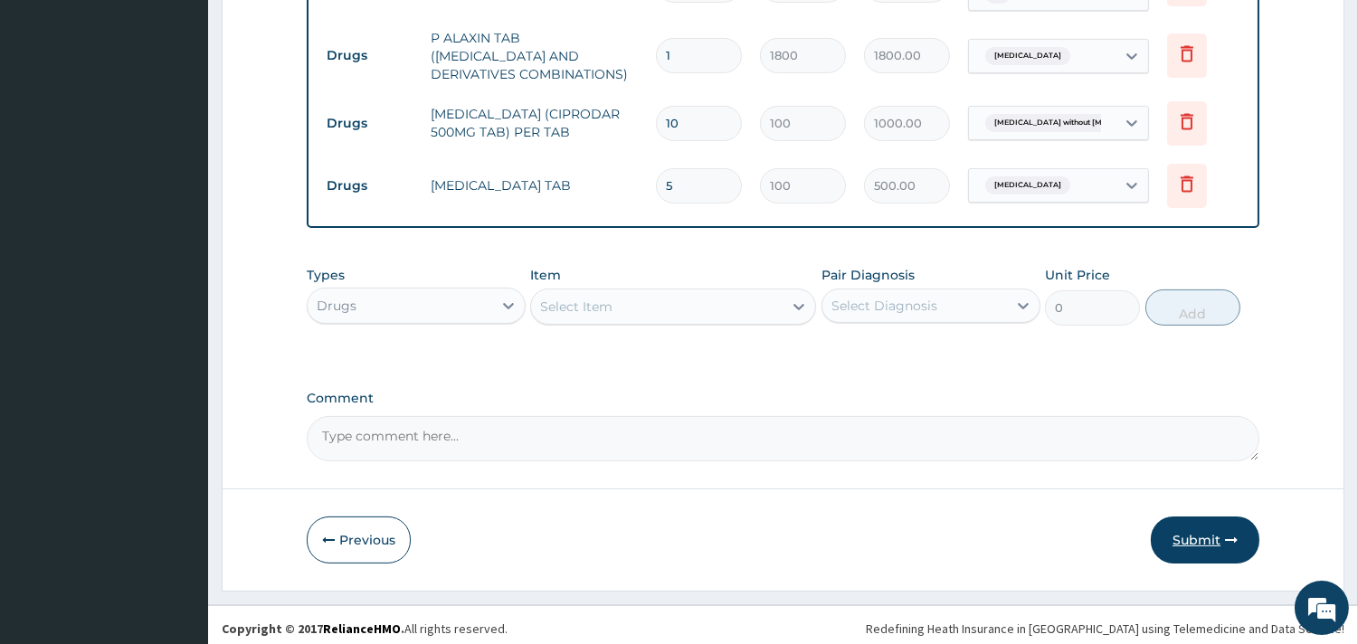
click at [1192, 540] on button "Submit" at bounding box center [1205, 540] width 109 height 47
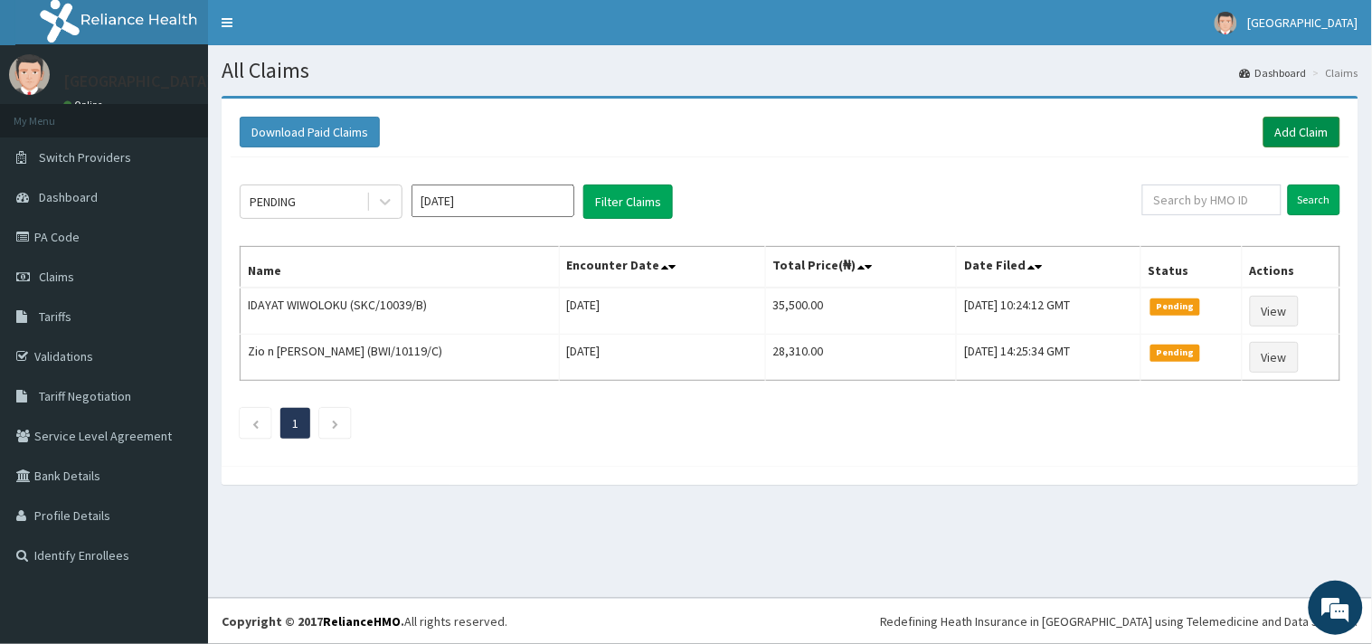
click at [1297, 134] on link "Add Claim" at bounding box center [1302, 132] width 77 height 31
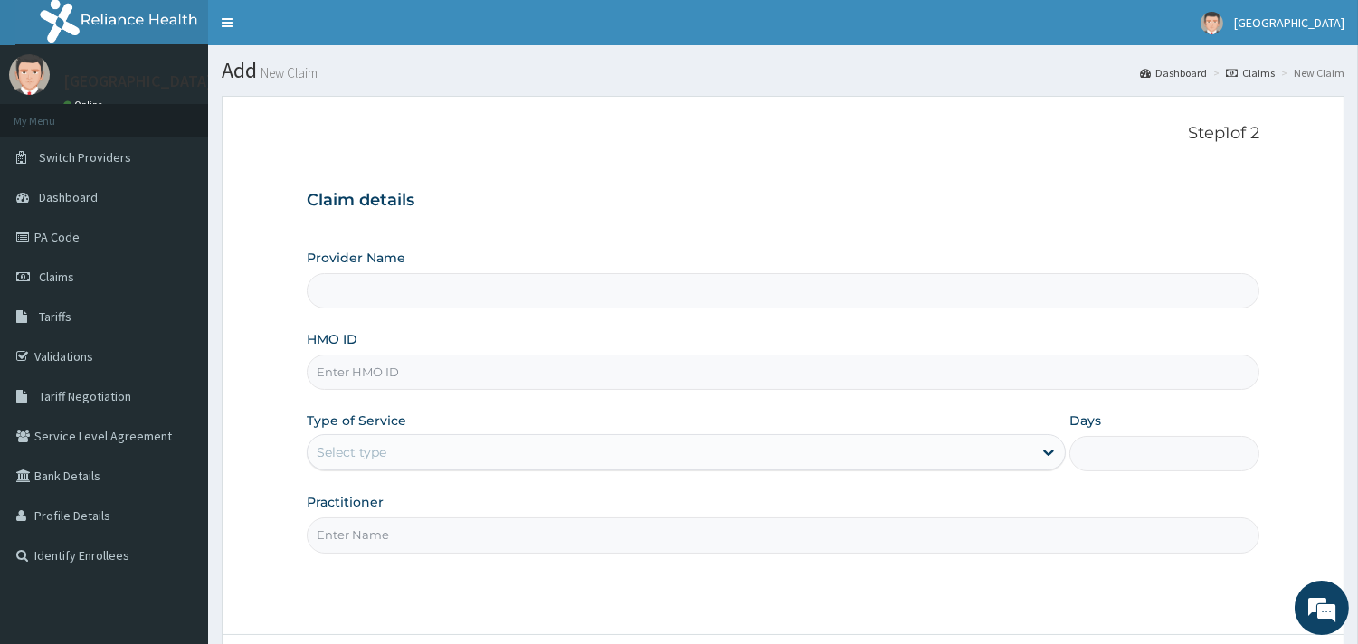
click at [680, 369] on input "HMO ID" at bounding box center [783, 372] width 953 height 35
paste input "ALY/10003/B"
type input "ALY/10003/B"
type input "[GEOGRAPHIC_DATA]"
type input "ALY/10003/B"
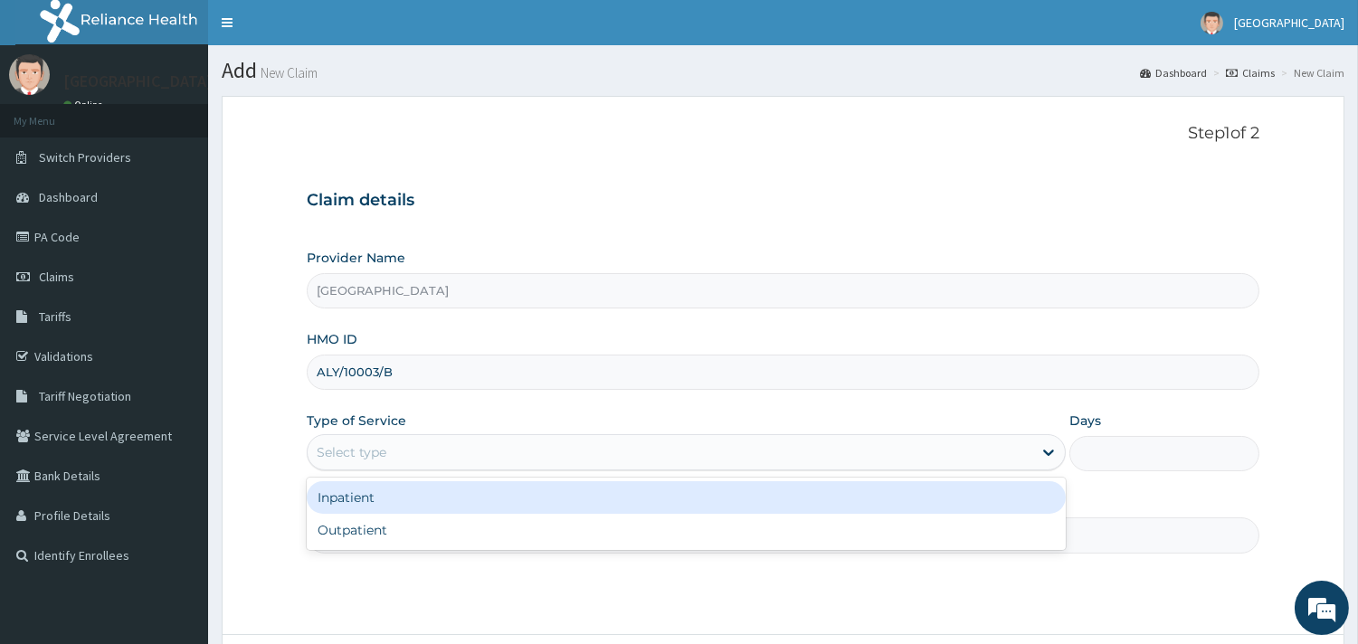
click at [624, 443] on div "Select type" at bounding box center [670, 452] width 725 height 29
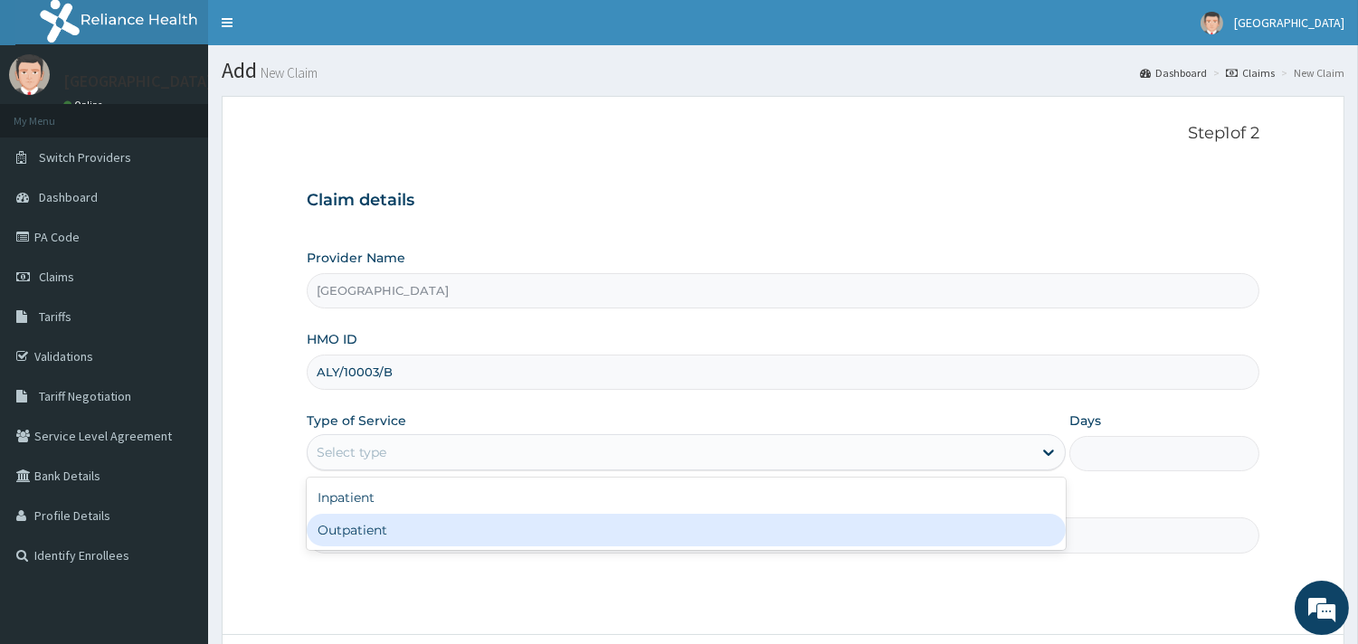
click at [458, 529] on div "Outpatient" at bounding box center [686, 530] width 759 height 33
type input "1"
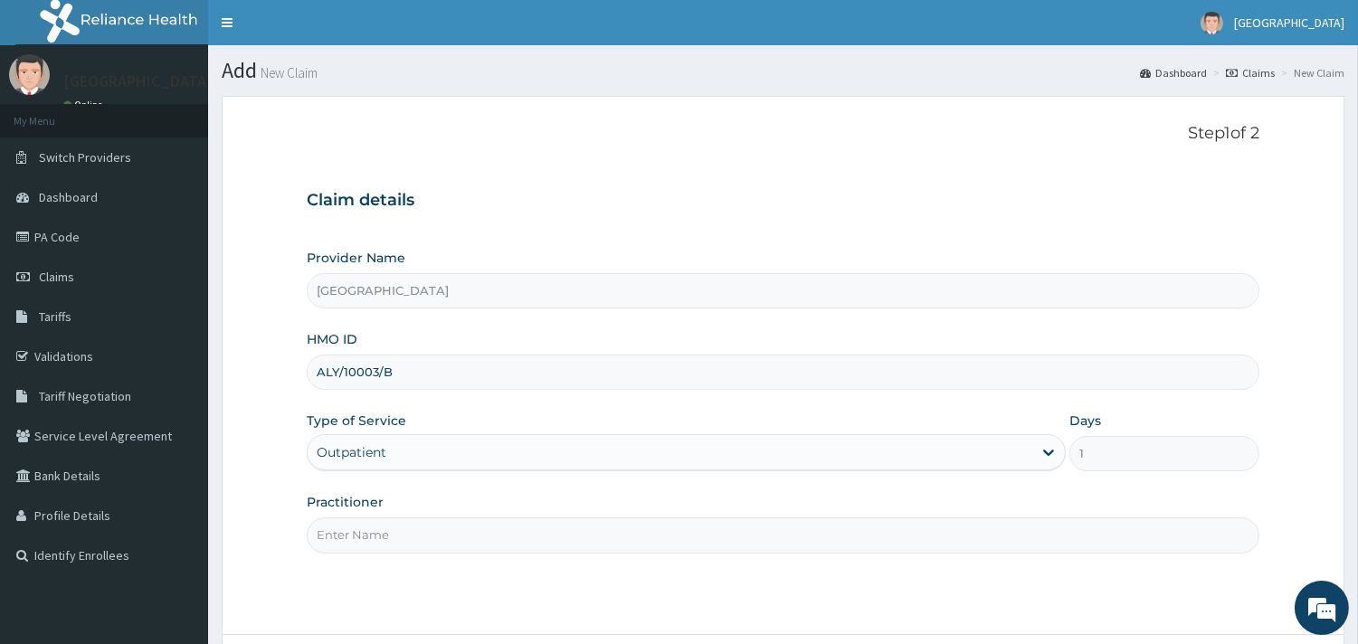
click at [458, 529] on input "Practitioner" at bounding box center [783, 534] width 953 height 35
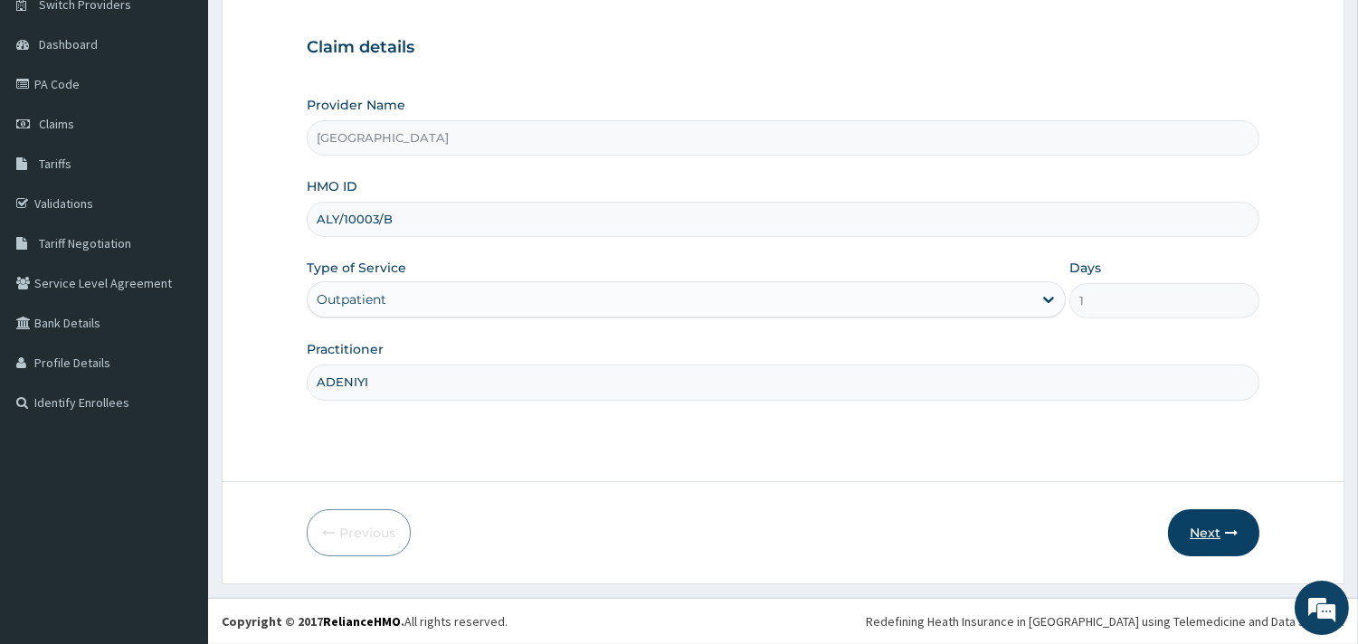
type input "ADENIYI"
click at [1217, 522] on button "Next" at bounding box center [1213, 532] width 91 height 47
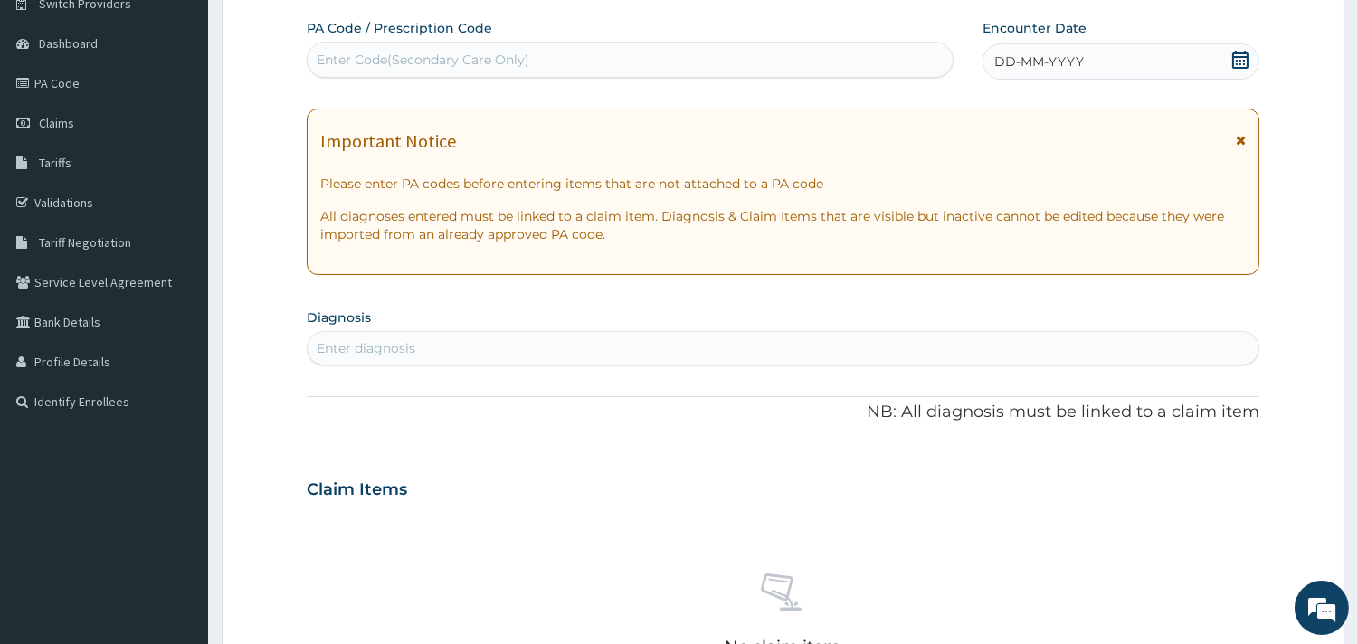
click at [1238, 58] on icon at bounding box center [1240, 60] width 18 height 18
click at [685, 365] on div "Enter diagnosis" at bounding box center [783, 348] width 953 height 34
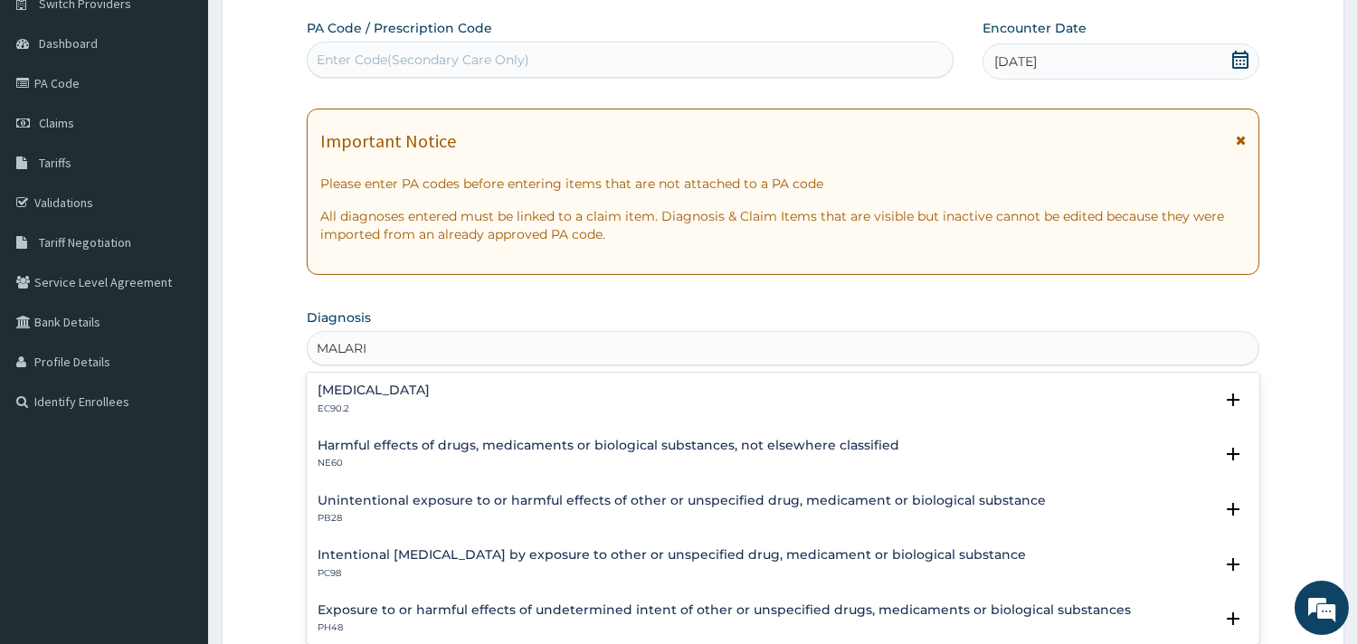
type input "MALARIA"
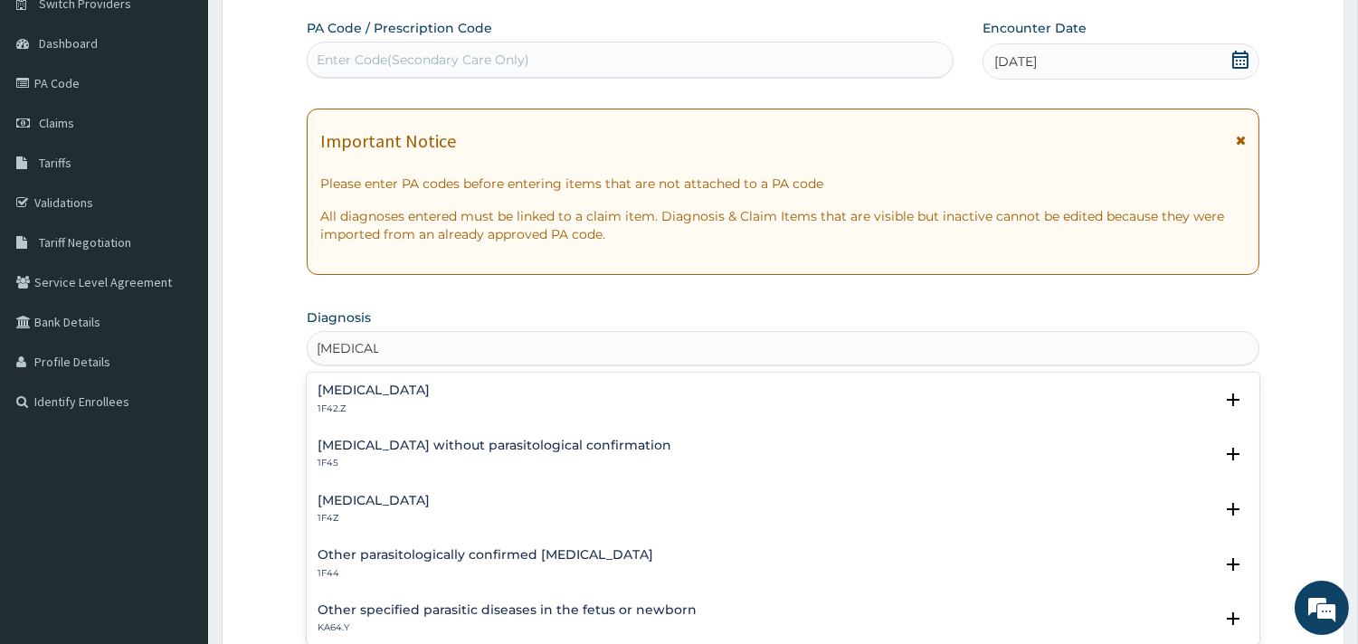
click at [468, 484] on div "Malaria without parasitological confirmation 1F45 Select Status Query Query cov…" at bounding box center [783, 459] width 953 height 55
click at [416, 495] on h4 "Malaria, unspecified" at bounding box center [374, 501] width 112 height 14
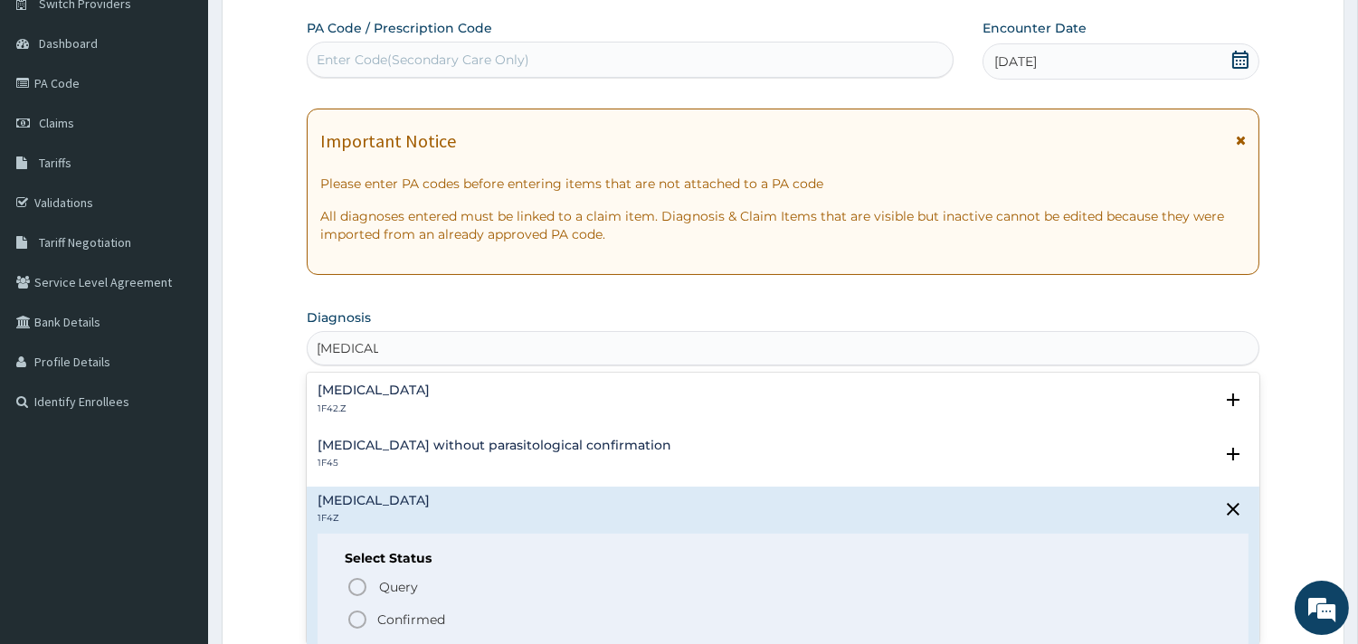
click at [350, 615] on circle "status option filled" at bounding box center [357, 620] width 16 height 16
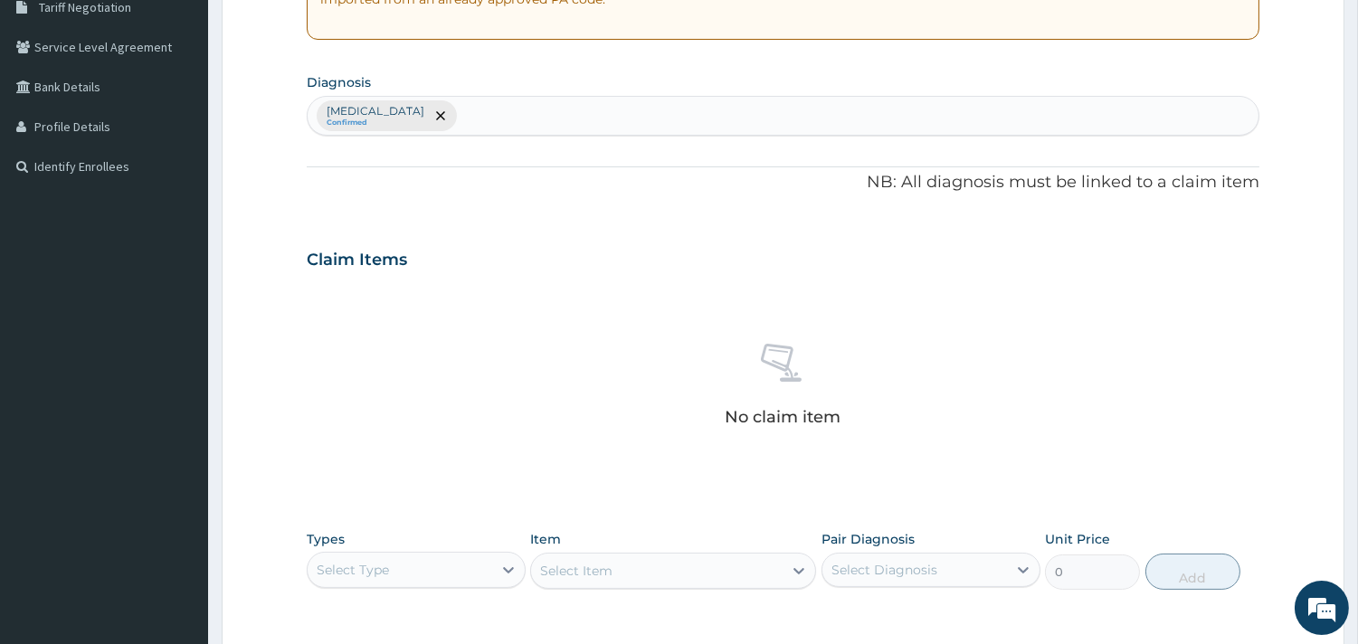
scroll to position [393, 0]
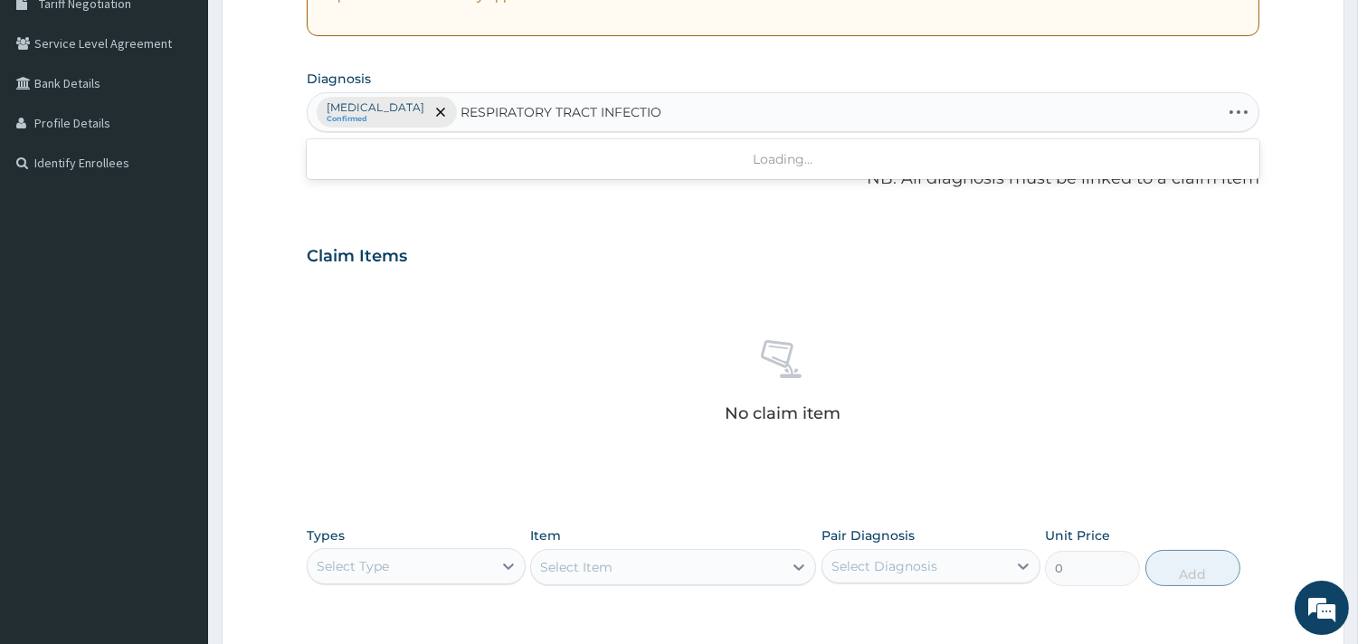
type input "RESPIRATORY TRACT INFECTION"
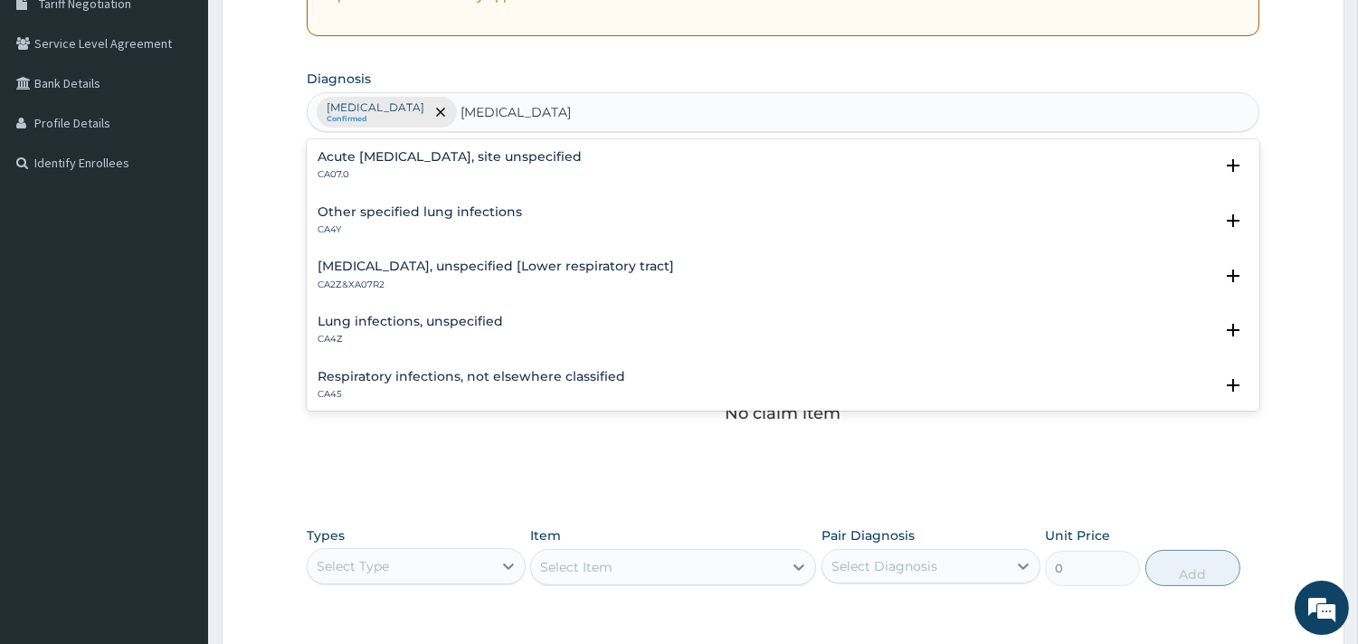
drag, startPoint x: 461, startPoint y: 376, endPoint x: 820, endPoint y: 250, distance: 380.0
click at [820, 250] on div "Acute upper respiratory infection, site unspecified CA07.0 Select Status Query …" at bounding box center [783, 274] width 953 height 271
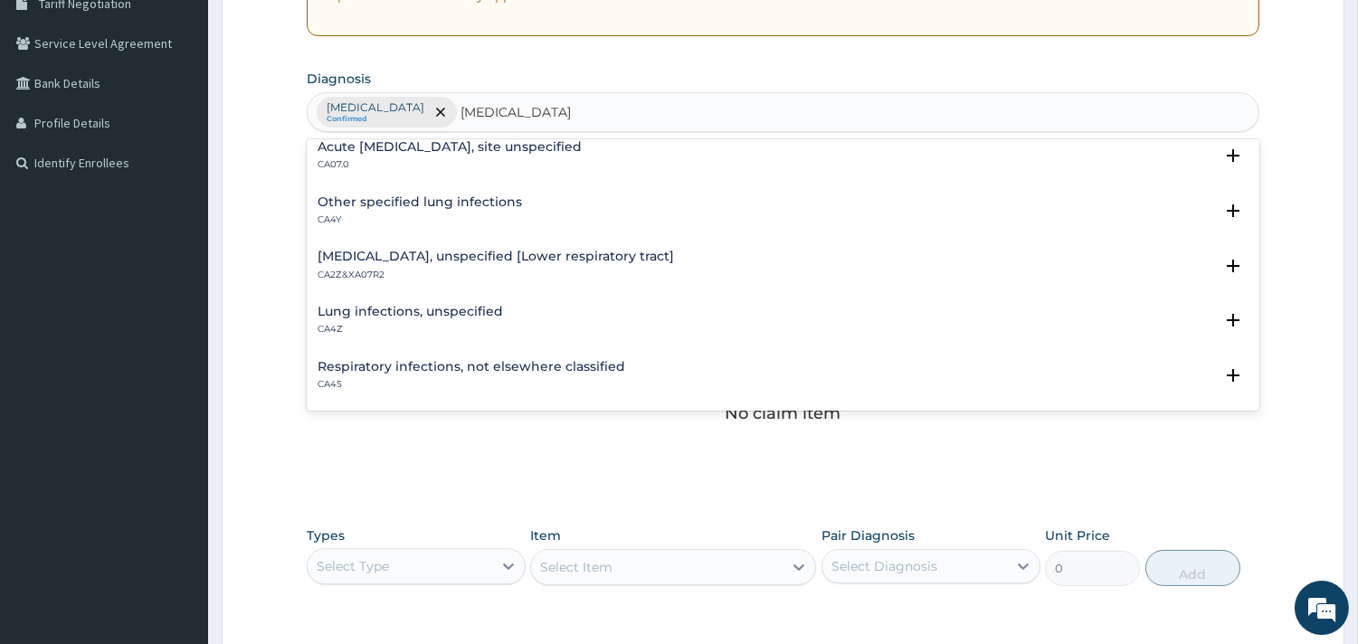
click at [412, 256] on h4 "Lower respiratory tract disease, unspecified [Lower respiratory tract]" at bounding box center [496, 257] width 356 height 14
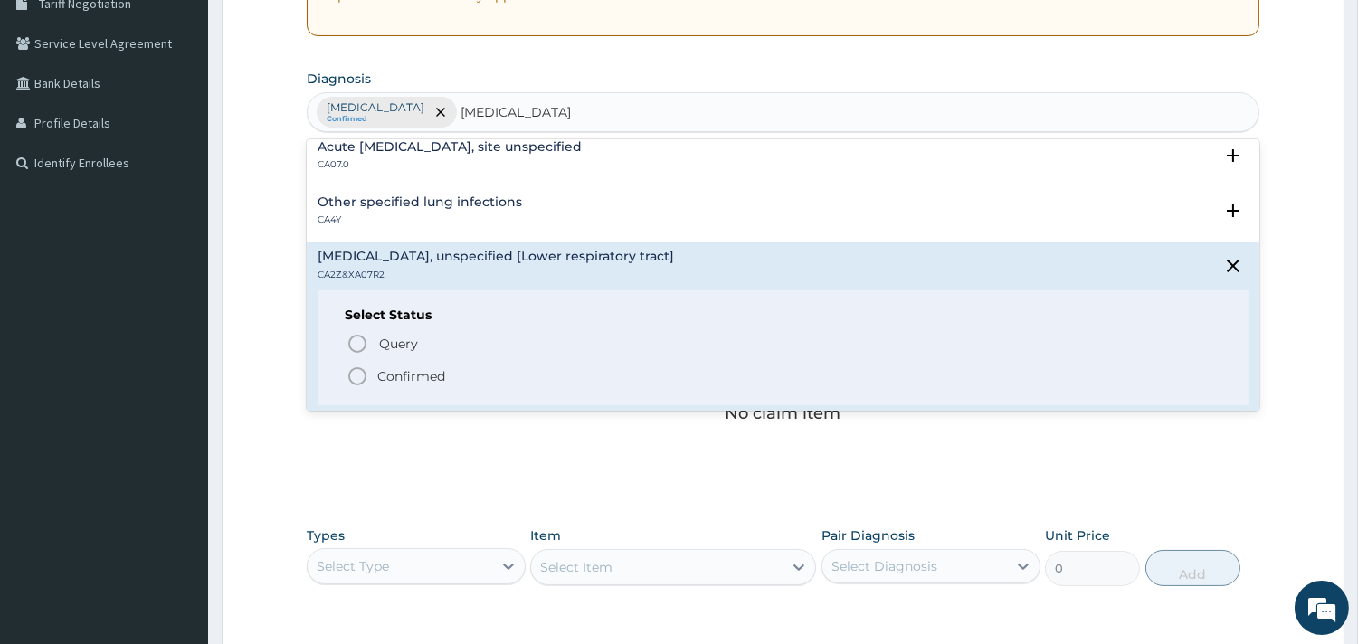
click at [363, 372] on icon "status option filled" at bounding box center [357, 376] width 22 height 22
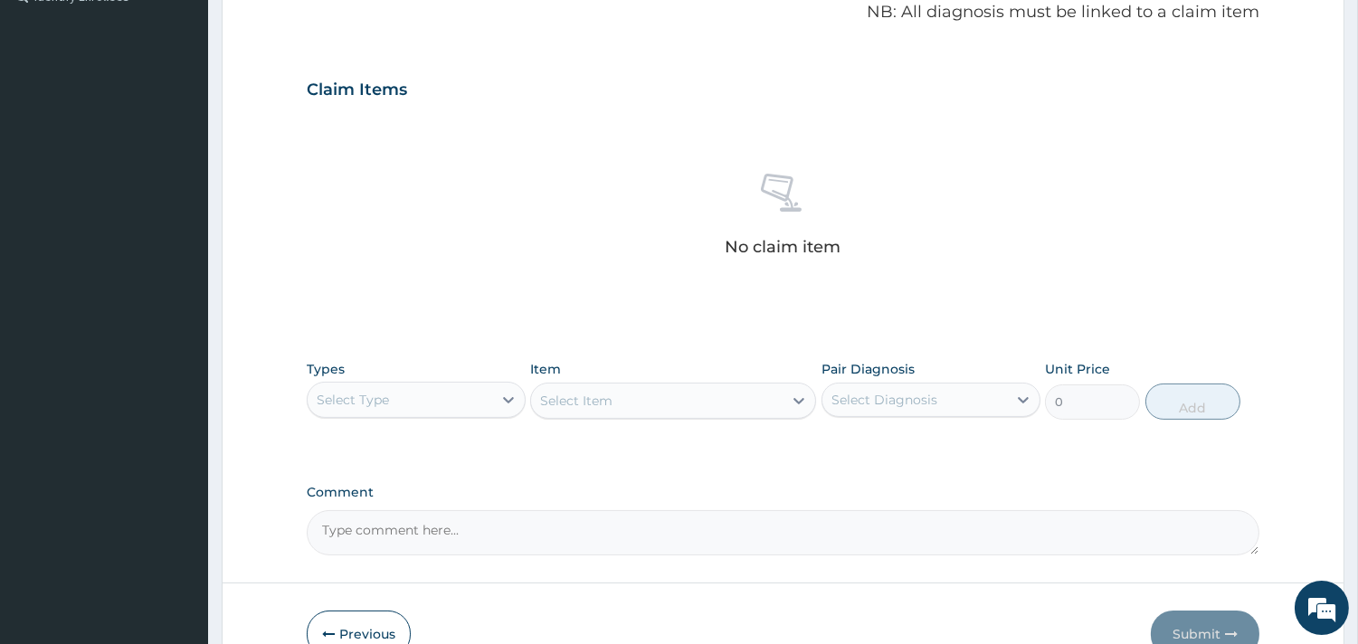
scroll to position [660, 0]
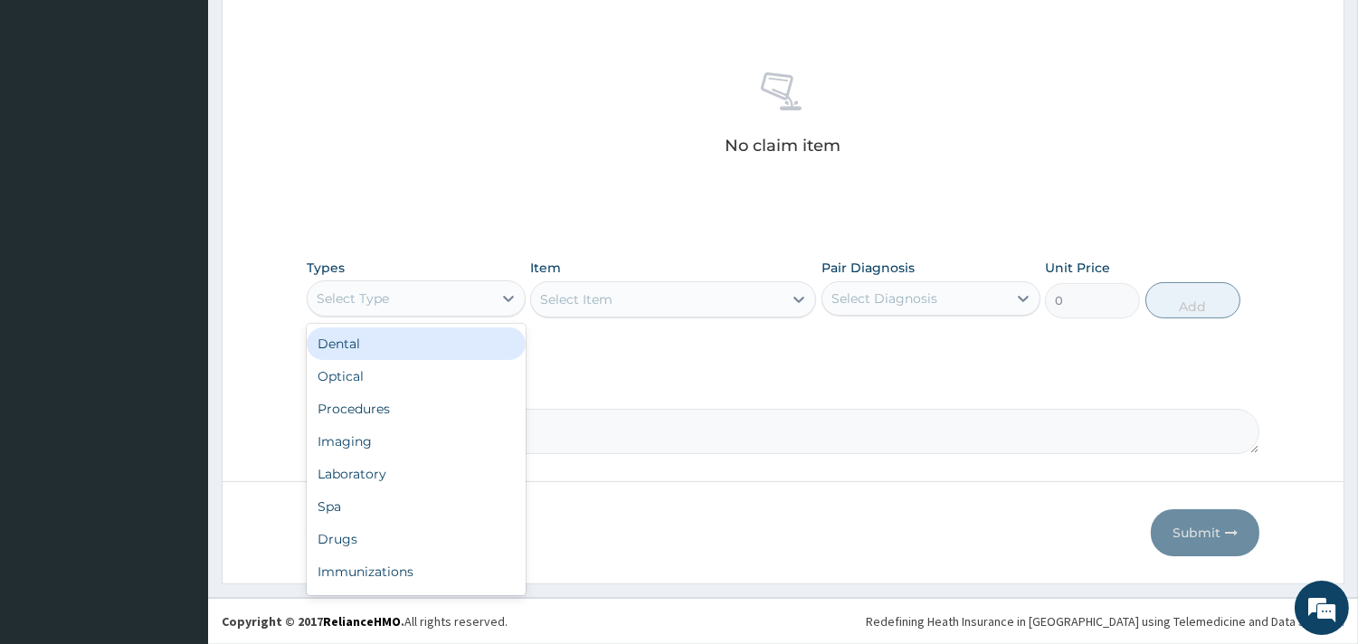
click at [485, 304] on div "Select Type" at bounding box center [400, 298] width 185 height 29
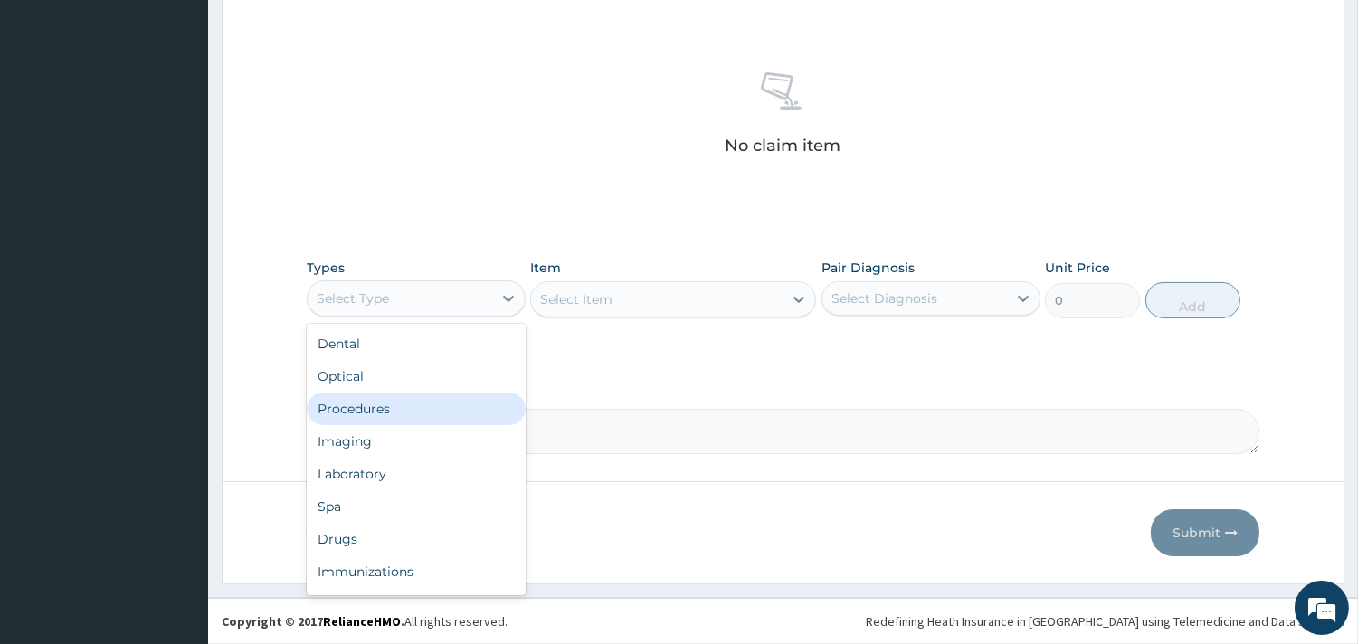
click at [384, 413] on div "Procedures" at bounding box center [416, 409] width 219 height 33
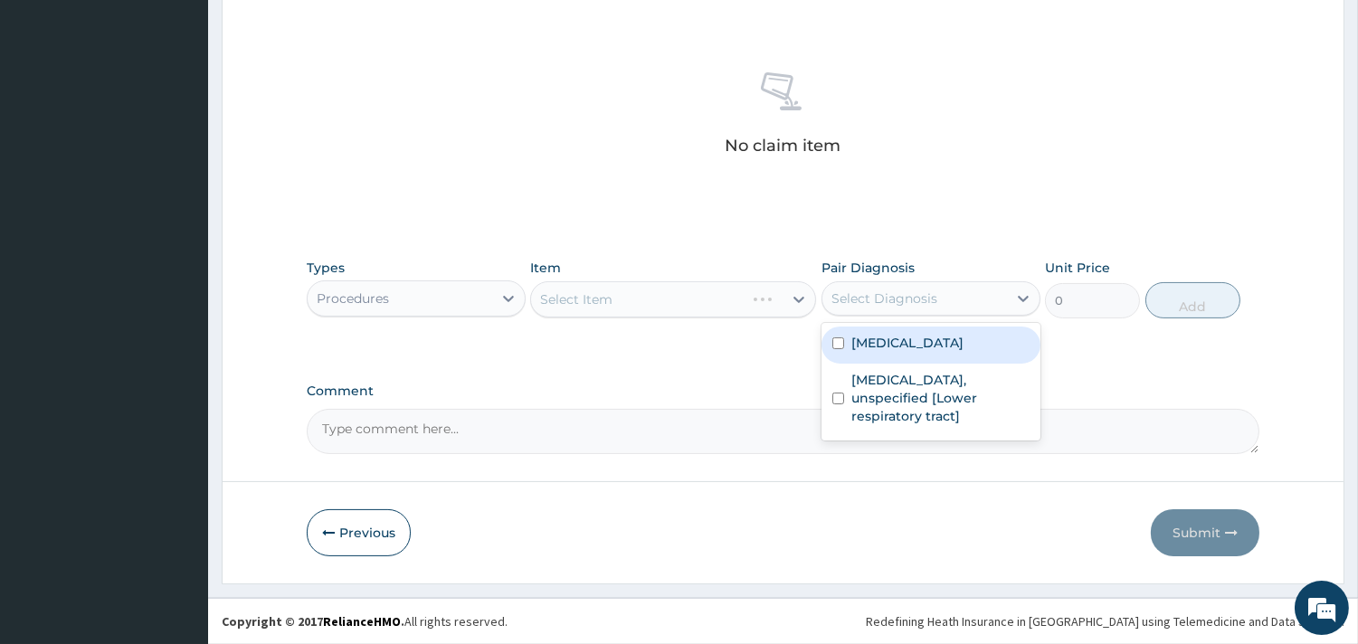
click at [890, 301] on div "Select Diagnosis" at bounding box center [884, 299] width 106 height 18
click at [897, 342] on label "Malaria, unspecified" at bounding box center [907, 343] width 112 height 18
checkbox input "true"
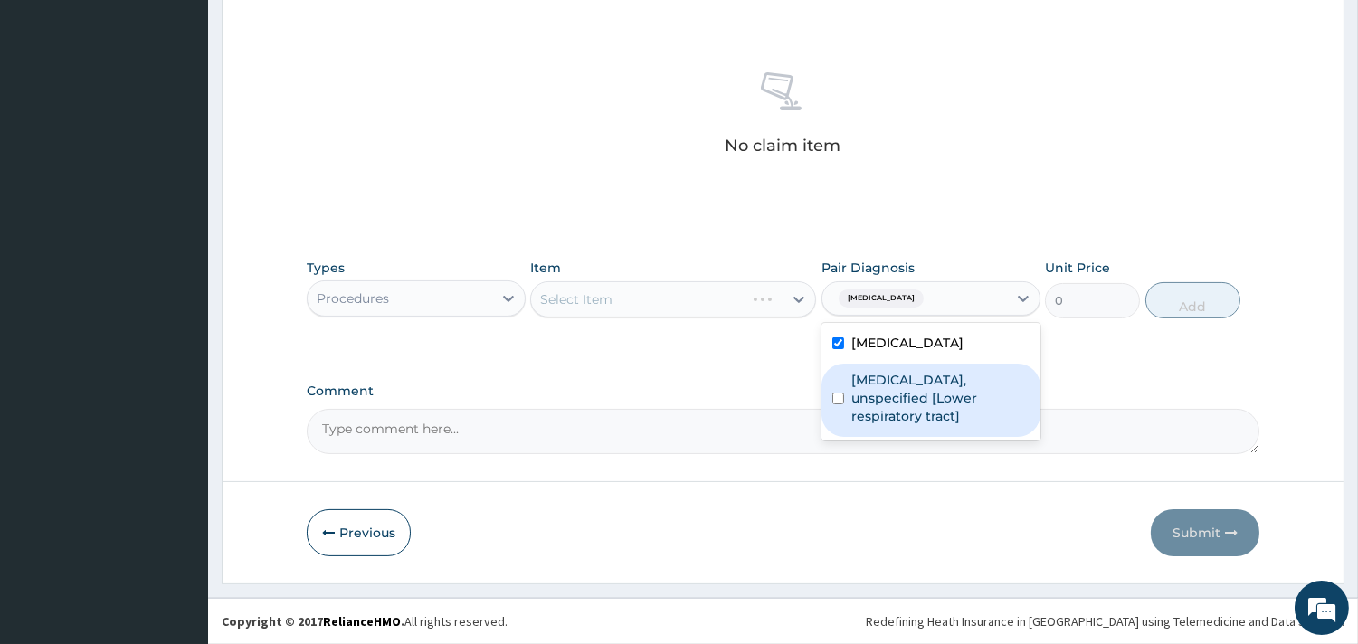
click at [906, 387] on label "Lower respiratory tract disease, unspecified [Lower respiratory tract]" at bounding box center [940, 398] width 178 height 54
checkbox input "true"
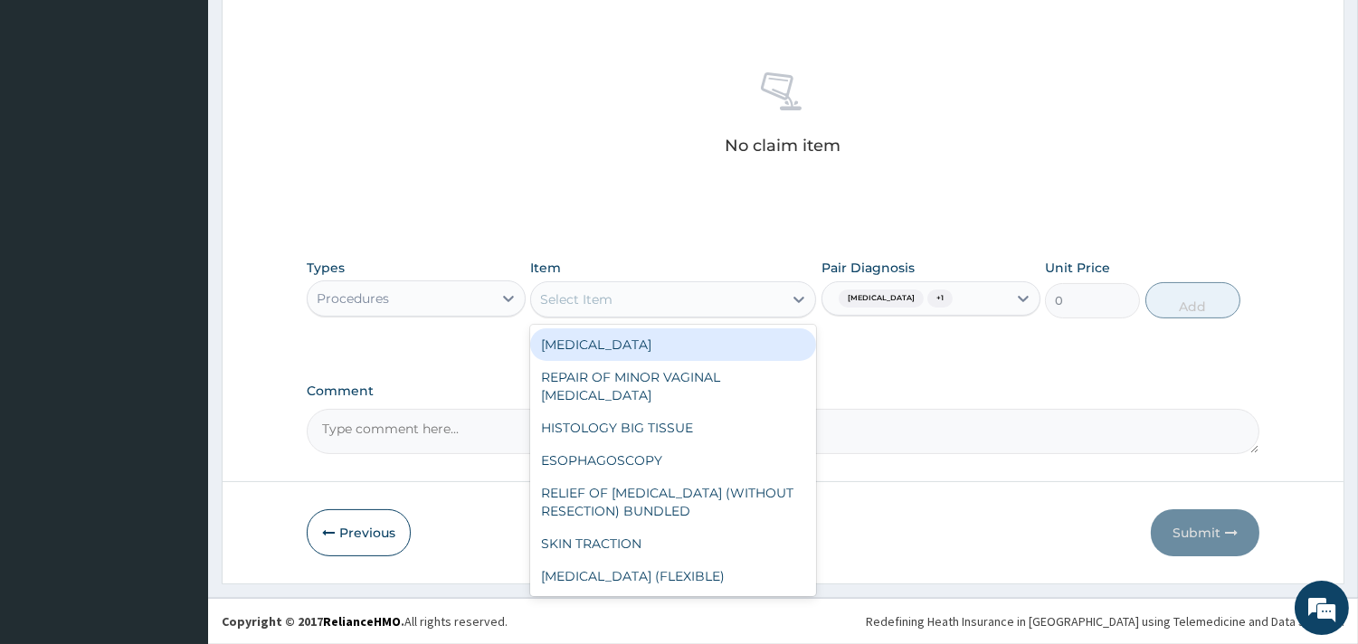
click at [711, 299] on div "Select Item" at bounding box center [657, 299] width 252 height 29
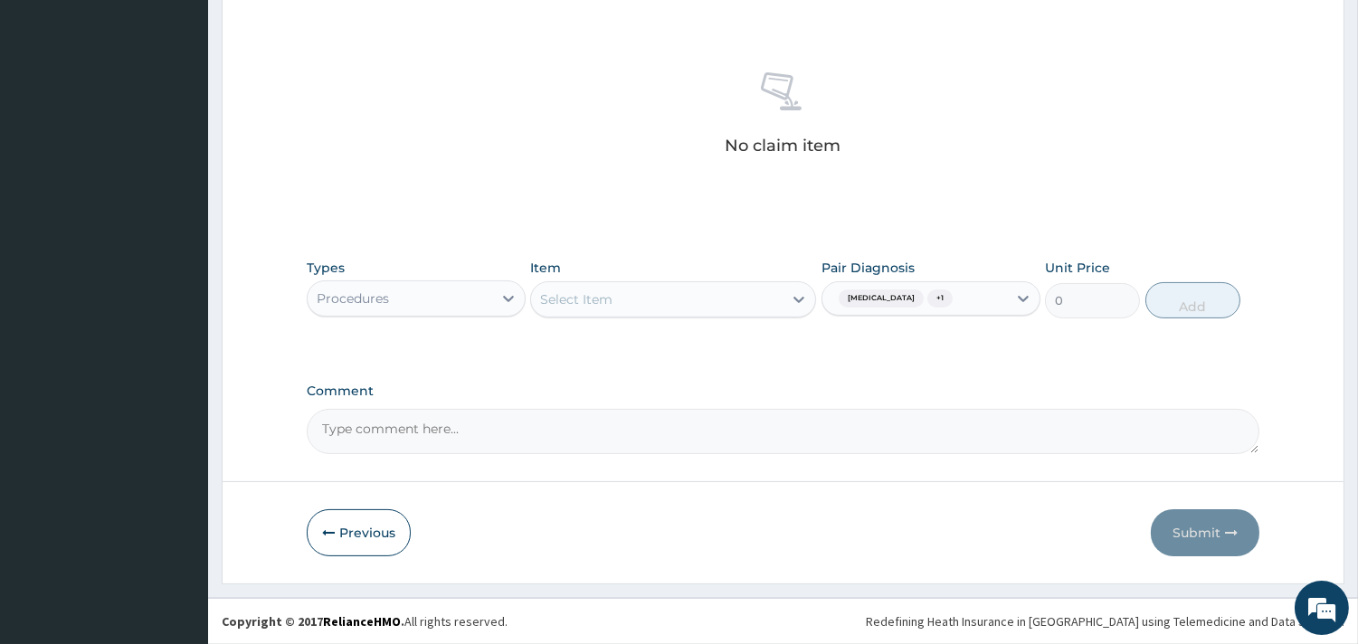
click at [711, 299] on div "Select Item" at bounding box center [657, 299] width 252 height 29
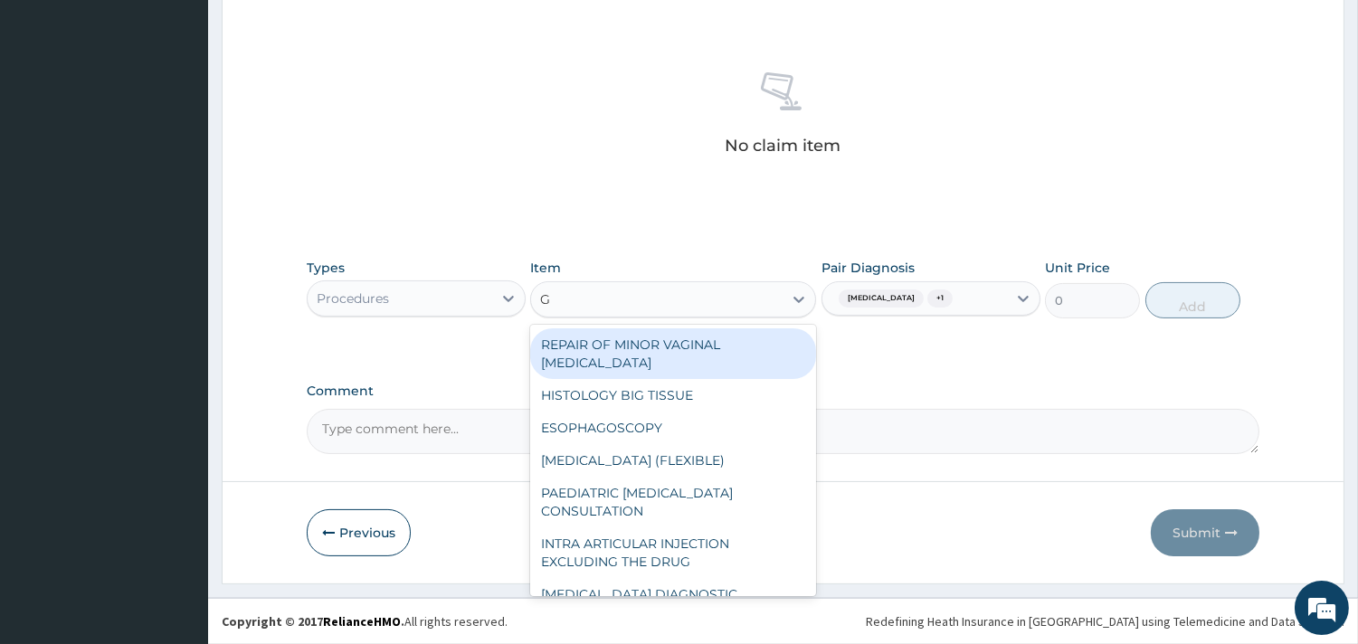
type input "GP"
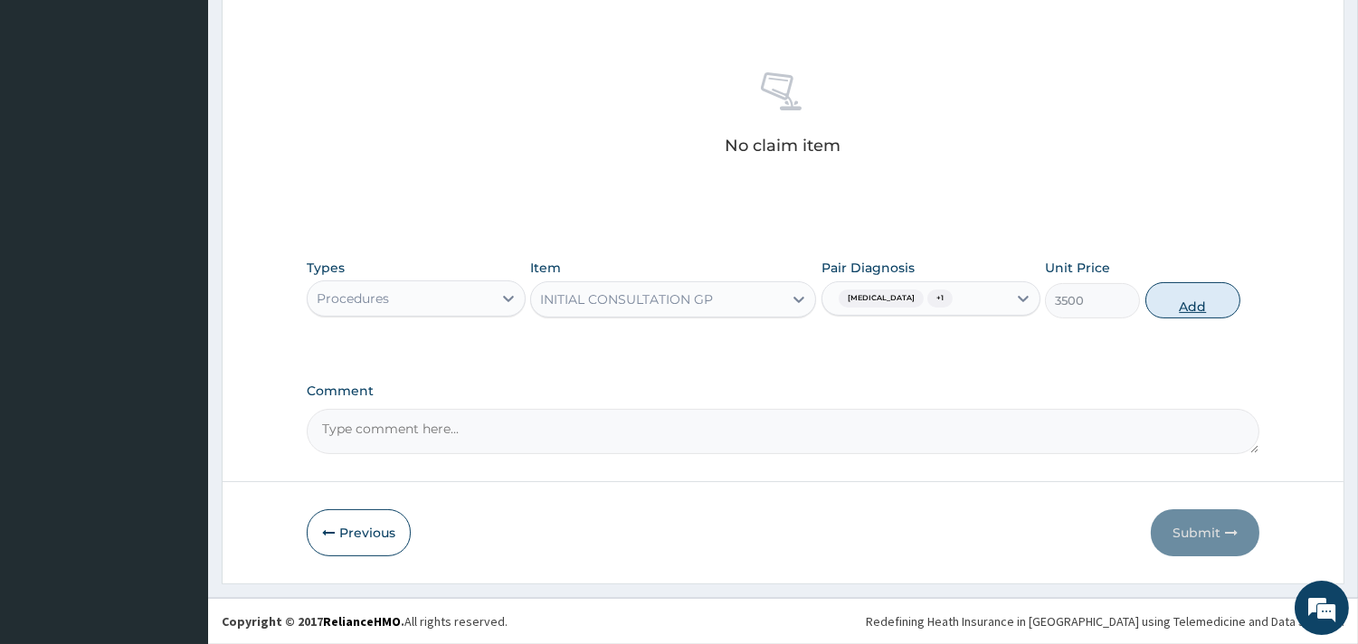
click at [1216, 303] on button "Add" at bounding box center [1192, 300] width 95 height 36
type input "0"
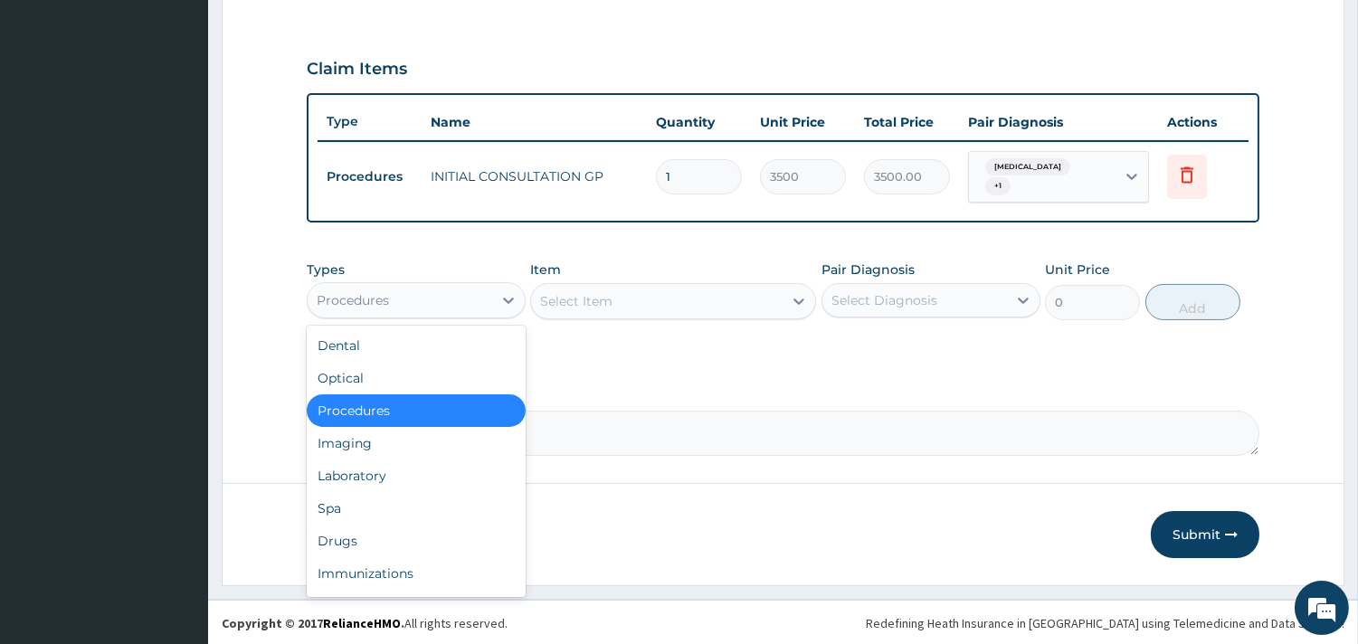
click at [481, 308] on div "Procedures" at bounding box center [400, 300] width 185 height 29
click at [403, 529] on div "Drugs" at bounding box center [416, 541] width 219 height 33
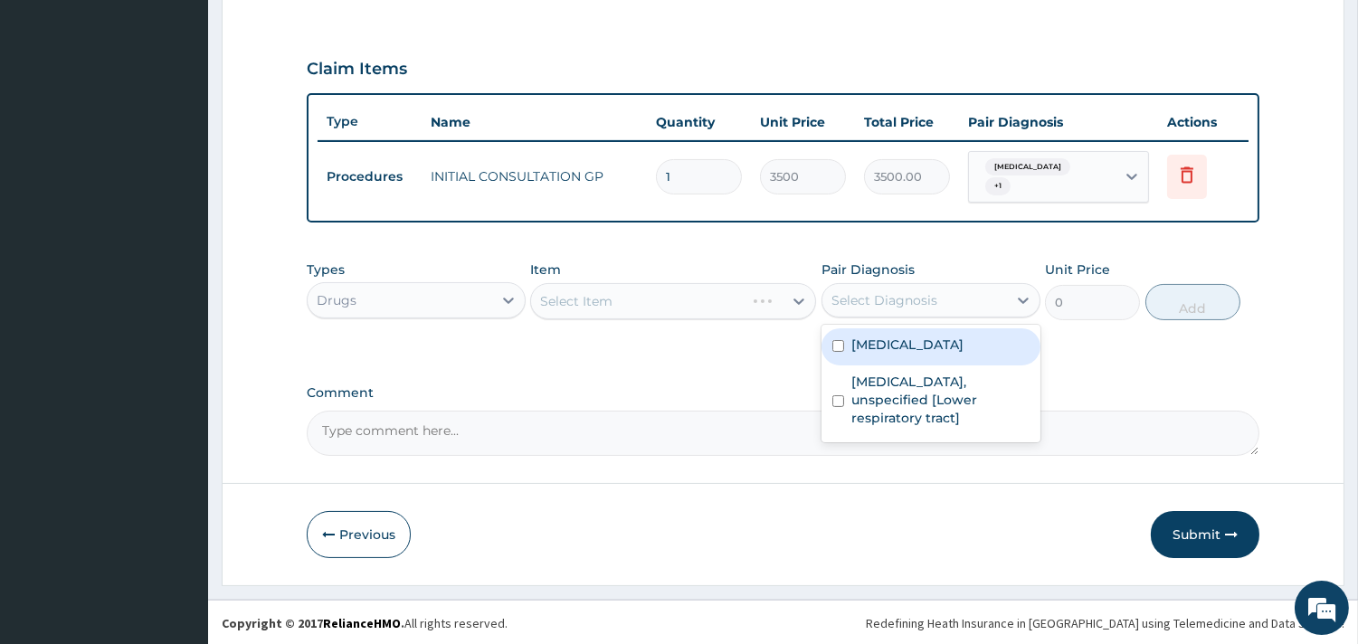
drag, startPoint x: 928, startPoint y: 294, endPoint x: 901, endPoint y: 354, distance: 65.6
click at [901, 318] on div "option Lower respiratory tract disease, unspecified [Lower respiratory tract], …" at bounding box center [930, 300] width 219 height 34
click at [901, 354] on div "Malaria, unspecified" at bounding box center [930, 346] width 219 height 37
checkbox input "true"
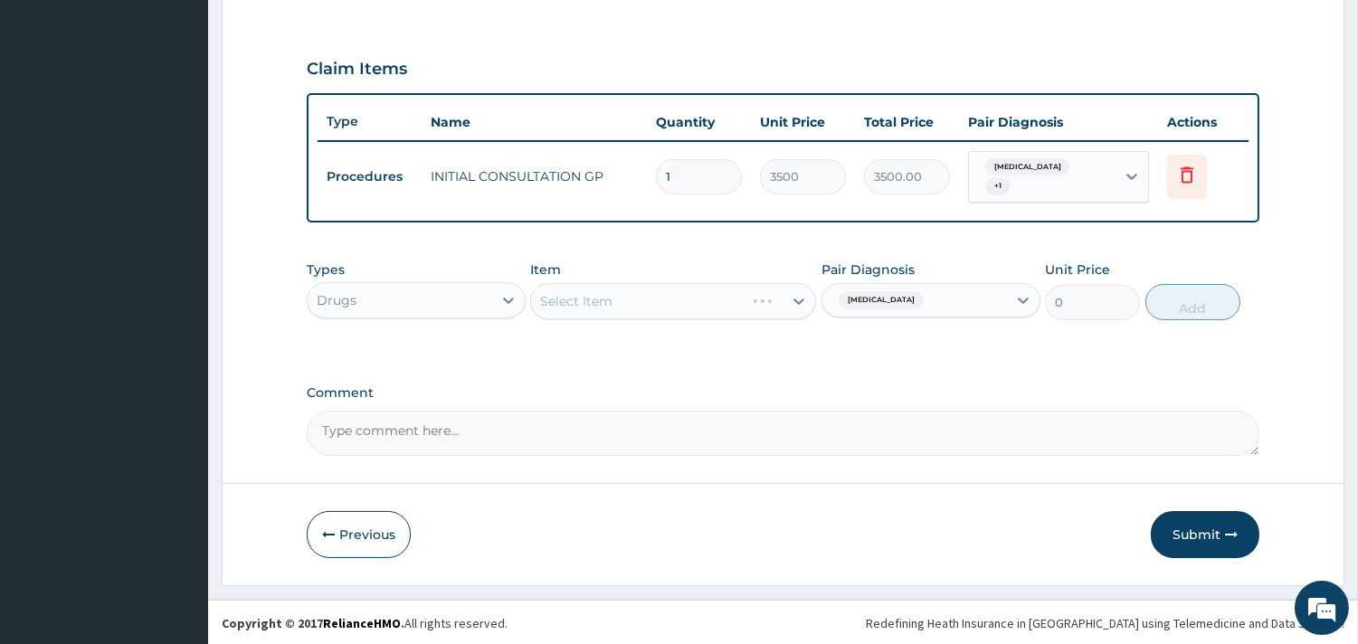
click at [625, 309] on div "Select Item" at bounding box center [673, 301] width 286 height 36
click at [625, 309] on div "Select Item" at bounding box center [657, 301] width 252 height 29
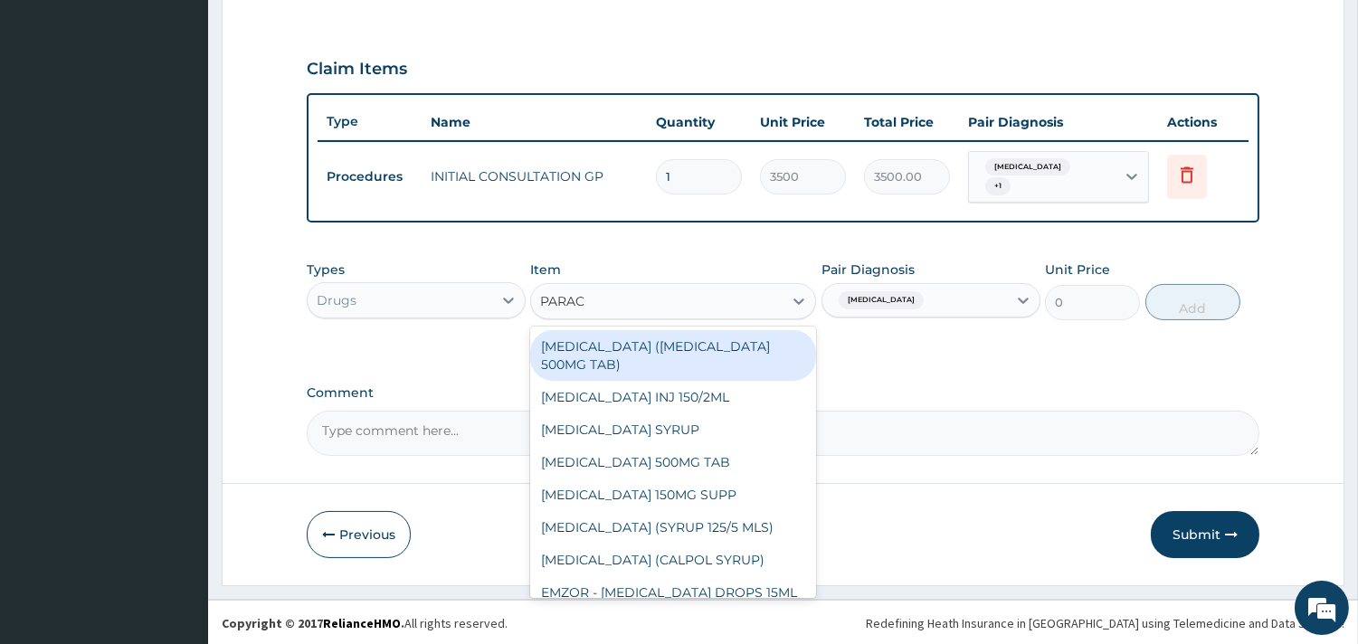
type input "PARACE"
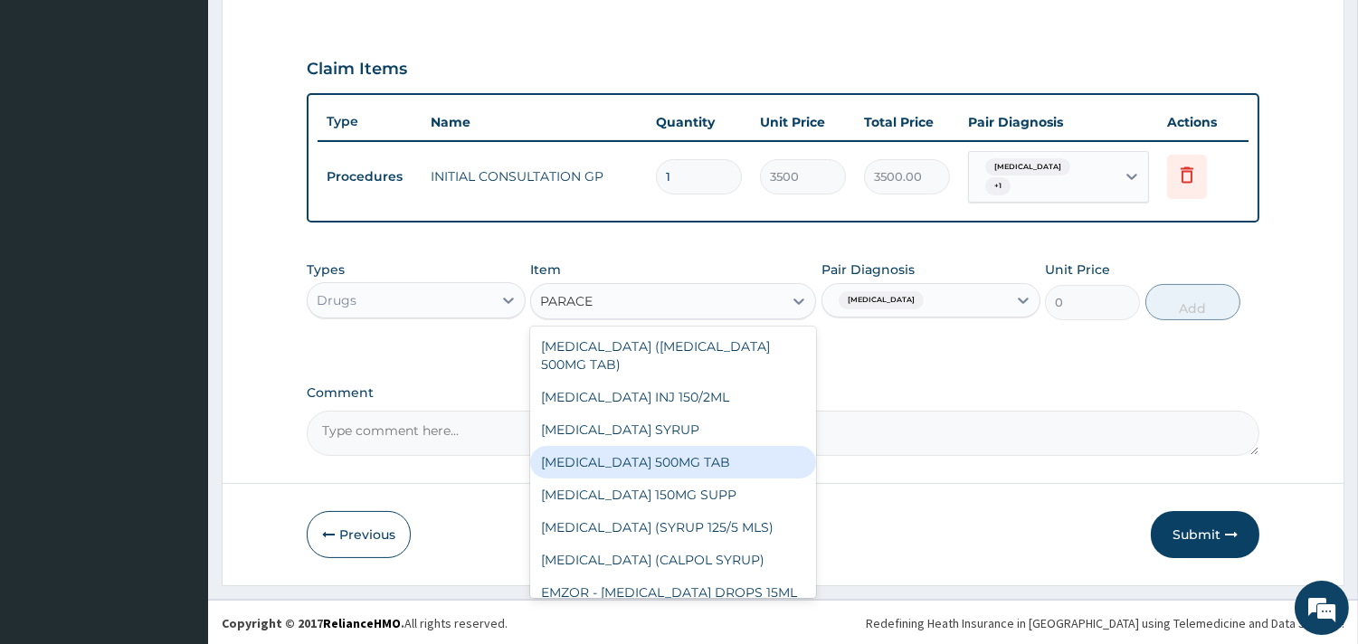
click at [748, 446] on div "PARACETAMOL 500MG TAB" at bounding box center [673, 462] width 286 height 33
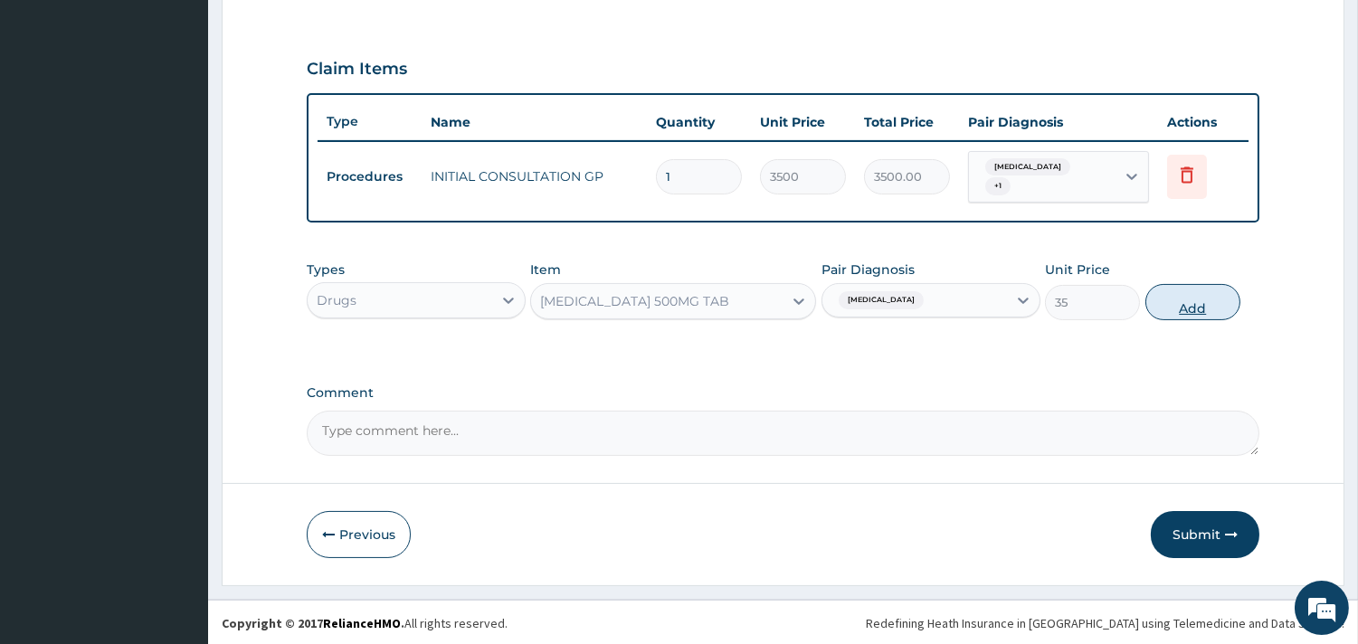
click at [1205, 292] on button "Add" at bounding box center [1192, 302] width 95 height 36
type input "0"
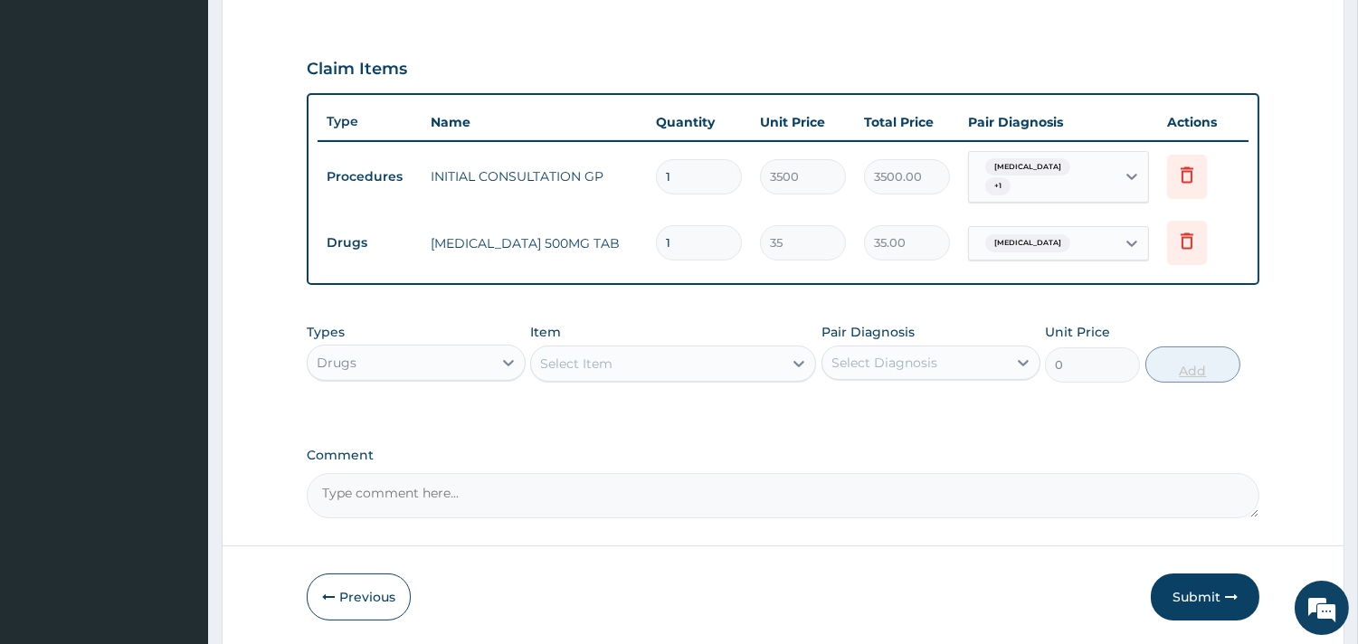
type input "18"
type input "630.00"
type input "18"
click at [709, 350] on div "Select Item" at bounding box center [657, 363] width 252 height 29
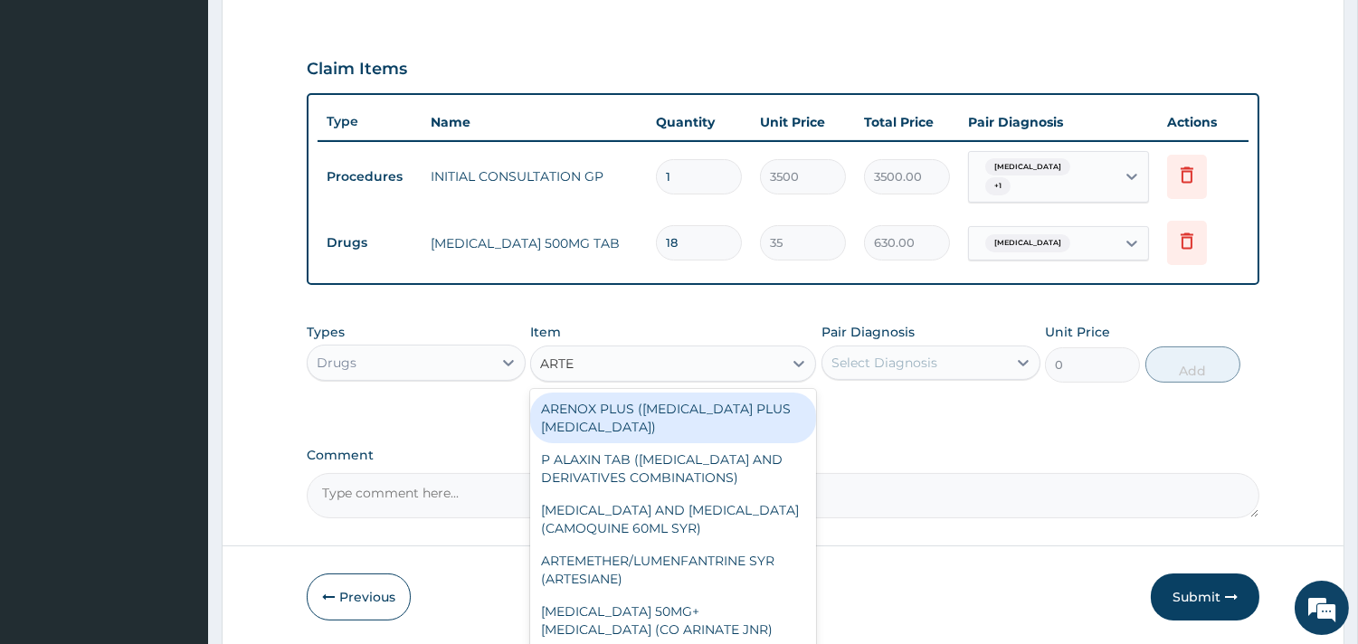
type input "ARTEM"
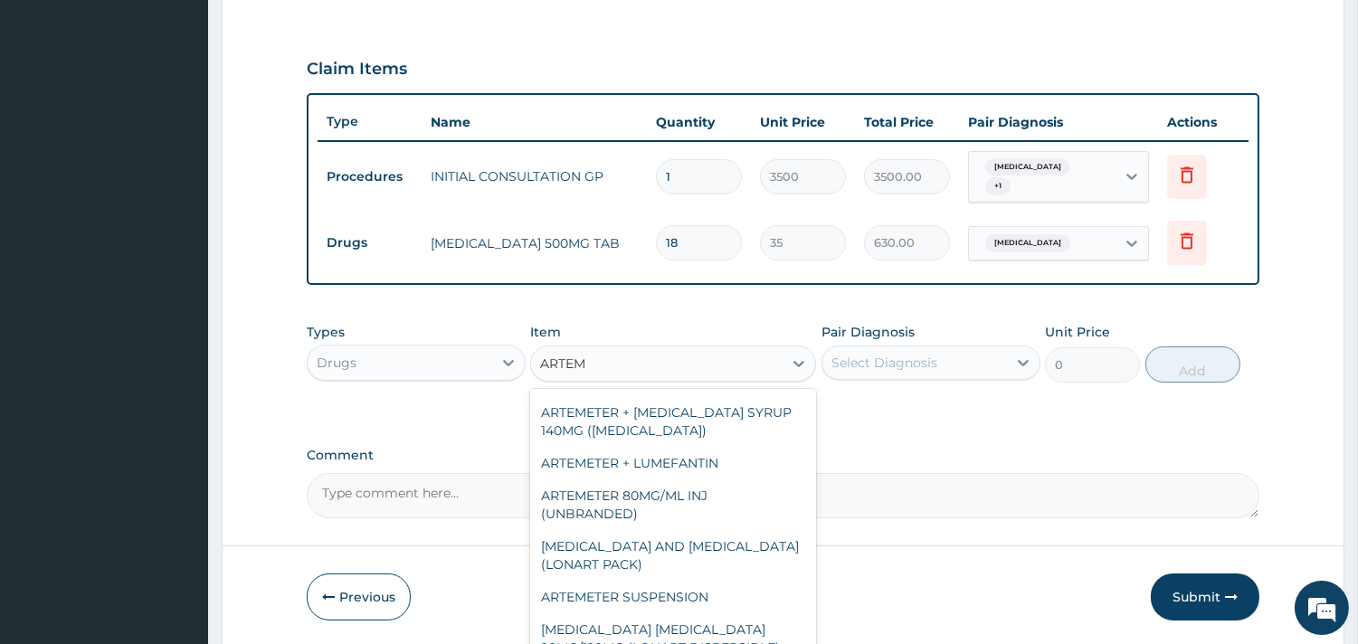
scroll to position [204, 0]
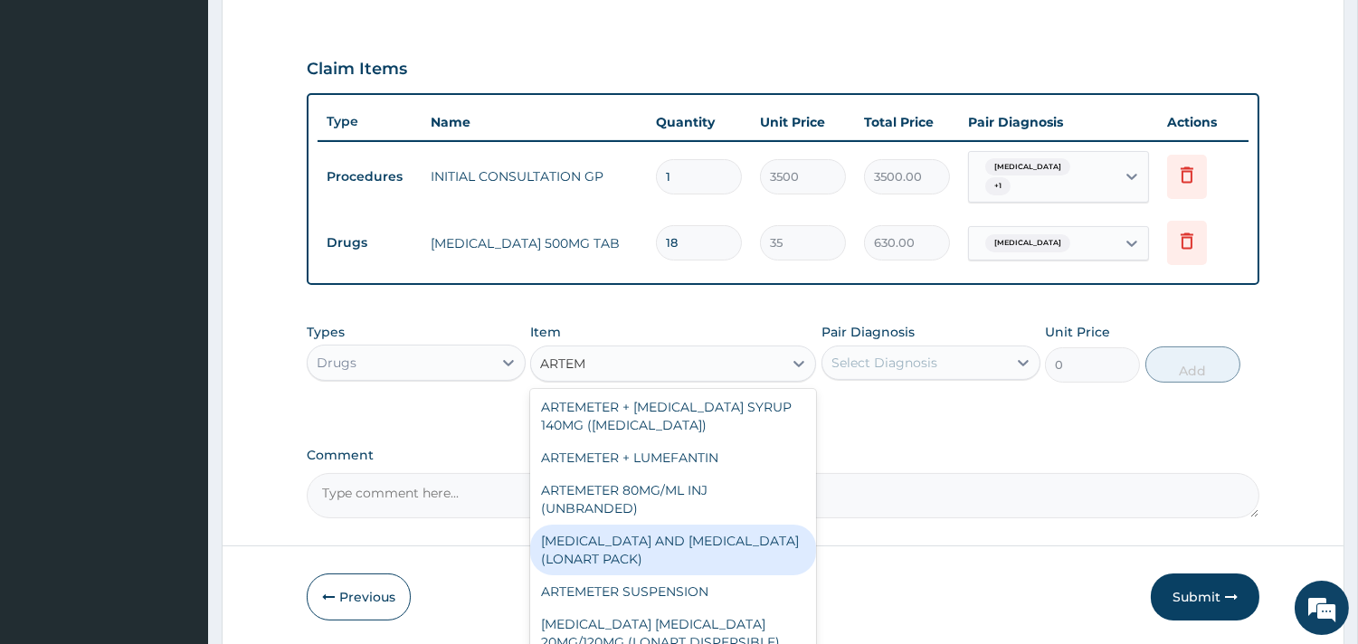
click at [672, 552] on div "ARTEMETHER AND LUMEFANTRINE (LONART PACK)" at bounding box center [673, 550] width 286 height 51
type input "1400"
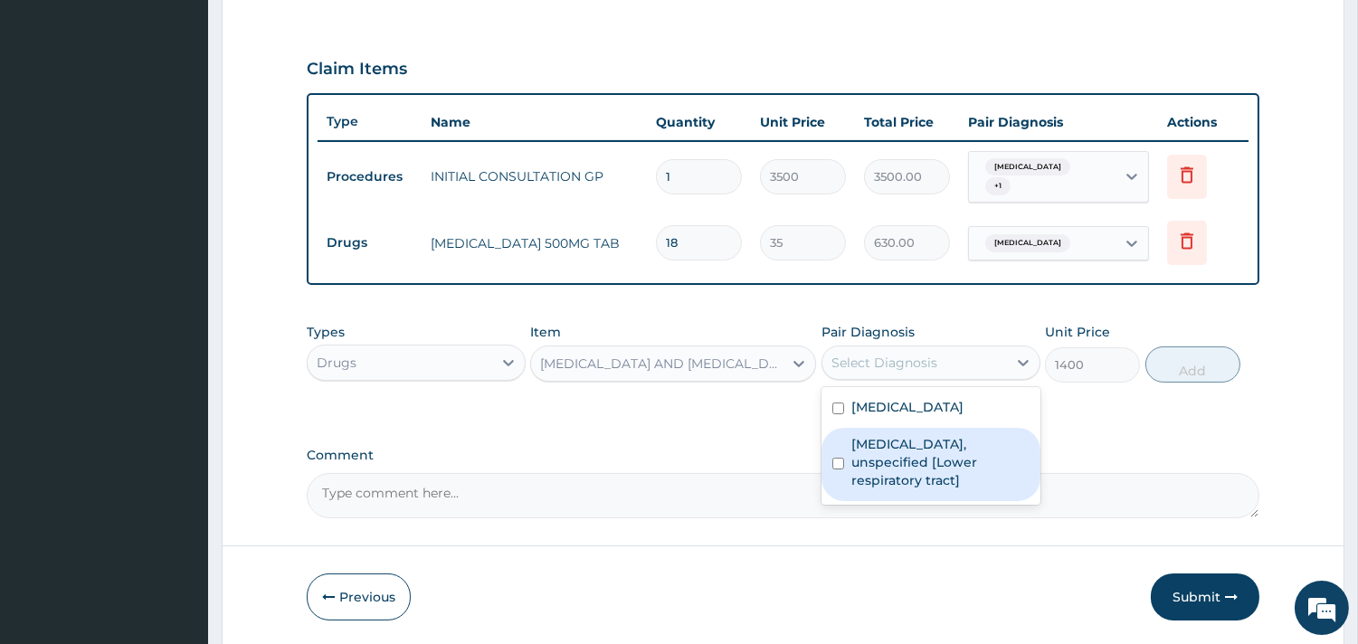
drag, startPoint x: 978, startPoint y: 364, endPoint x: 926, endPoint y: 384, distance: 55.3
click at [926, 384] on div "Types Drugs Item ARTEMETHER AND LUMEFANTRINE (LONART PACK) Pair Diagnosis optio…" at bounding box center [783, 353] width 953 height 78
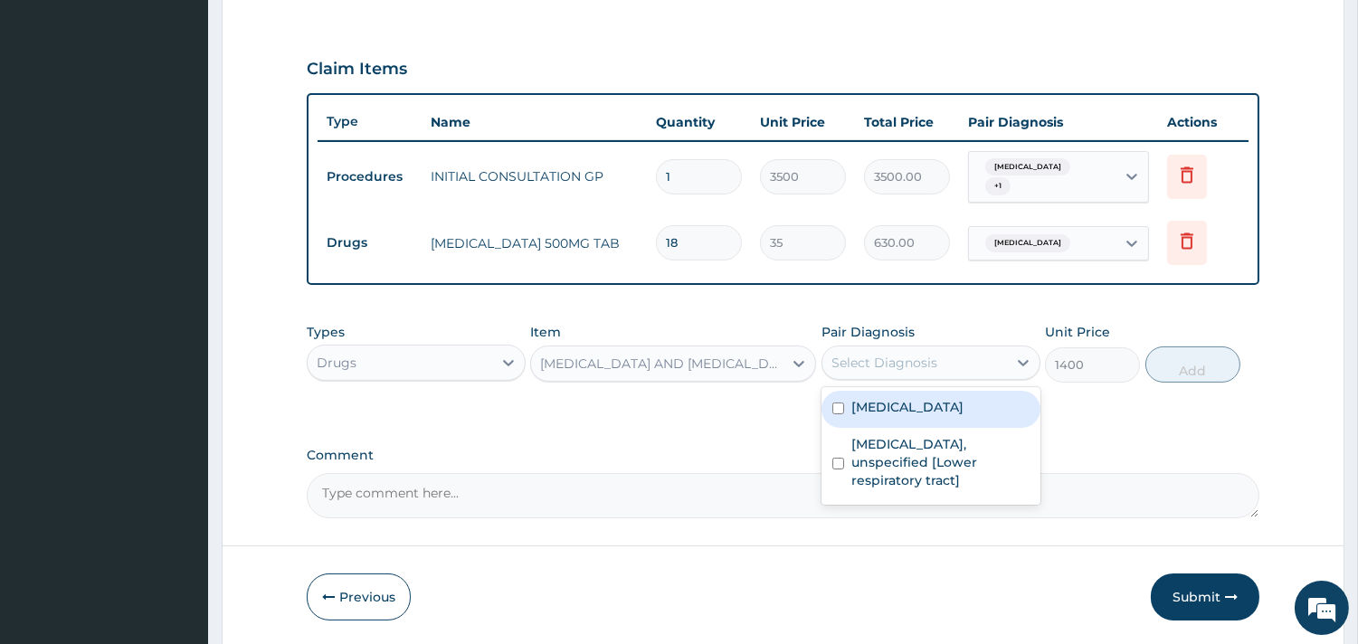
click at [932, 407] on label "Malaria, unspecified" at bounding box center [907, 407] width 112 height 18
checkbox input "true"
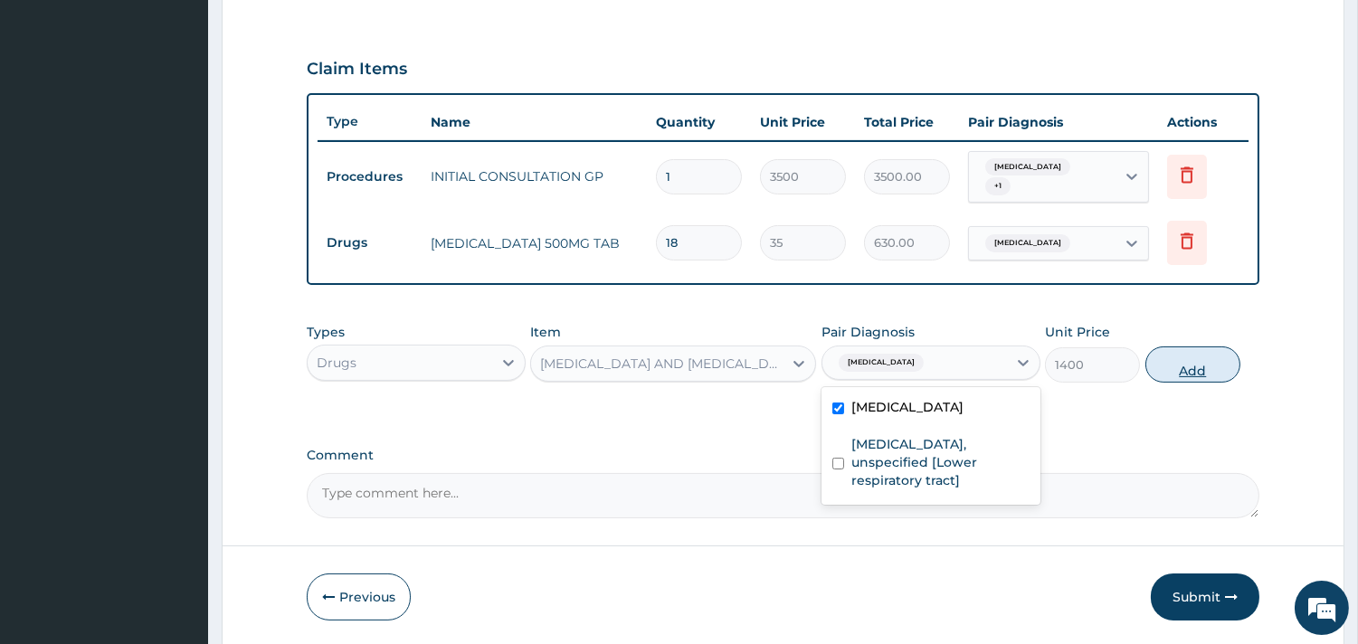
click at [1192, 353] on button "Add" at bounding box center [1192, 364] width 95 height 36
type input "0"
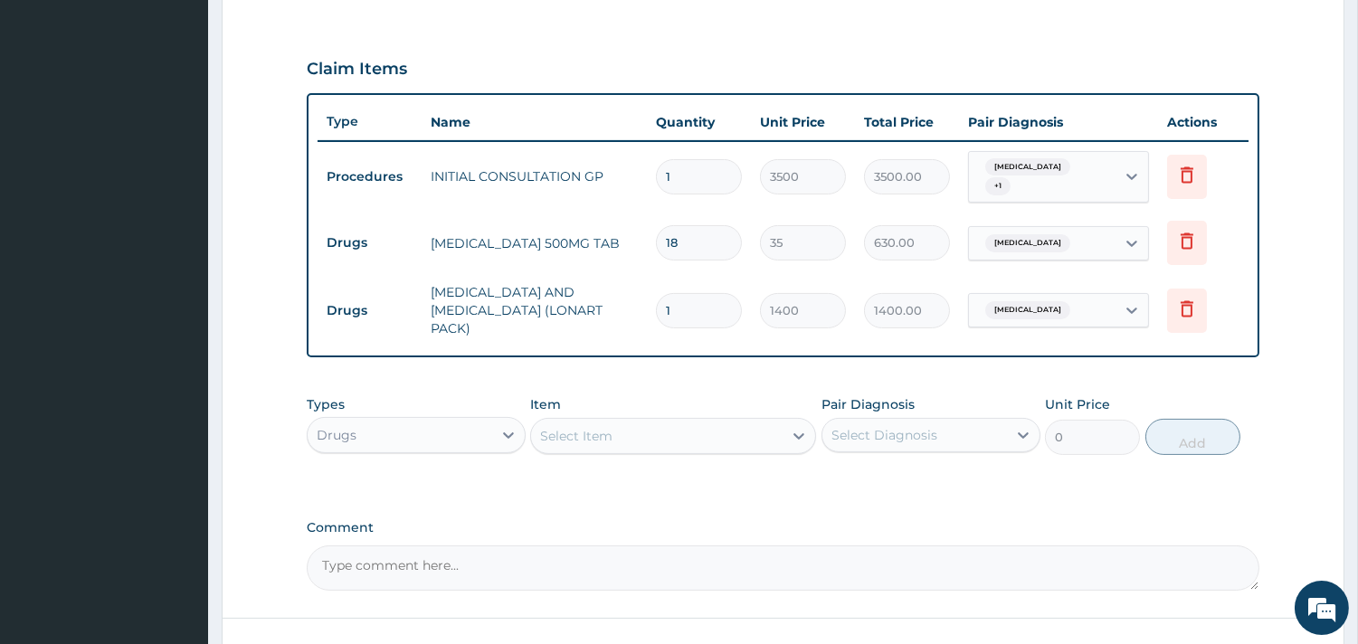
click at [674, 432] on div "Select Item" at bounding box center [657, 436] width 252 height 29
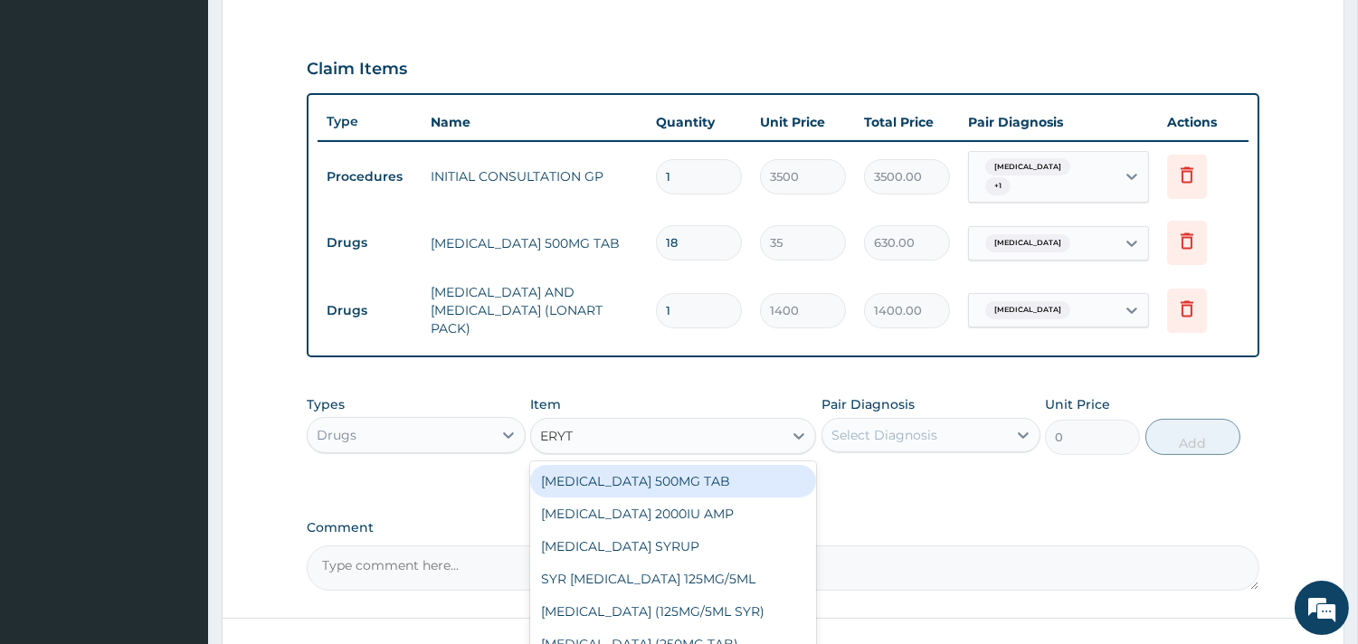
type input "ERYTH"
click at [737, 467] on div "ERYTHROMYCIN 500MG TAB" at bounding box center [673, 481] width 286 height 33
type input "80"
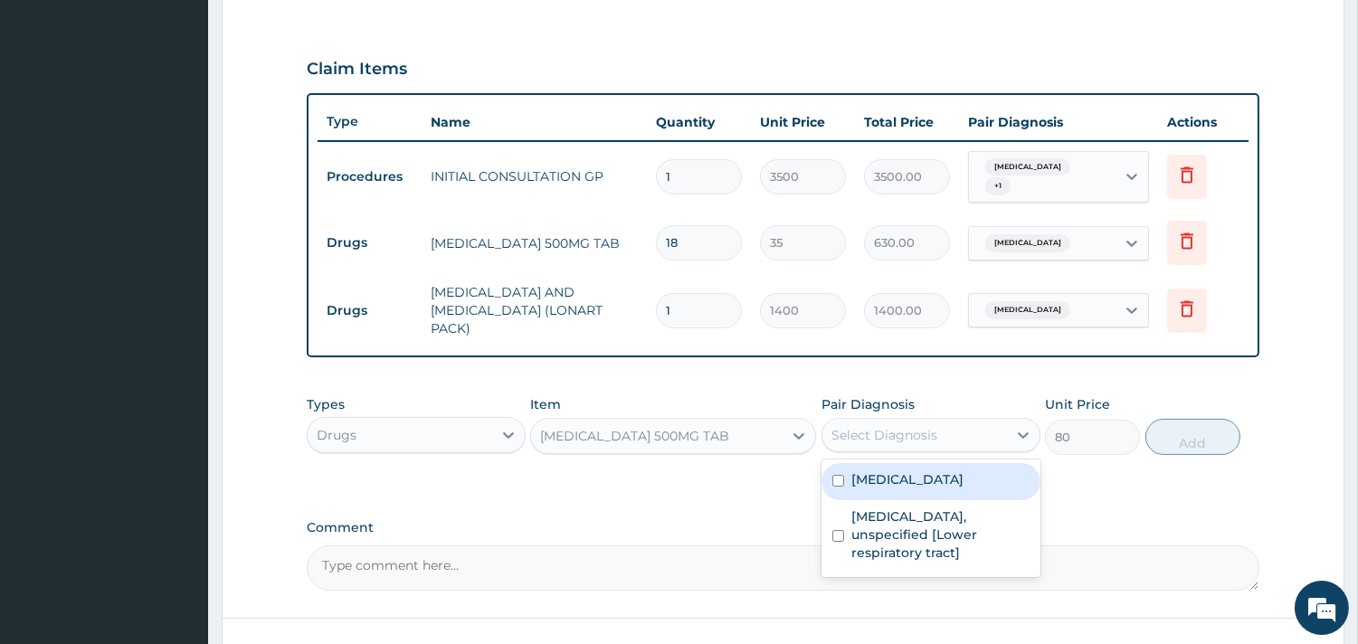
click at [909, 426] on div "Select Diagnosis" at bounding box center [884, 435] width 106 height 18
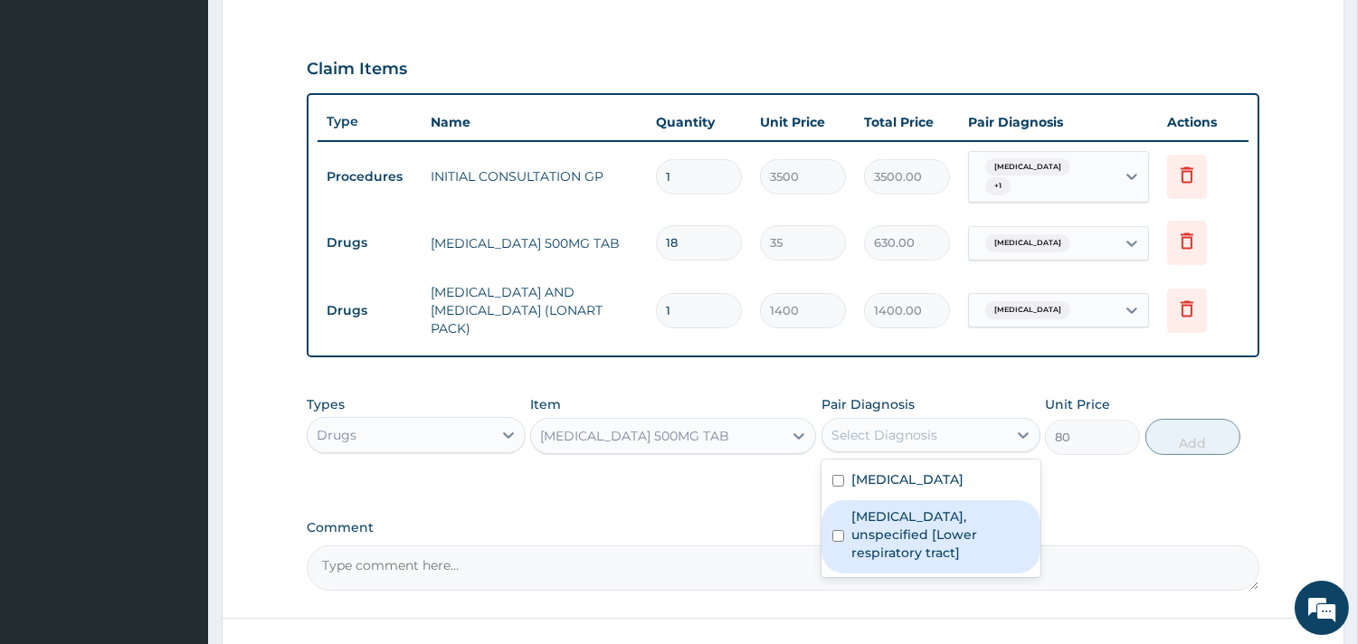
click at [898, 534] on label "Lower respiratory tract disease, unspecified [Lower respiratory tract]" at bounding box center [940, 535] width 178 height 54
checkbox input "true"
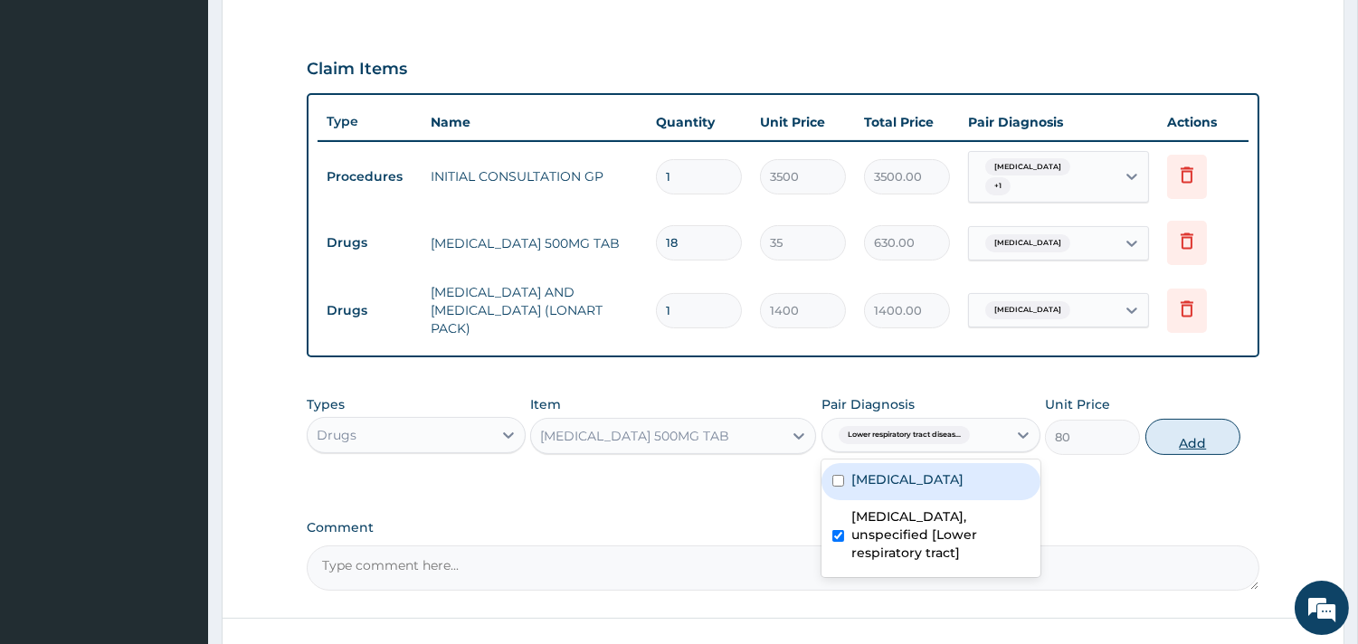
click at [1171, 430] on button "Add" at bounding box center [1192, 437] width 95 height 36
type input "0"
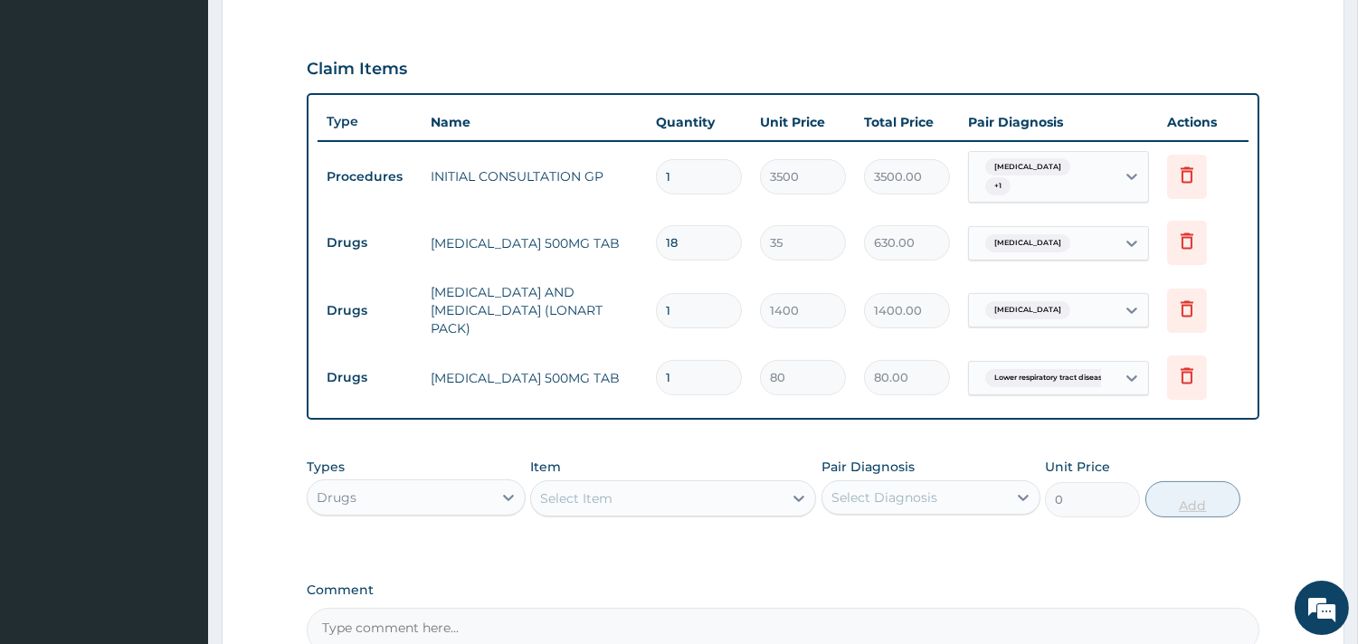
type input "10"
type input "800.00"
type input "10"
click at [753, 480] on div "Select Item" at bounding box center [673, 498] width 286 height 36
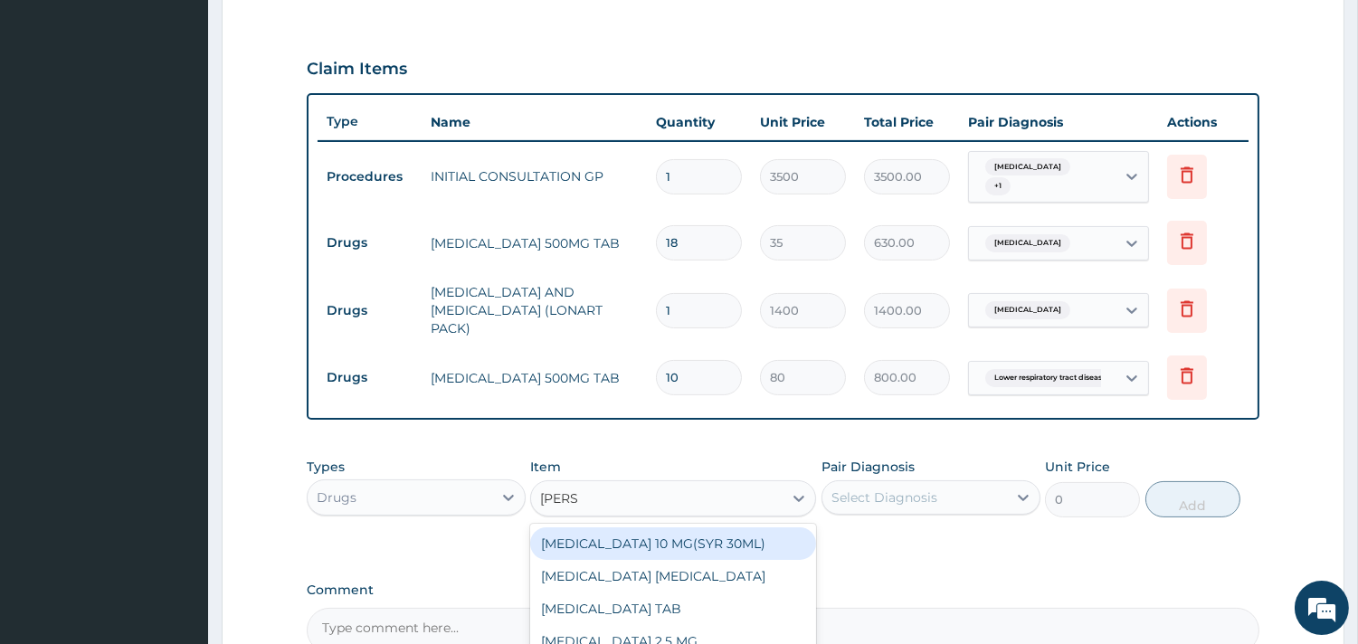
type input "LORAT"
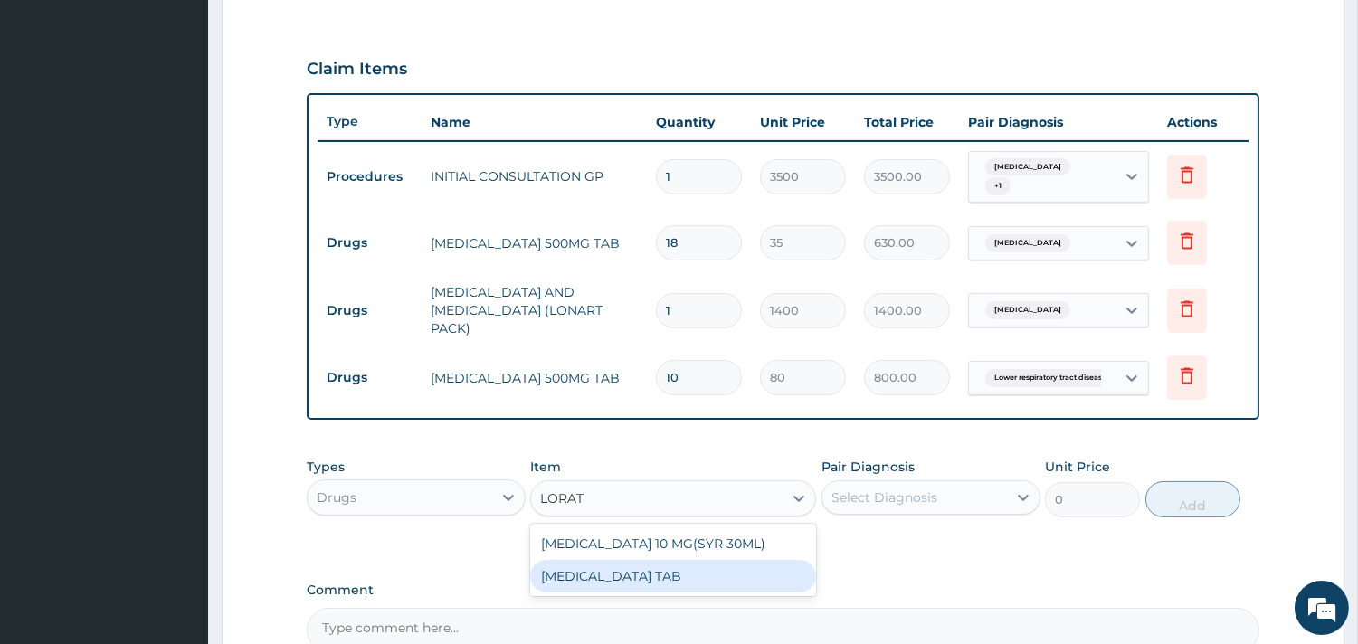
click at [739, 560] on div "LORATADINE TAB" at bounding box center [673, 576] width 286 height 33
type input "100"
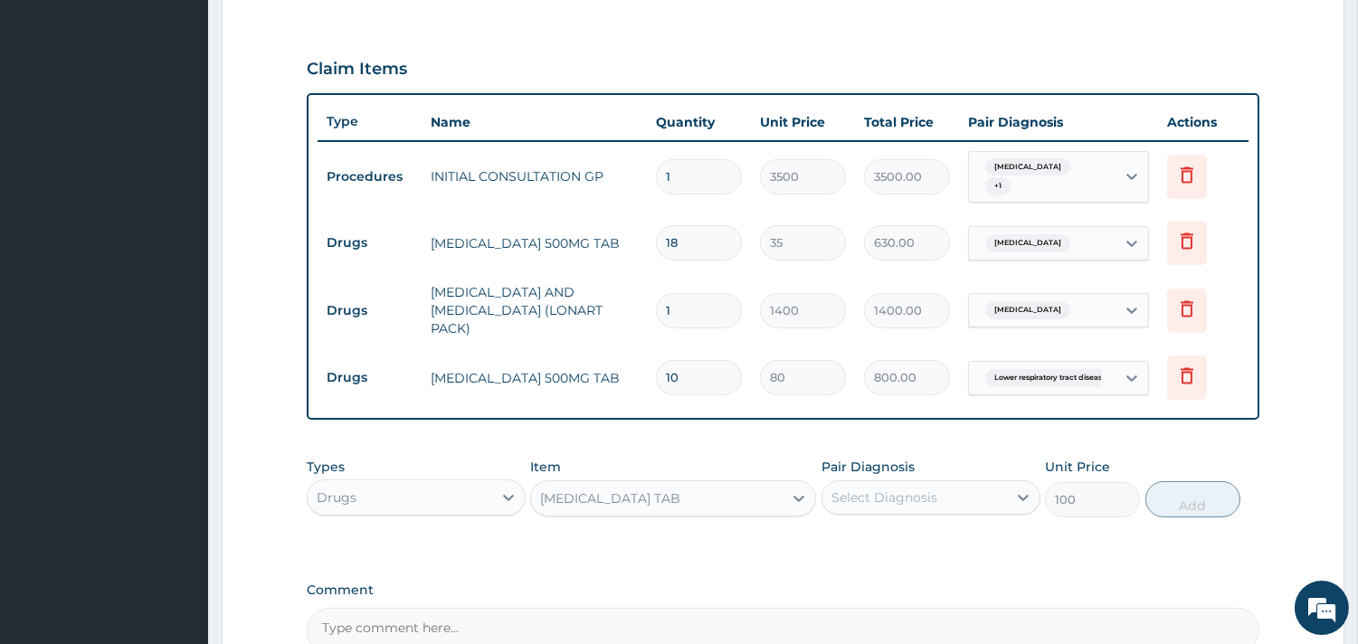
click at [908, 489] on div "Select Diagnosis" at bounding box center [884, 498] width 106 height 18
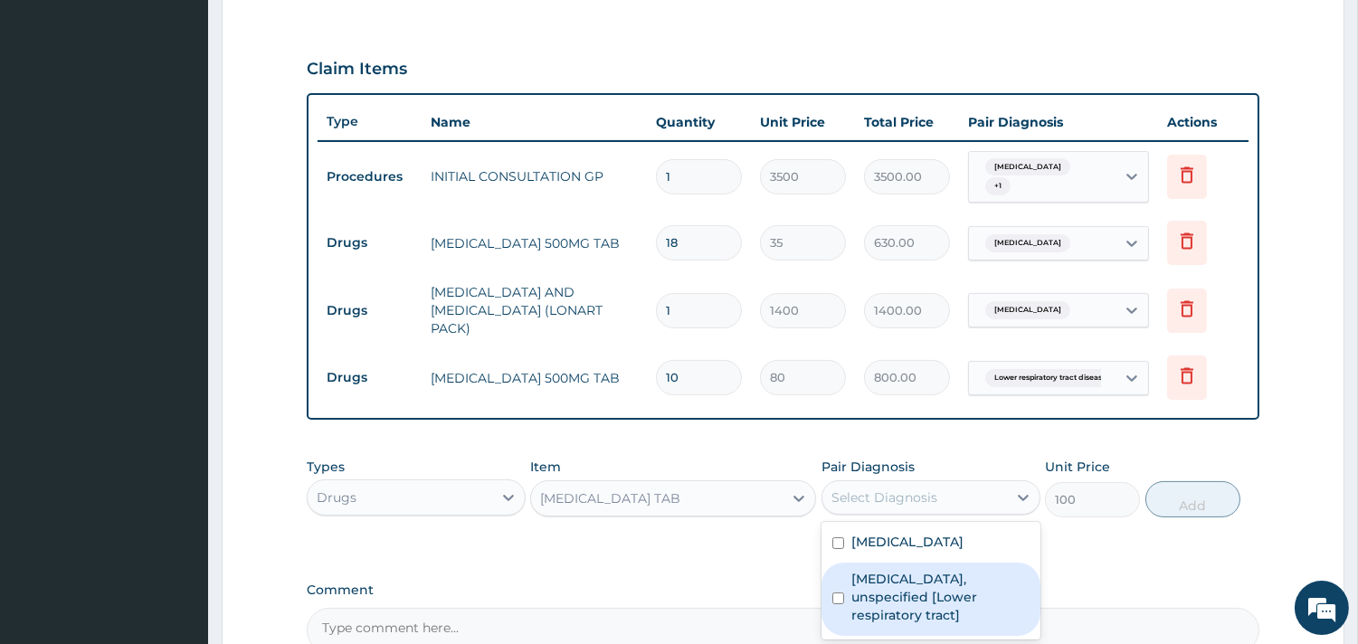
click at [903, 593] on label "Lower respiratory tract disease, unspecified [Lower respiratory tract]" at bounding box center [940, 597] width 178 height 54
checkbox input "true"
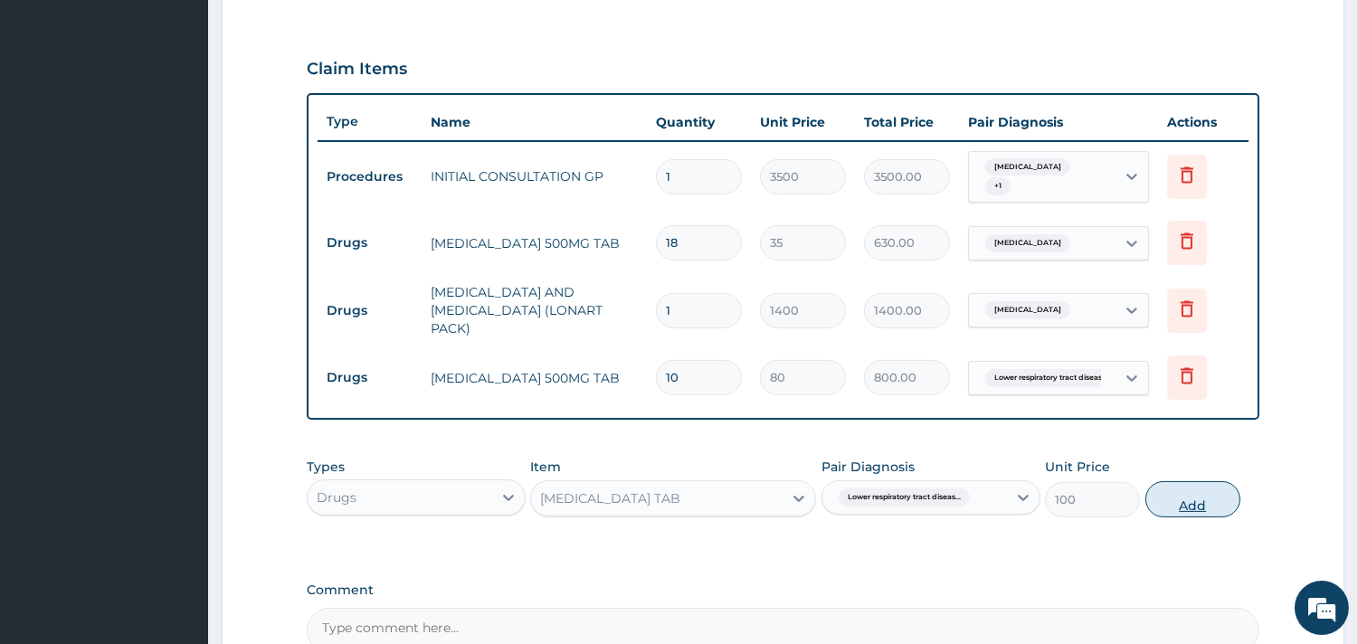
click at [1208, 485] on button "Add" at bounding box center [1192, 499] width 95 height 36
type input "0"
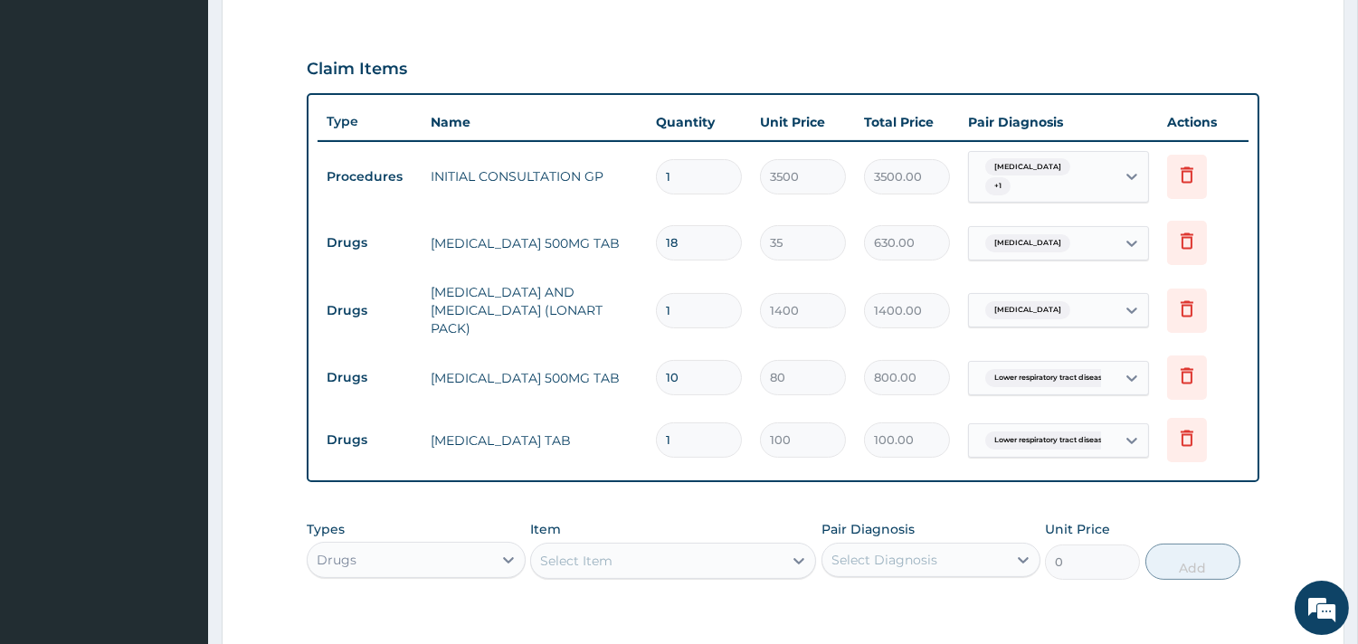
scroll to position [832, 0]
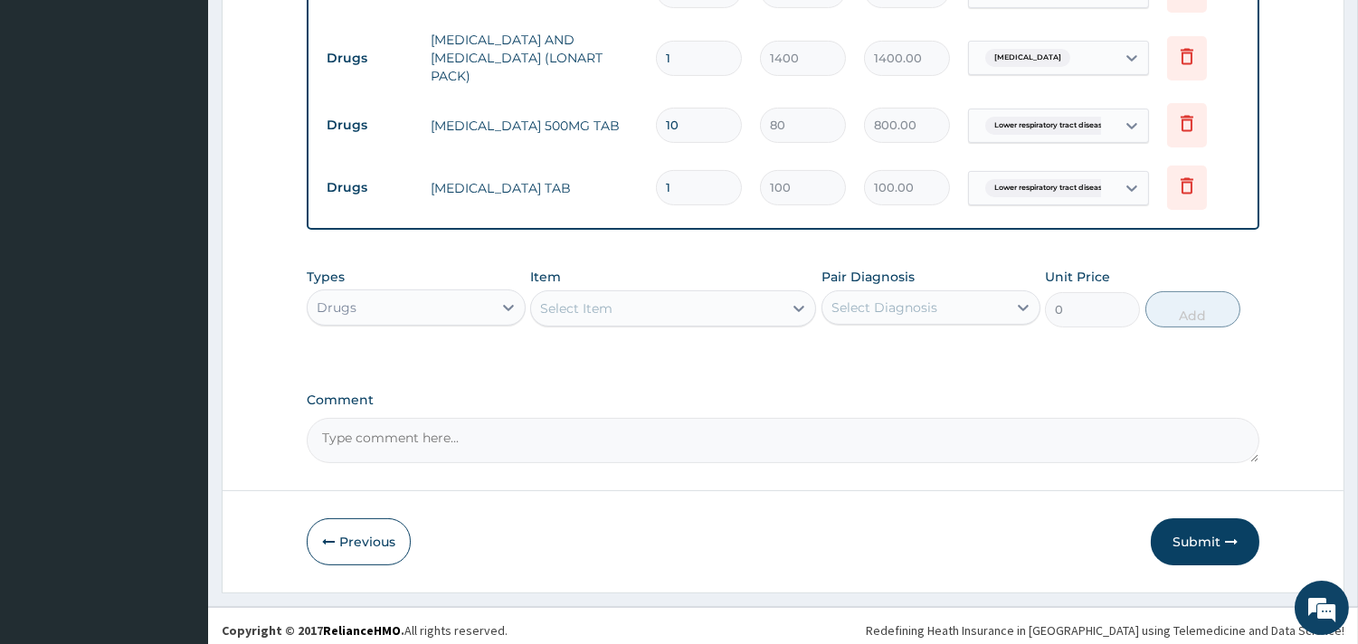
click at [622, 294] on div "Select Item" at bounding box center [657, 308] width 252 height 29
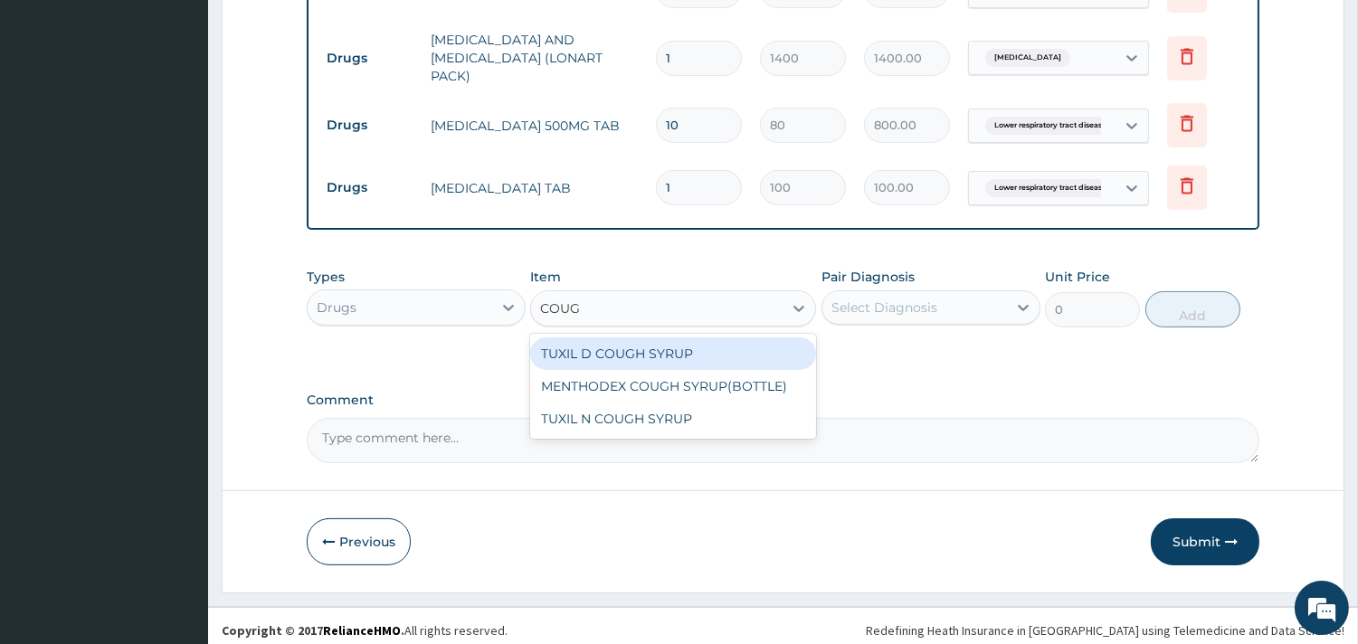
type input "COUGH"
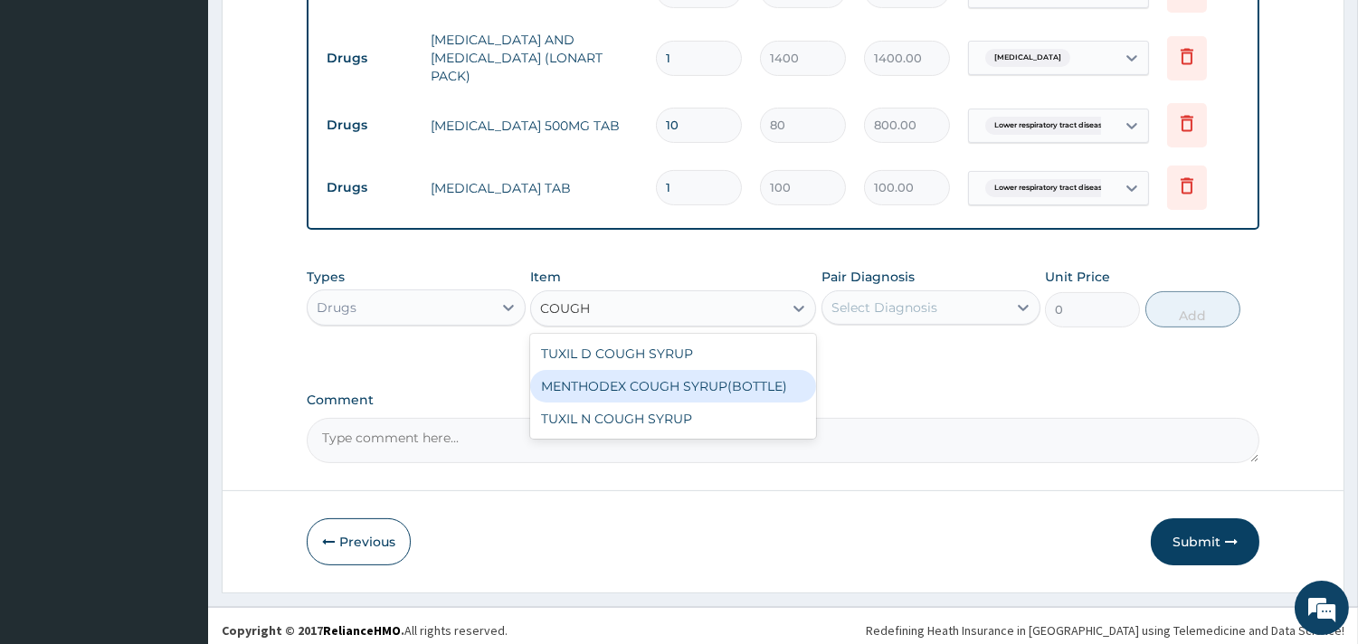
click at [667, 373] on div "MENTHODEX COUGH SYRUP(BOTTLE)" at bounding box center [673, 386] width 286 height 33
type input "1200"
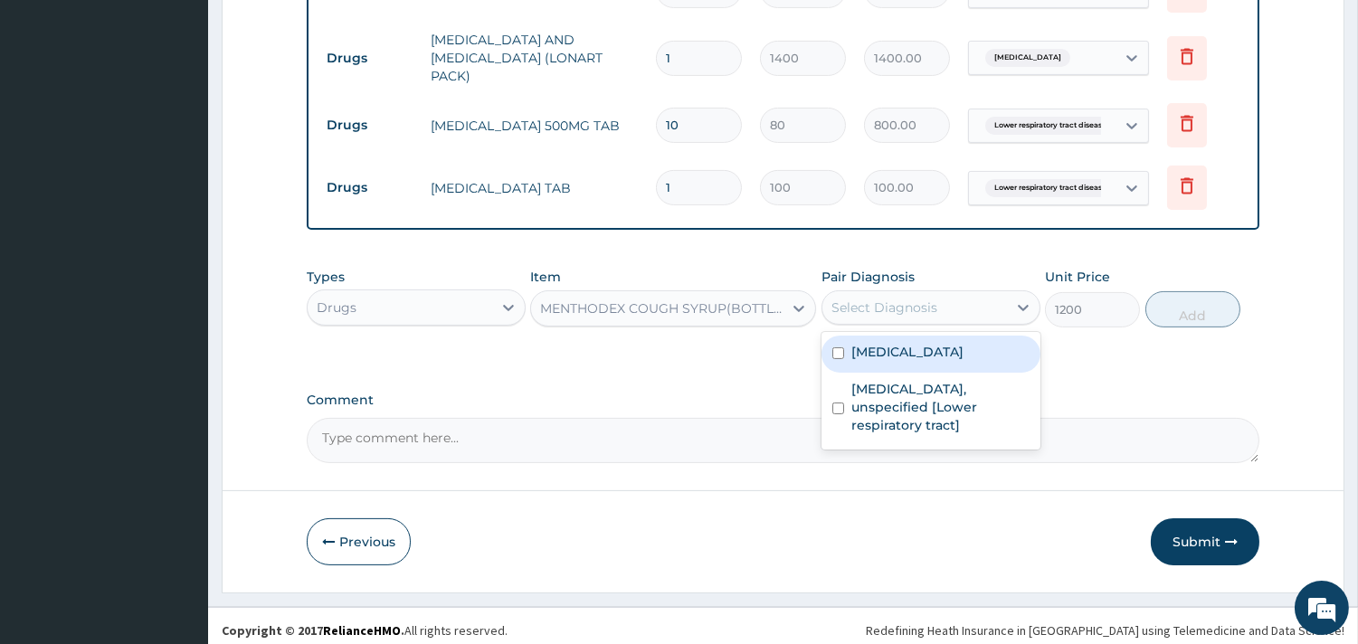
click at [964, 310] on div "Select Diagnosis" at bounding box center [914, 307] width 185 height 29
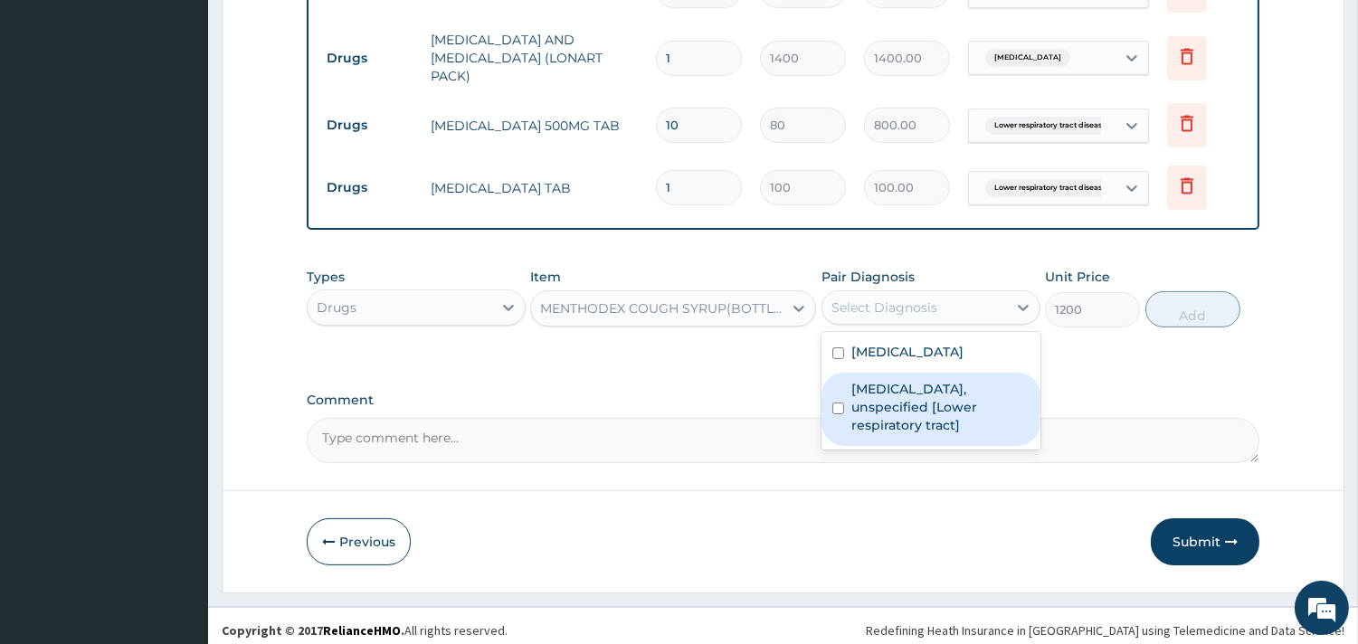
click at [916, 404] on label "Lower respiratory tract disease, unspecified [Lower respiratory tract]" at bounding box center [940, 407] width 178 height 54
checkbox input "true"
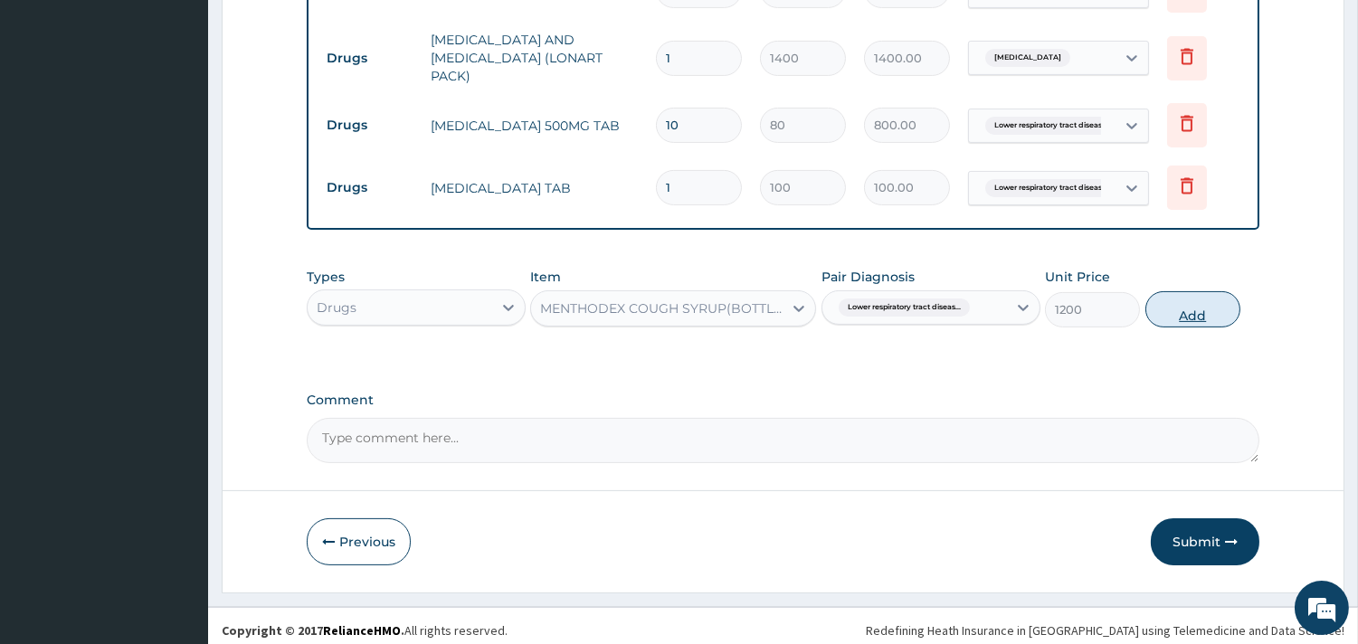
click at [1186, 297] on button "Add" at bounding box center [1192, 309] width 95 height 36
type input "0"
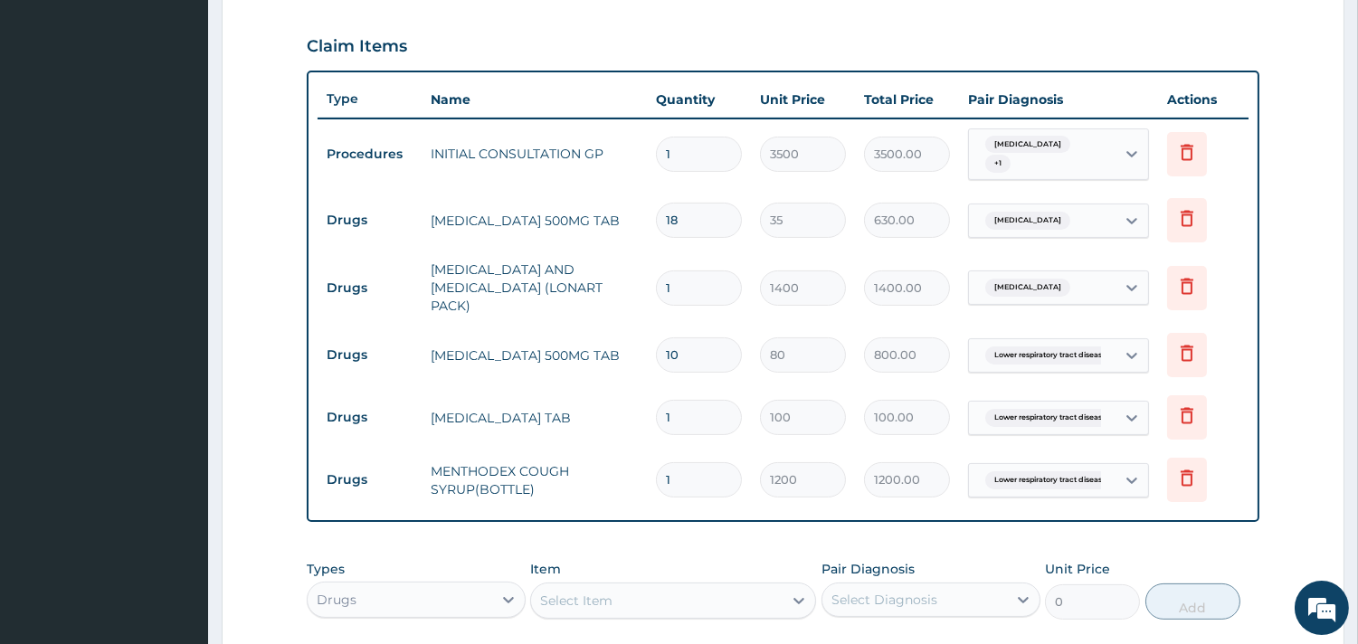
scroll to position [894, 0]
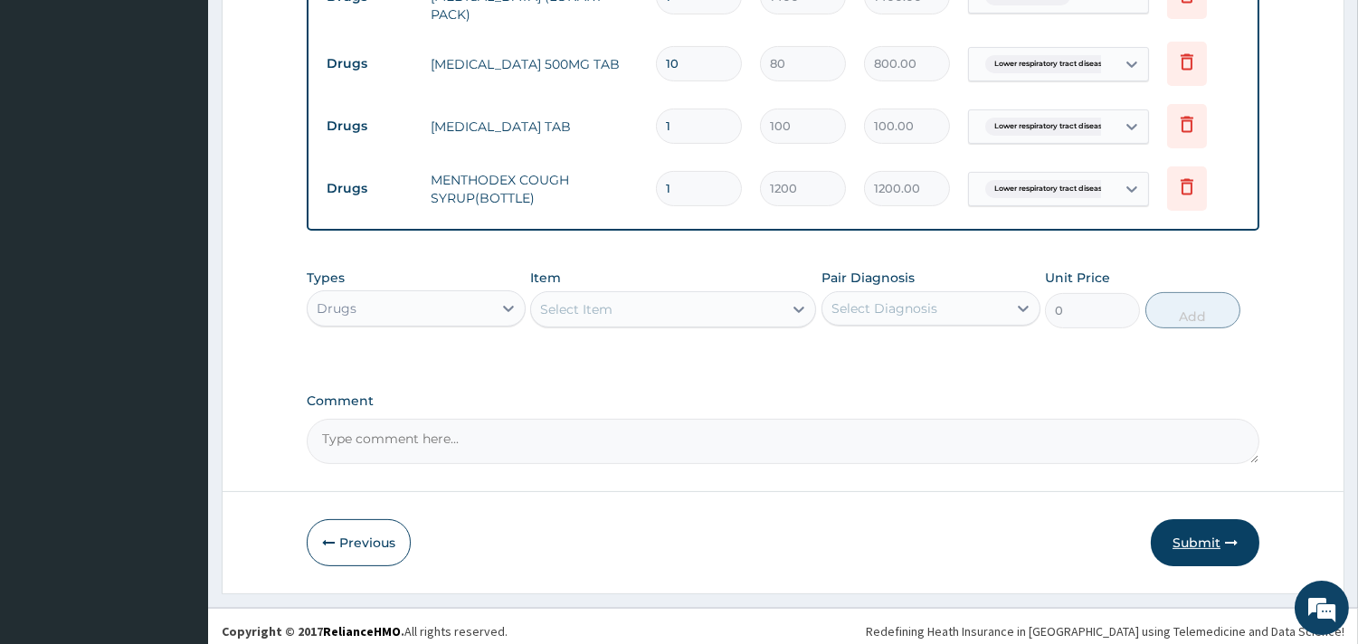
click at [1210, 523] on button "Submit" at bounding box center [1205, 542] width 109 height 47
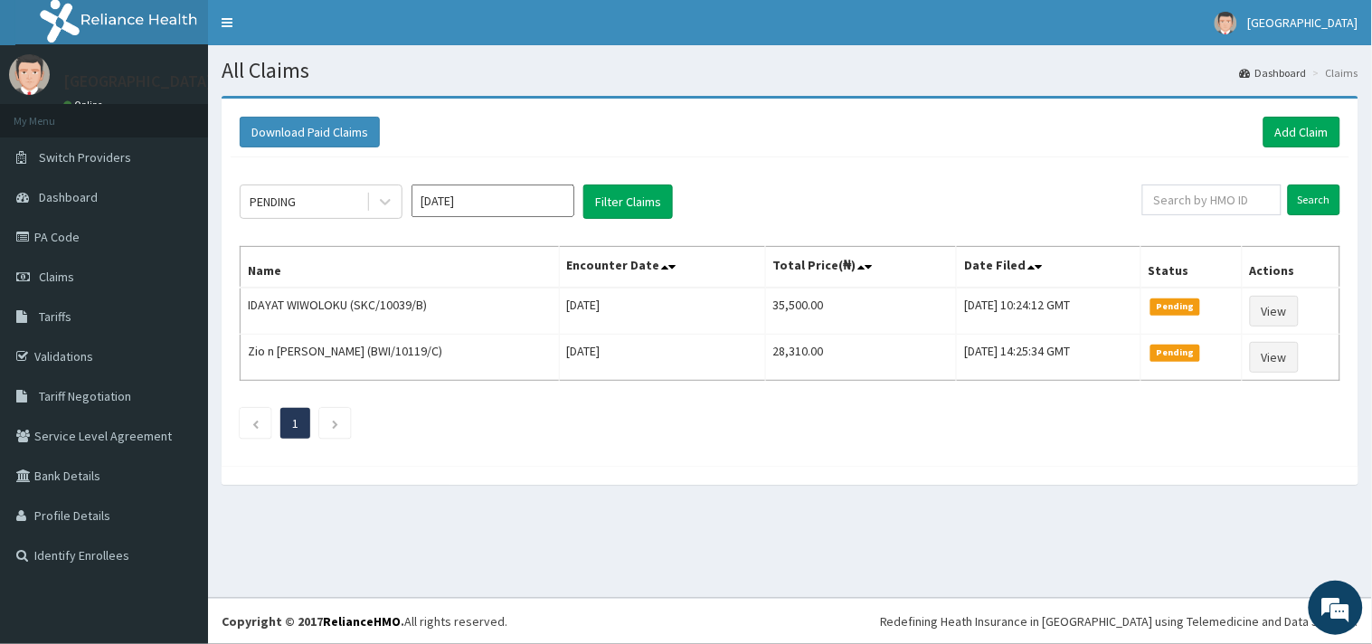
click at [957, 299] on td "[DATE] 10:24:12 GMT" at bounding box center [1049, 311] width 185 height 47
